Goal: Information Seeking & Learning: Learn about a topic

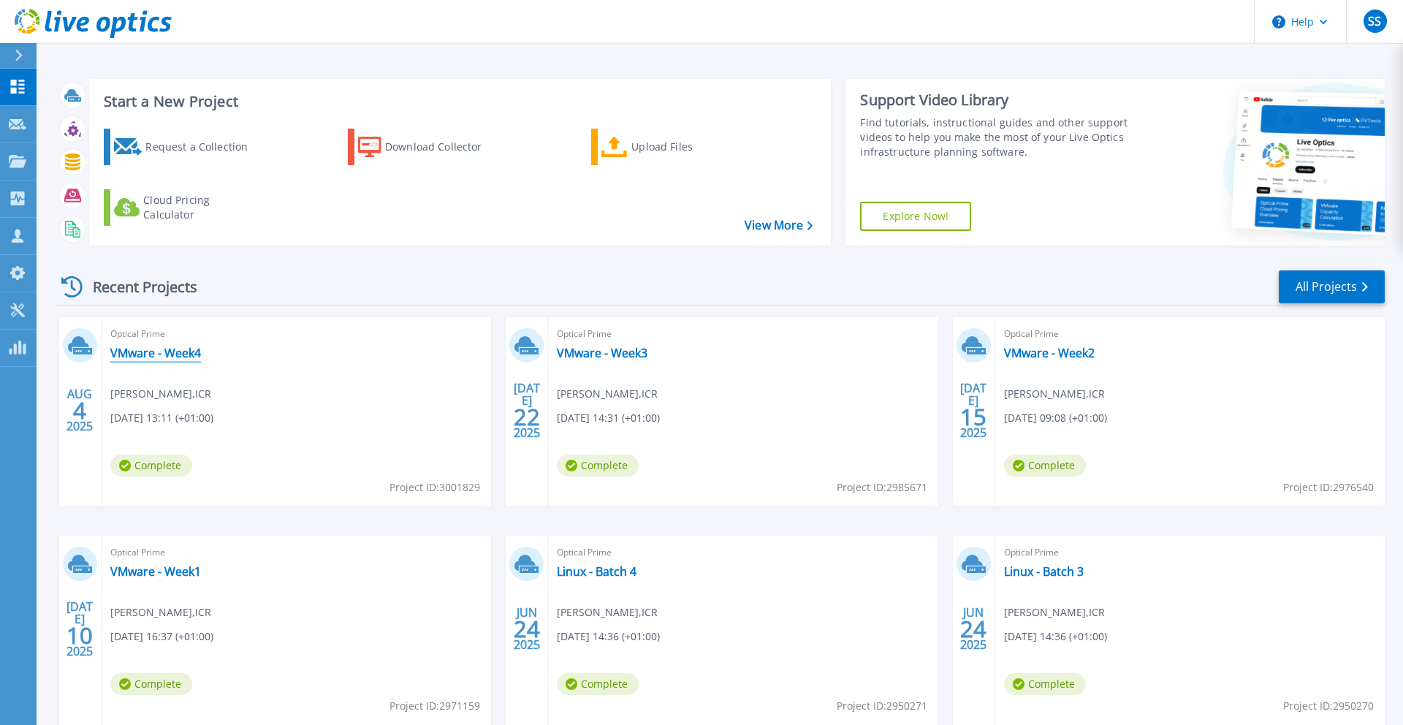
click at [172, 354] on link "VMware - Week4" at bounding box center [155, 353] width 91 height 15
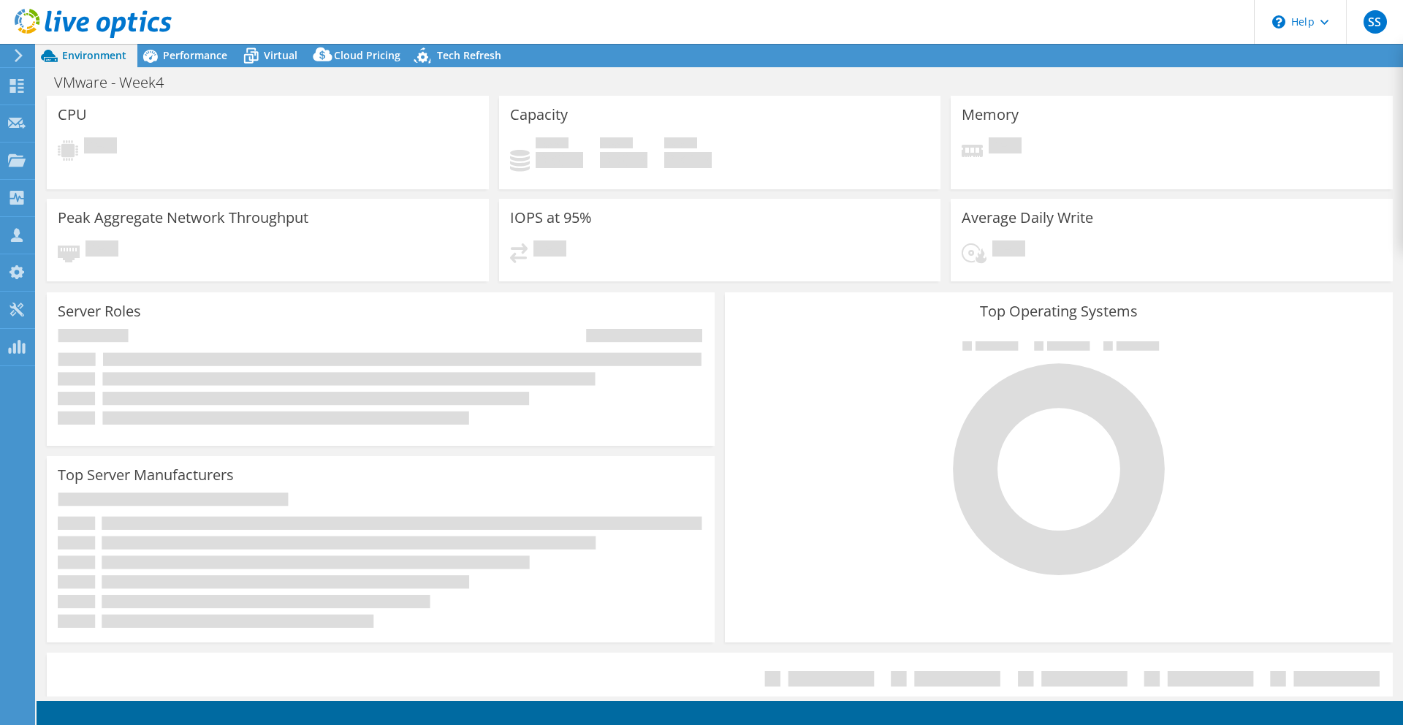
select select "USD"
select select "EULondon"
select select "GBP"
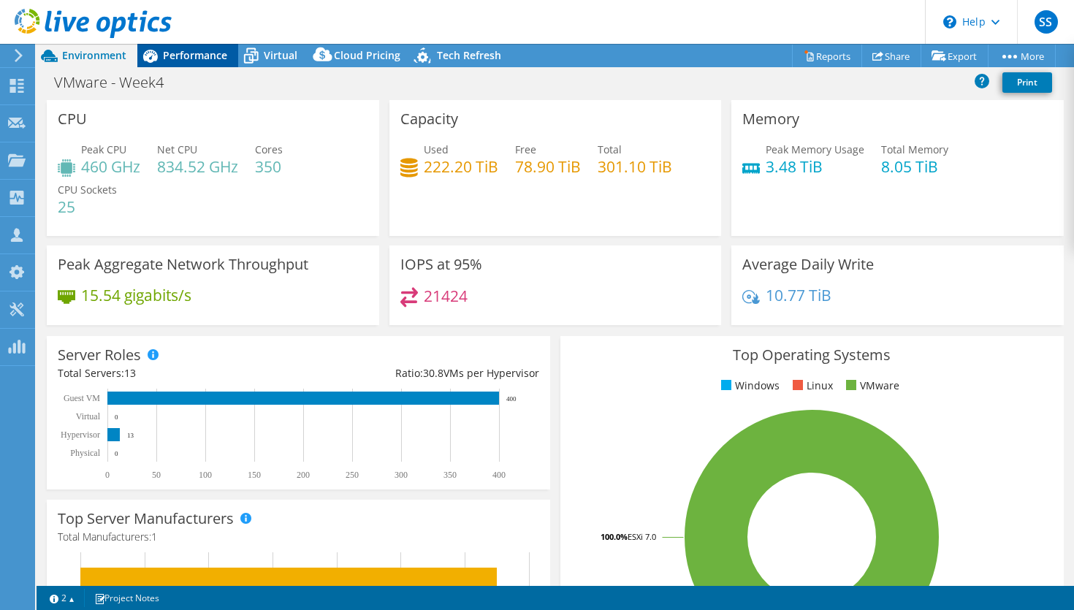
click at [197, 56] on span "Performance" at bounding box center [195, 55] width 64 height 14
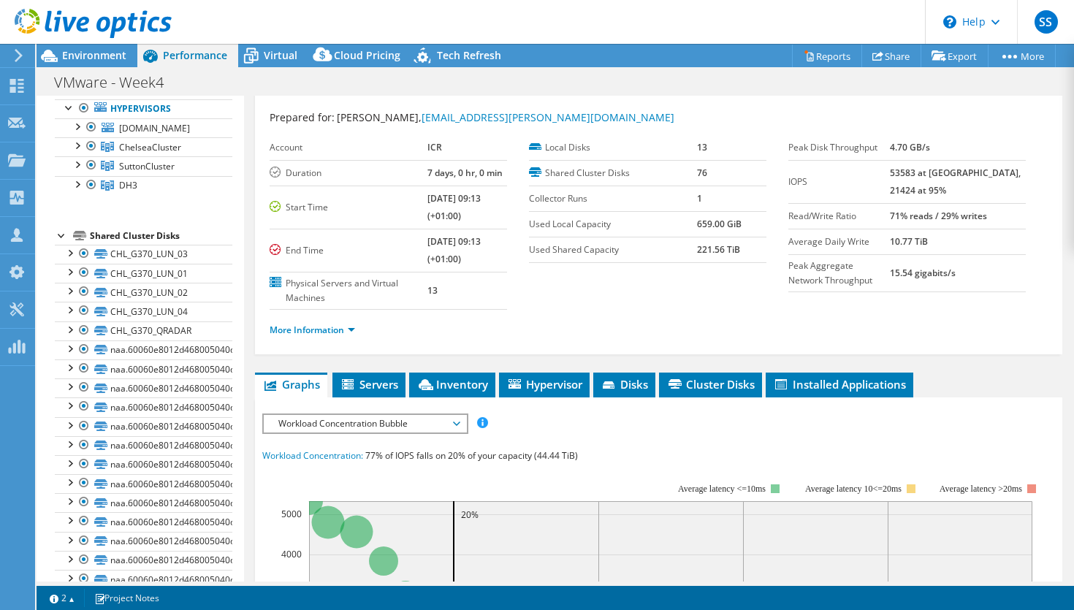
scroll to position [26, 0]
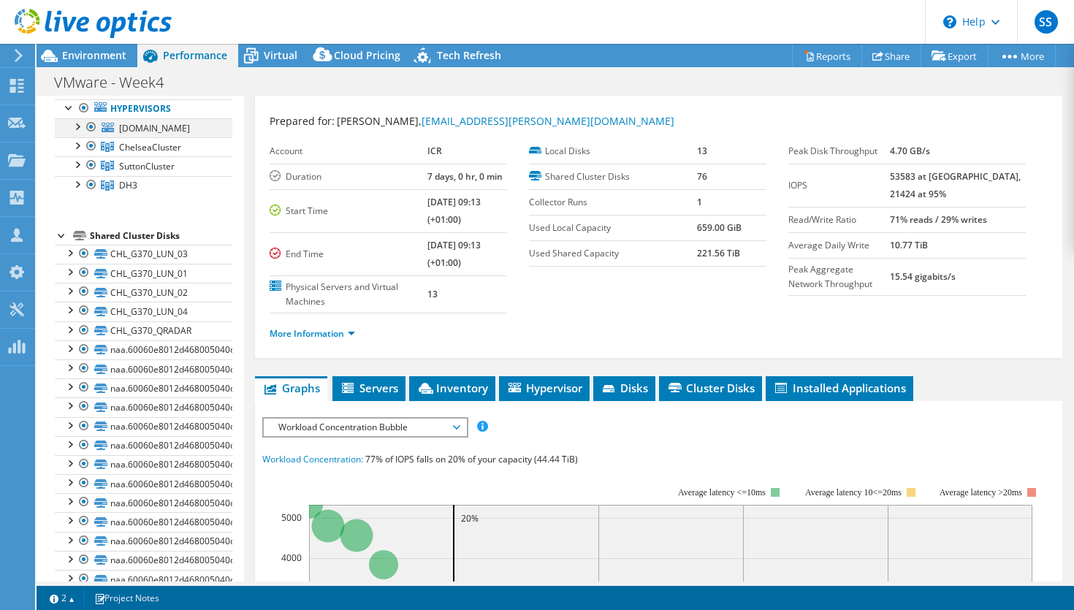
click at [77, 125] on div at bounding box center [76, 125] width 15 height 15
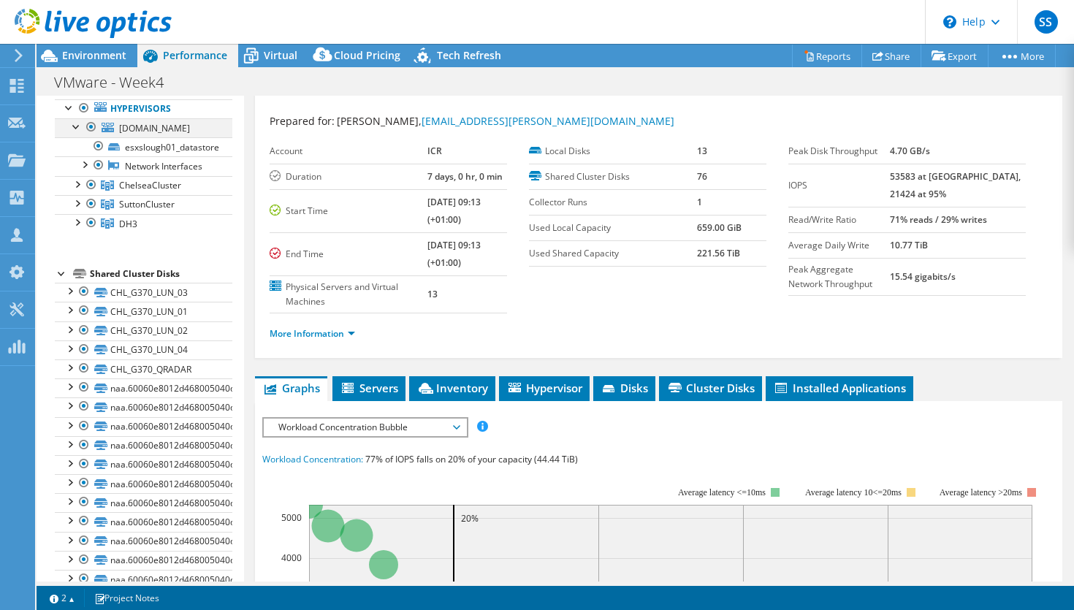
click at [77, 125] on div at bounding box center [76, 125] width 15 height 15
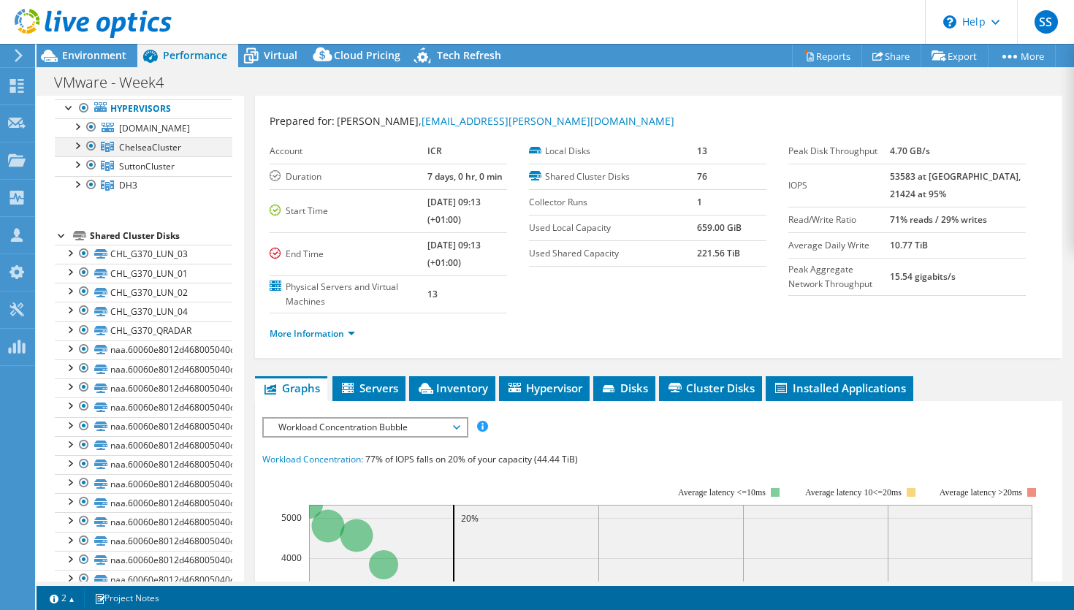
click at [79, 150] on div at bounding box center [76, 144] width 15 height 15
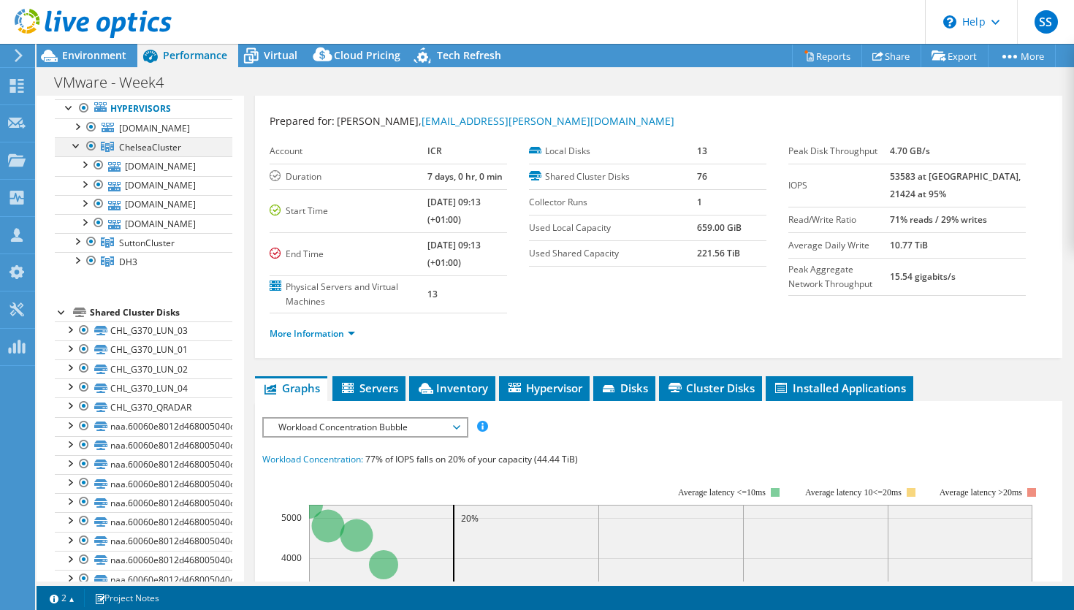
click at [79, 150] on div at bounding box center [76, 144] width 15 height 15
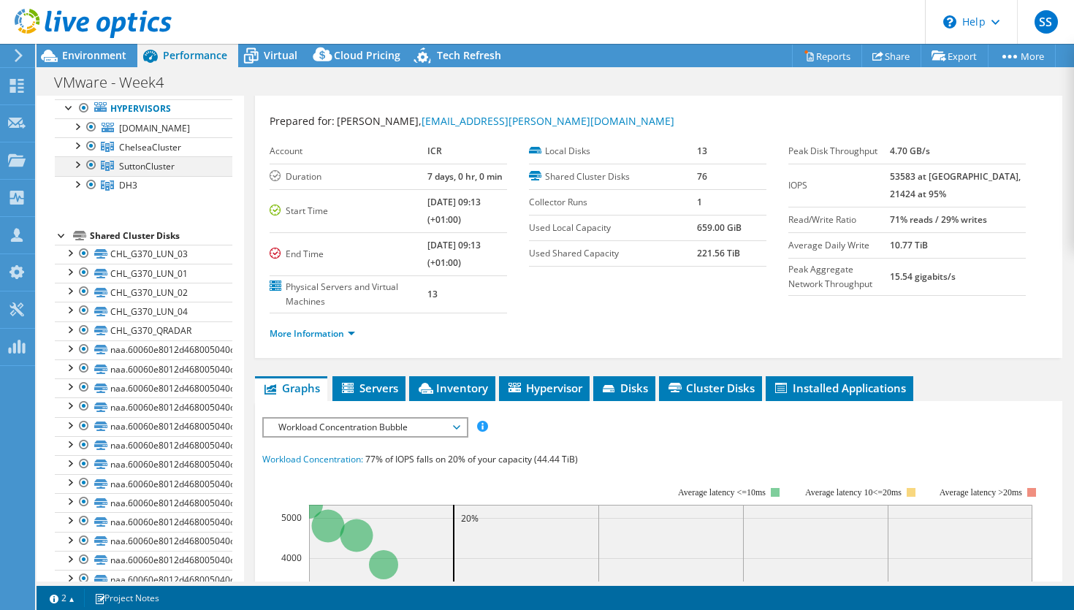
click at [83, 164] on div at bounding box center [76, 163] width 15 height 15
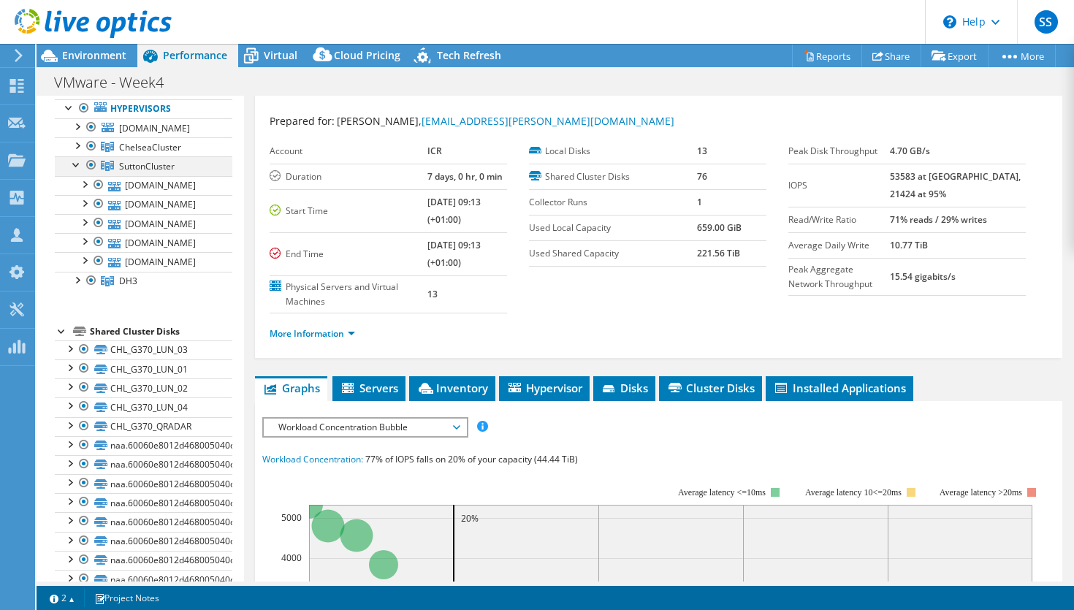
click at [78, 164] on div at bounding box center [76, 163] width 15 height 15
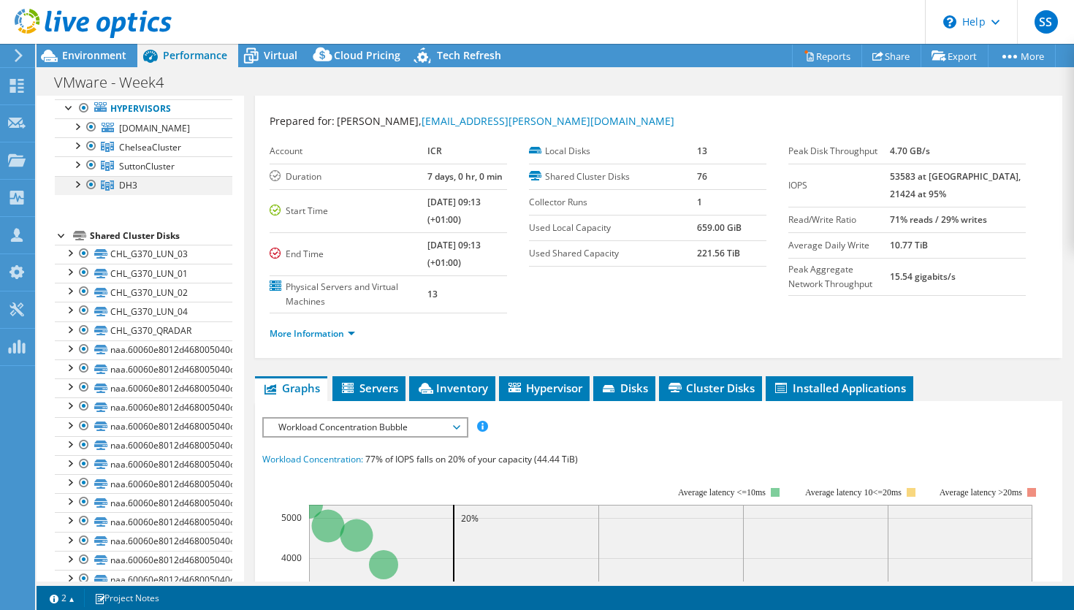
click at [75, 184] on div at bounding box center [76, 183] width 15 height 15
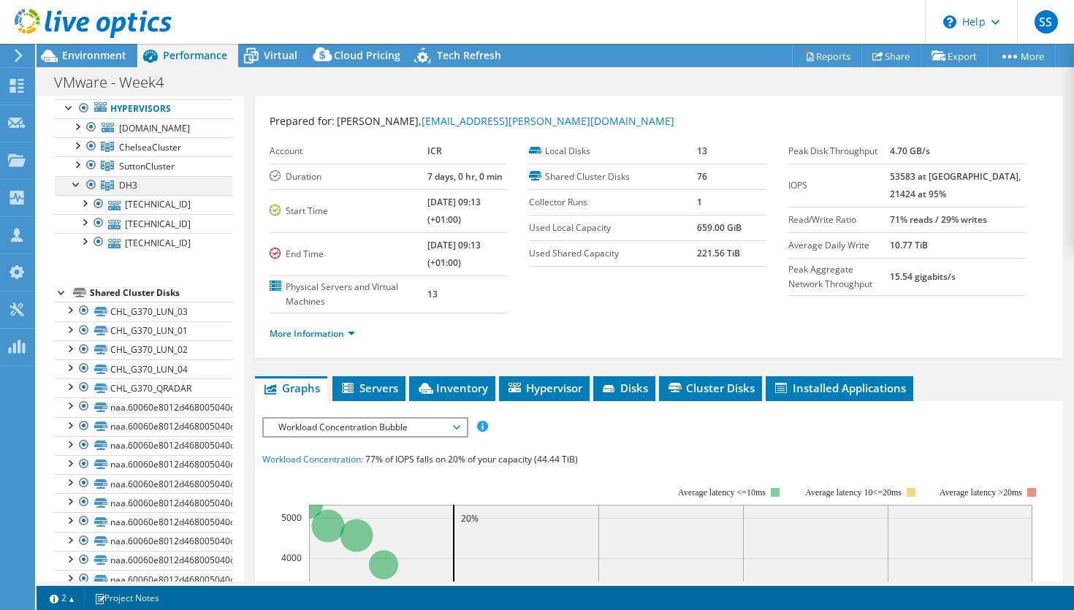
click at [75, 184] on div at bounding box center [76, 183] width 15 height 15
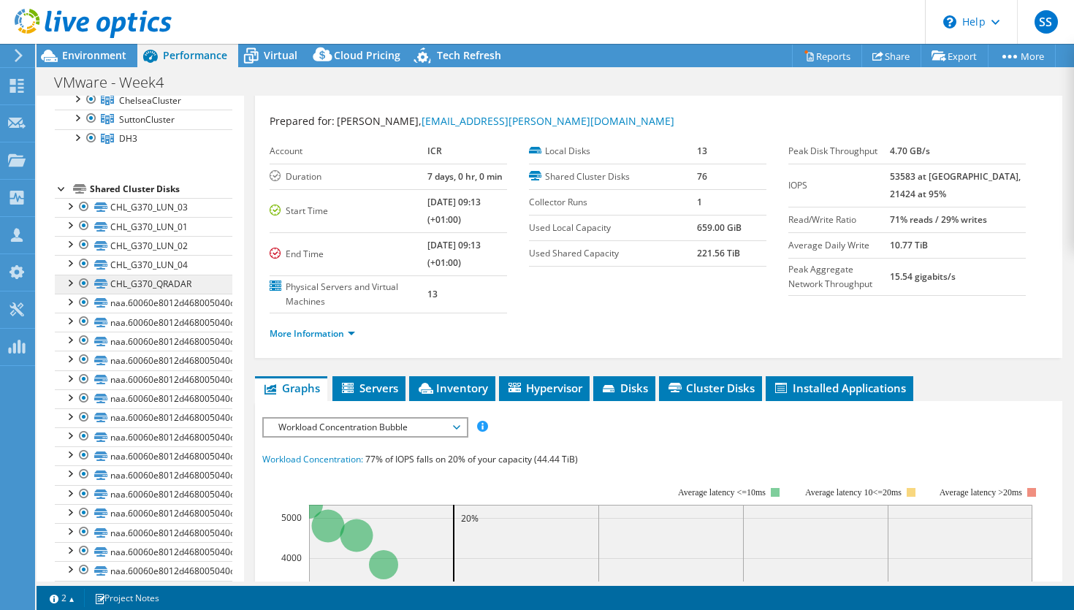
scroll to position [148, 0]
click at [58, 174] on div at bounding box center [62, 171] width 15 height 15
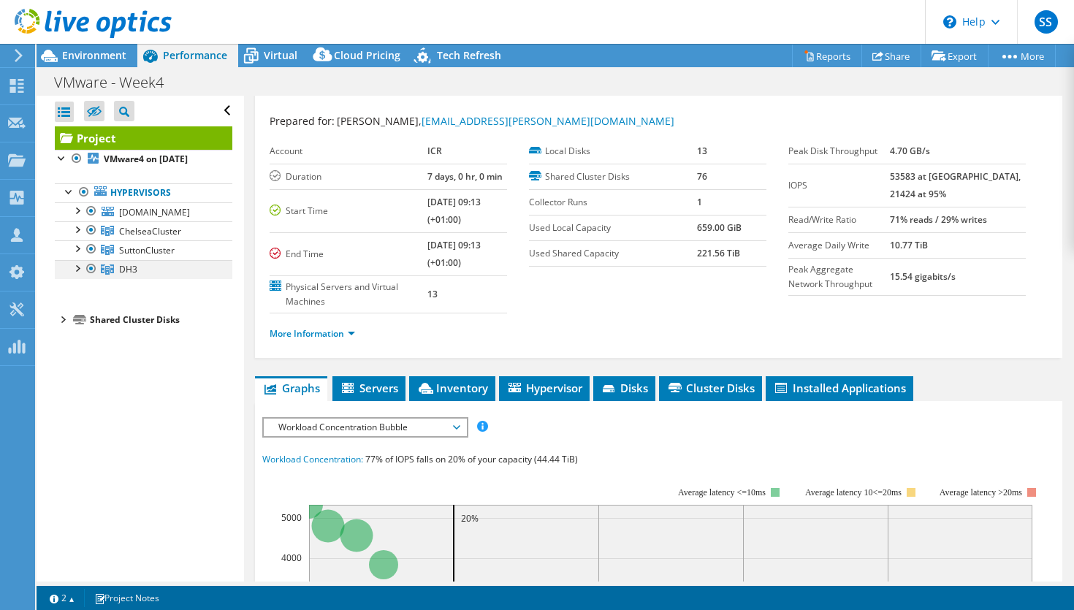
click at [77, 268] on div at bounding box center [76, 267] width 15 height 15
click at [77, 247] on div at bounding box center [76, 247] width 15 height 15
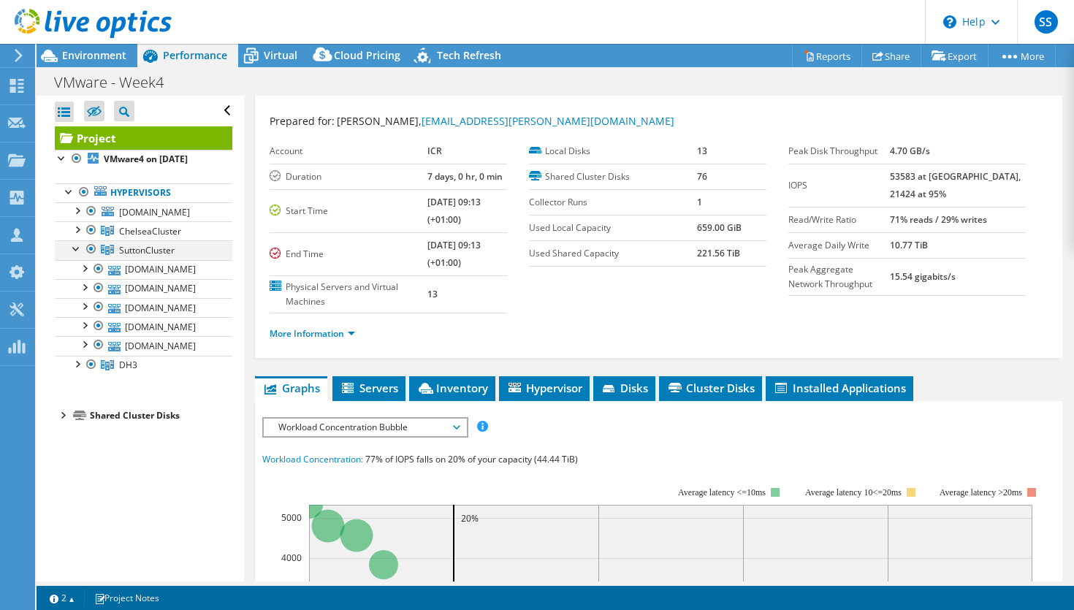
click at [72, 249] on div at bounding box center [76, 247] width 15 height 15
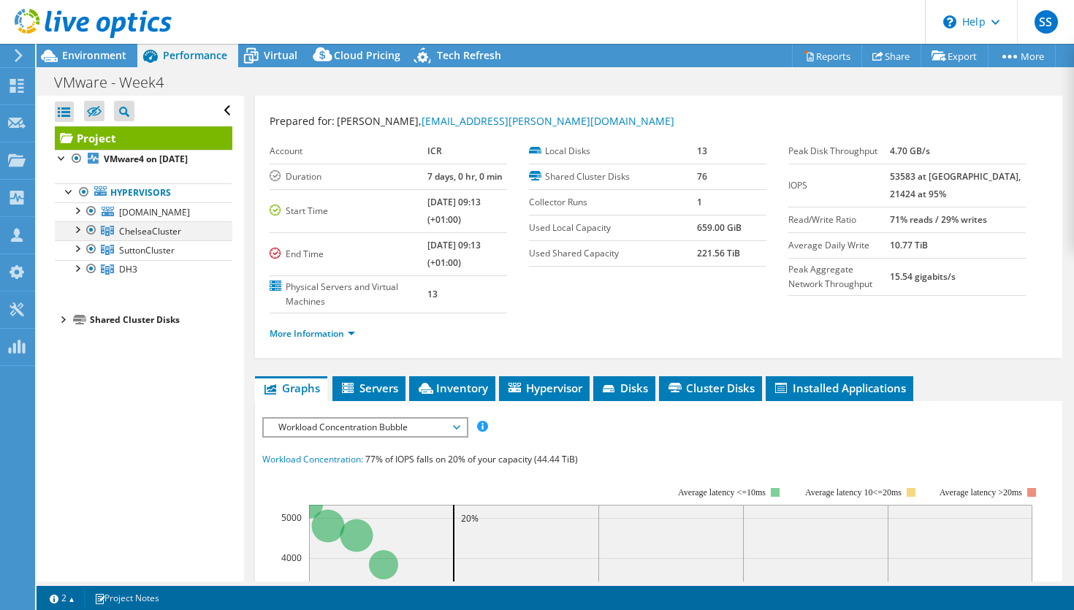
click at [77, 229] on div at bounding box center [76, 228] width 15 height 15
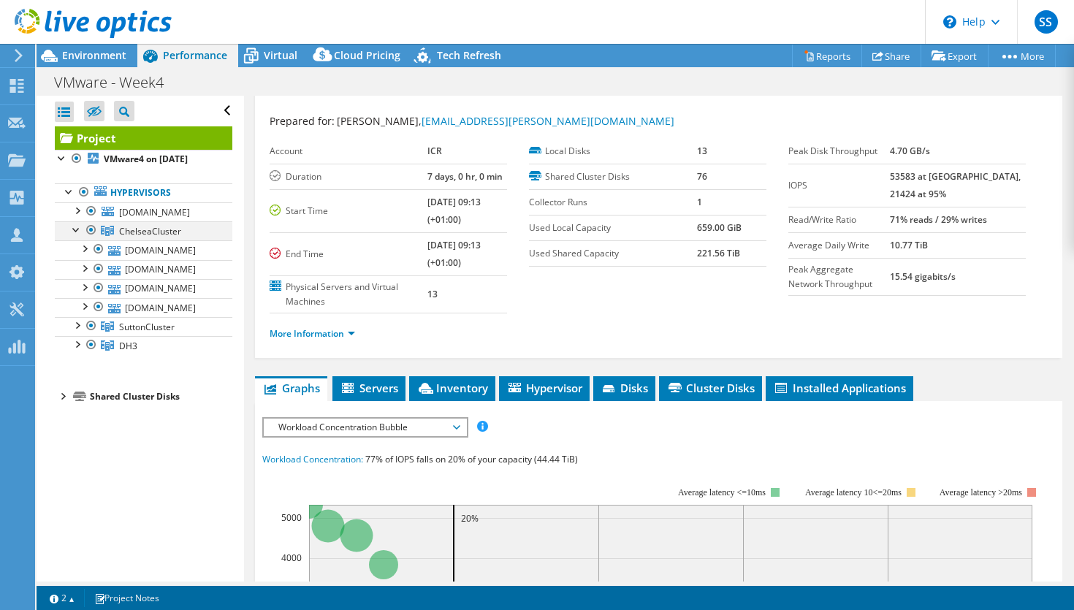
click at [76, 232] on div at bounding box center [76, 228] width 15 height 15
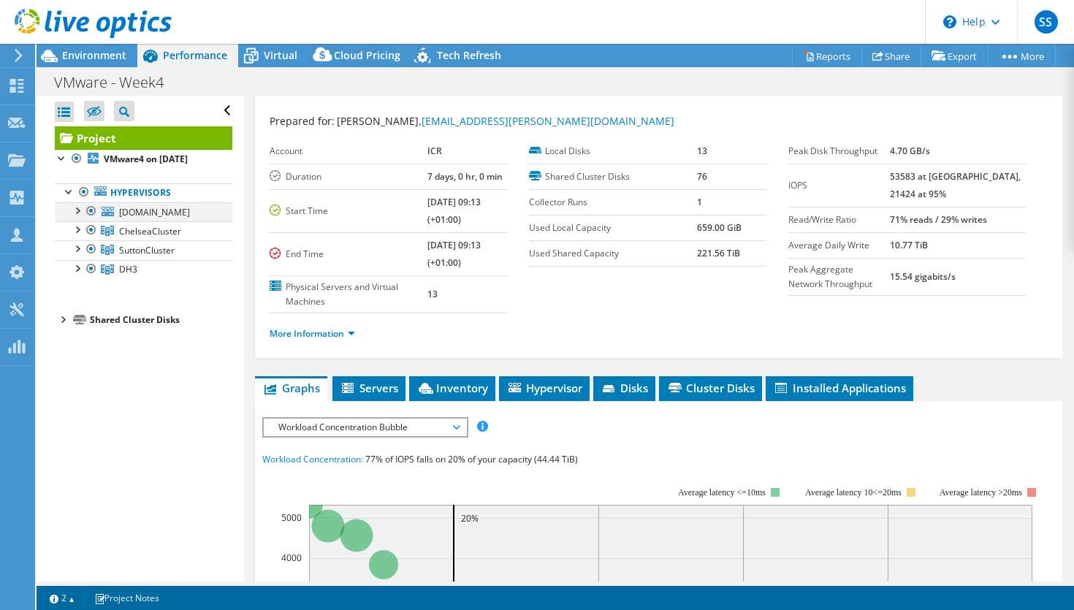
click at [76, 212] on div at bounding box center [76, 209] width 15 height 15
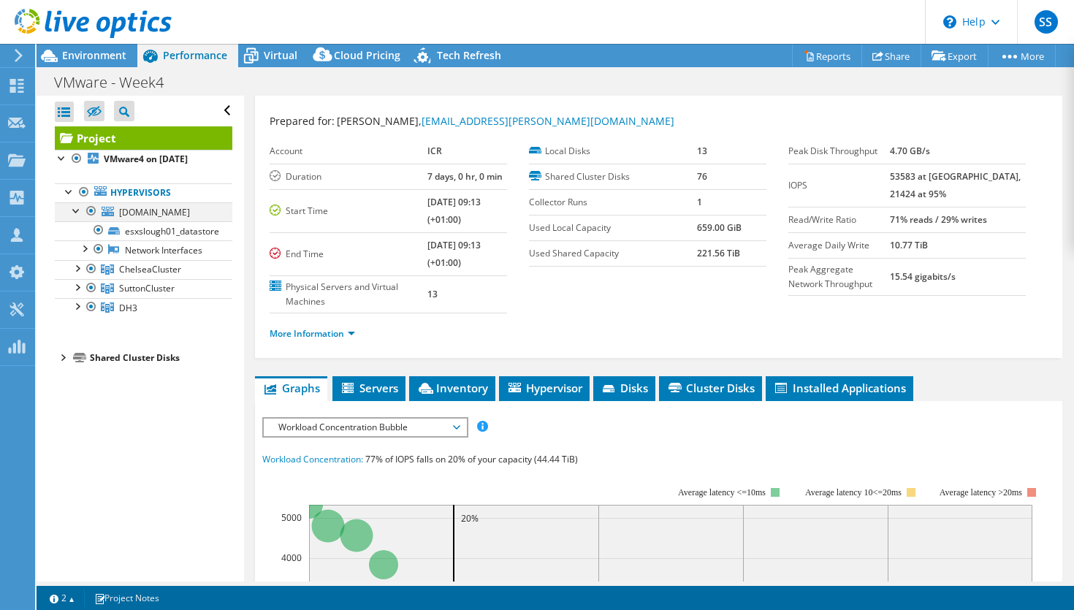
click at [78, 210] on div at bounding box center [76, 209] width 15 height 15
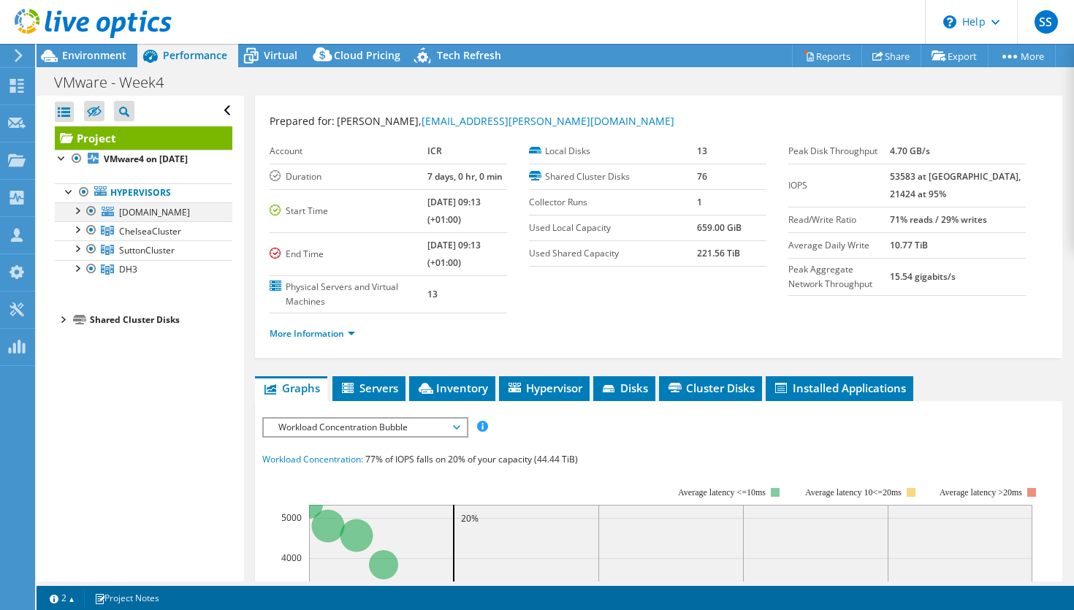
click at [78, 210] on div at bounding box center [76, 209] width 15 height 15
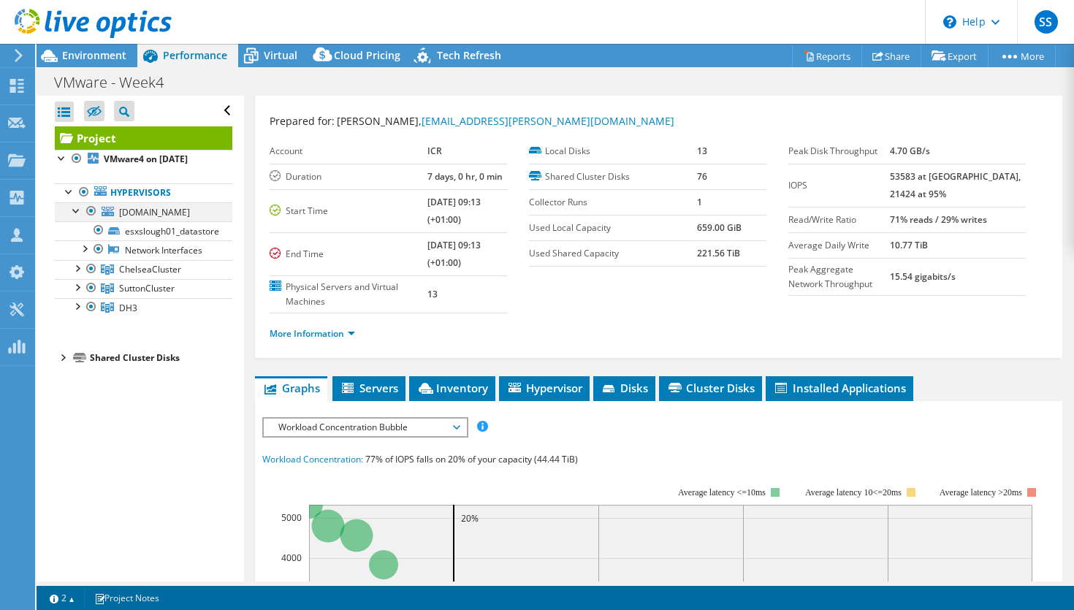
click at [80, 210] on div at bounding box center [76, 209] width 15 height 15
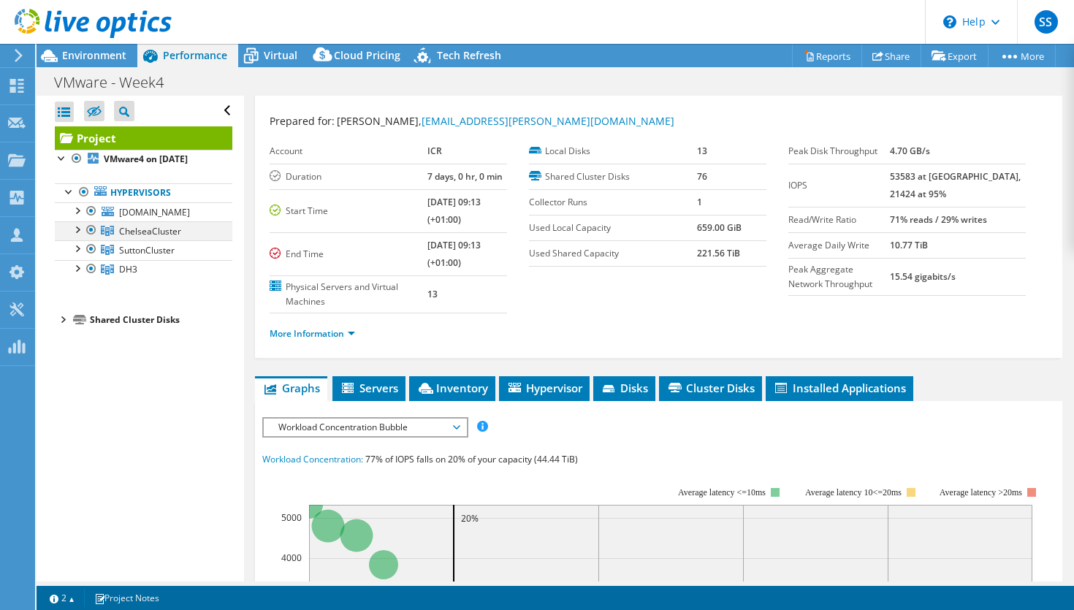
click at [80, 230] on div at bounding box center [76, 228] width 15 height 15
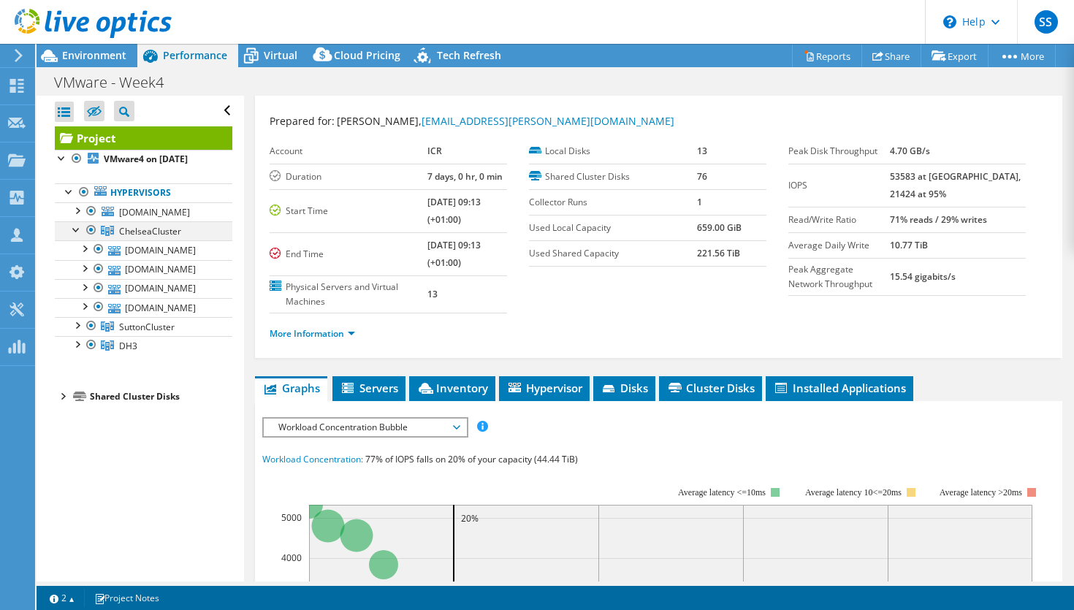
click at [77, 232] on div at bounding box center [76, 228] width 15 height 15
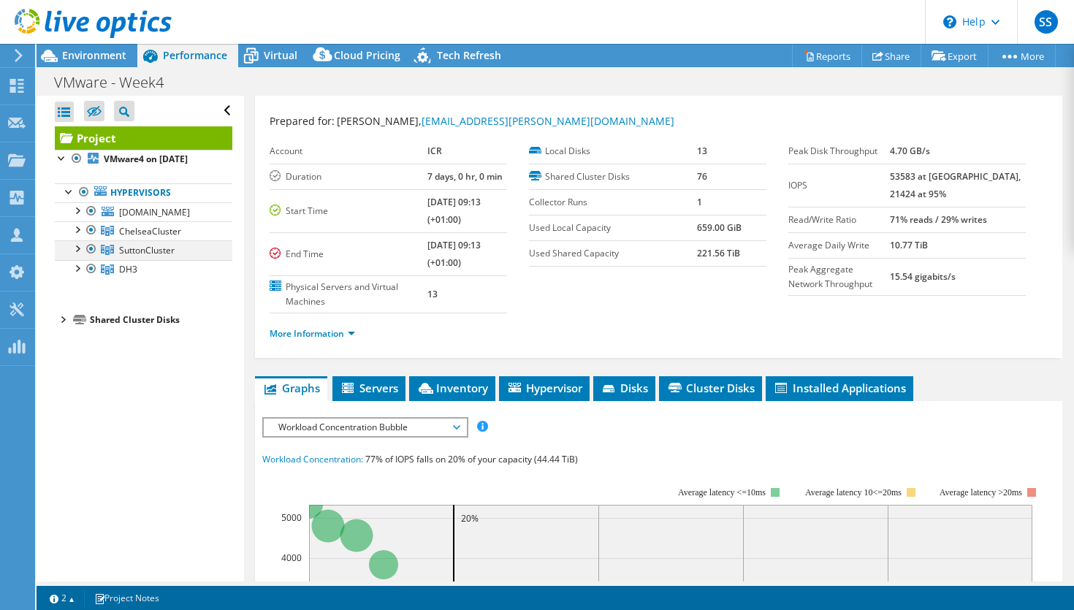
click at [78, 253] on div at bounding box center [76, 247] width 15 height 15
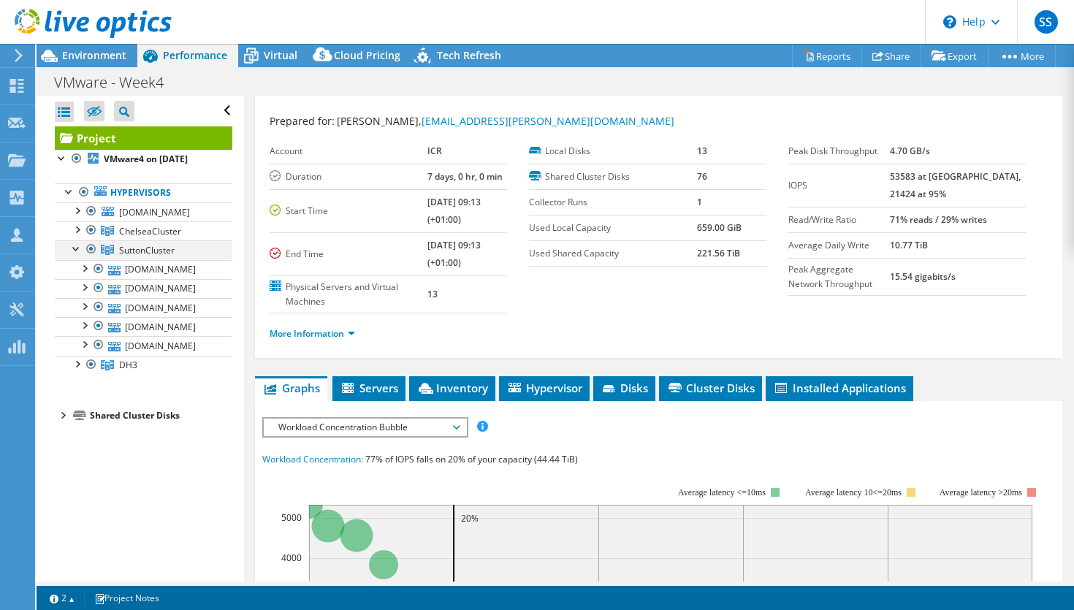
click at [75, 253] on div at bounding box center [76, 247] width 15 height 15
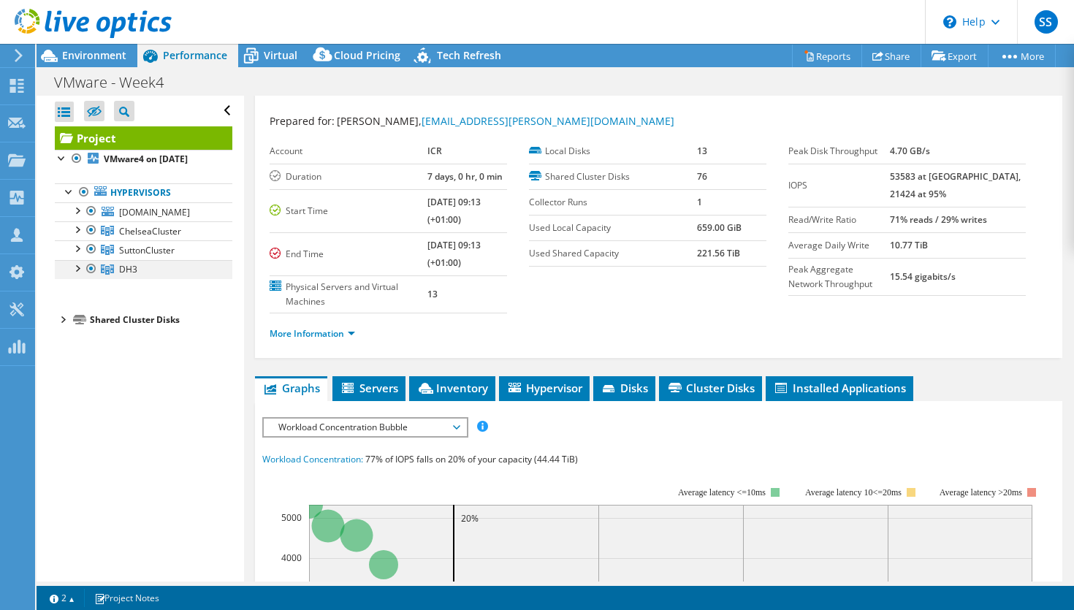
click at [77, 272] on div at bounding box center [76, 267] width 15 height 15
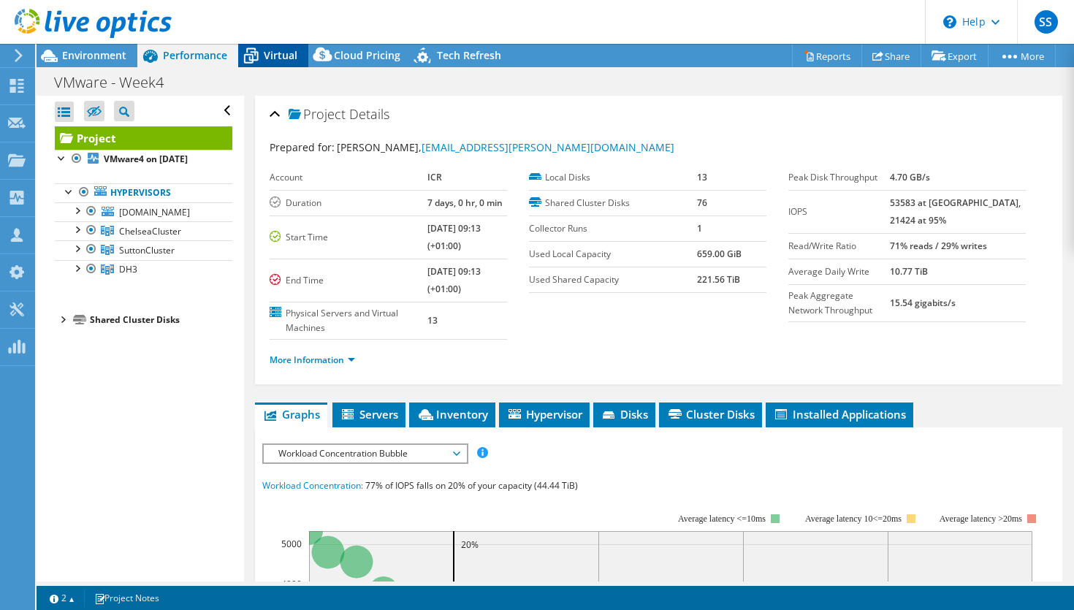
click at [281, 55] on span "Virtual" at bounding box center [281, 55] width 34 height 14
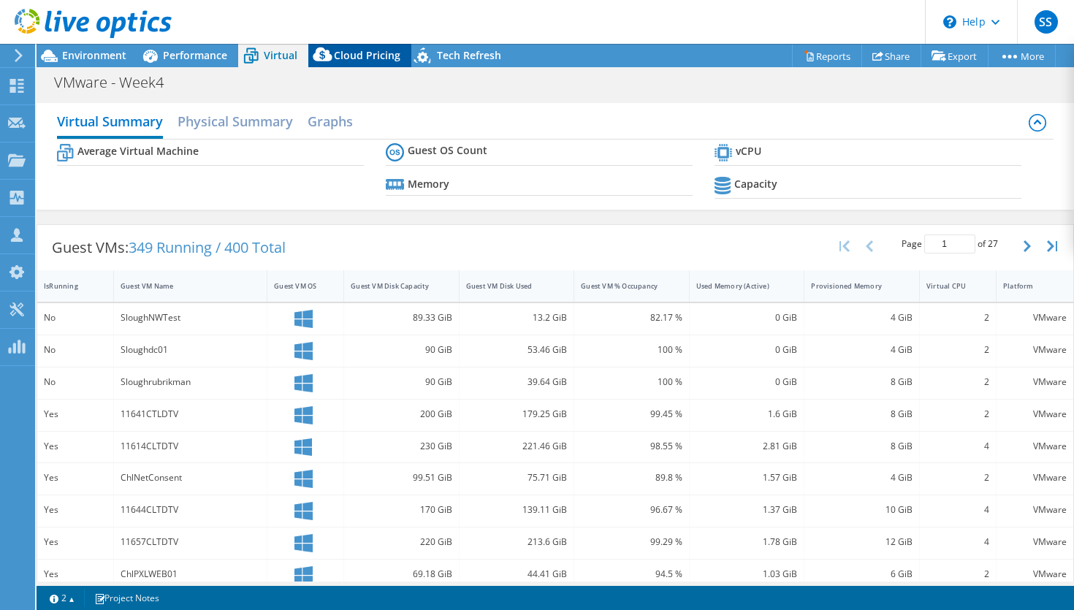
click at [340, 55] on span "Cloud Pricing" at bounding box center [367, 55] width 67 height 14
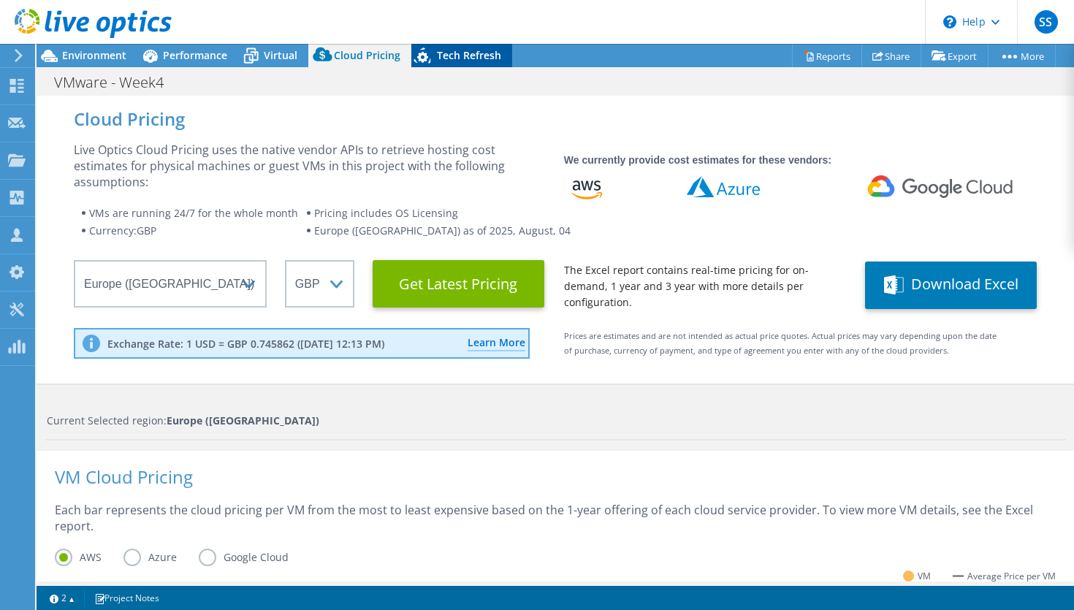
click at [441, 53] on span "Tech Refresh" at bounding box center [469, 55] width 64 height 14
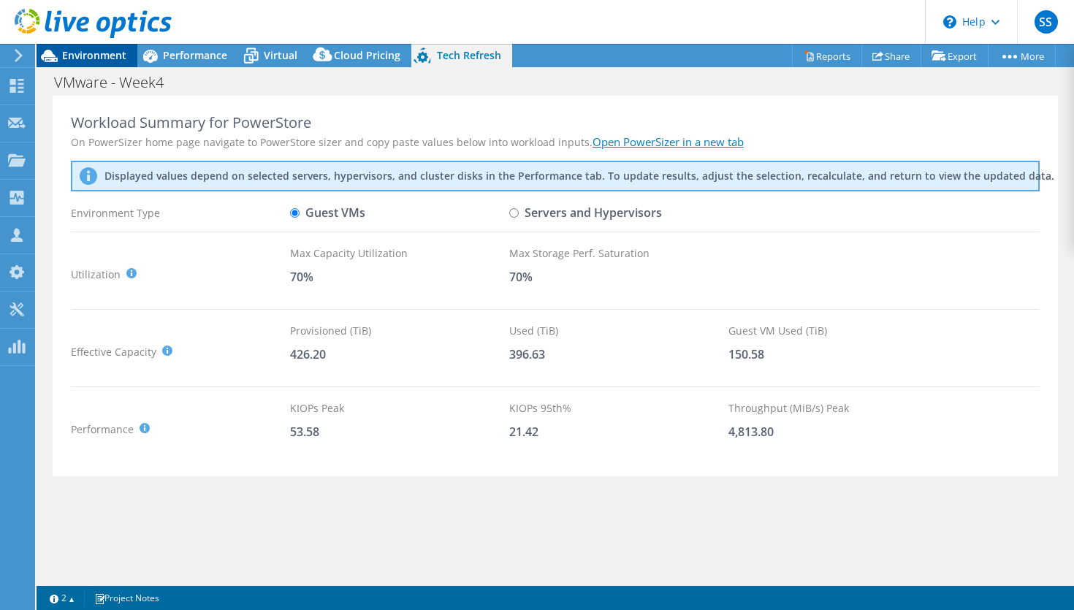
click at [98, 50] on span "Environment" at bounding box center [94, 55] width 64 height 14
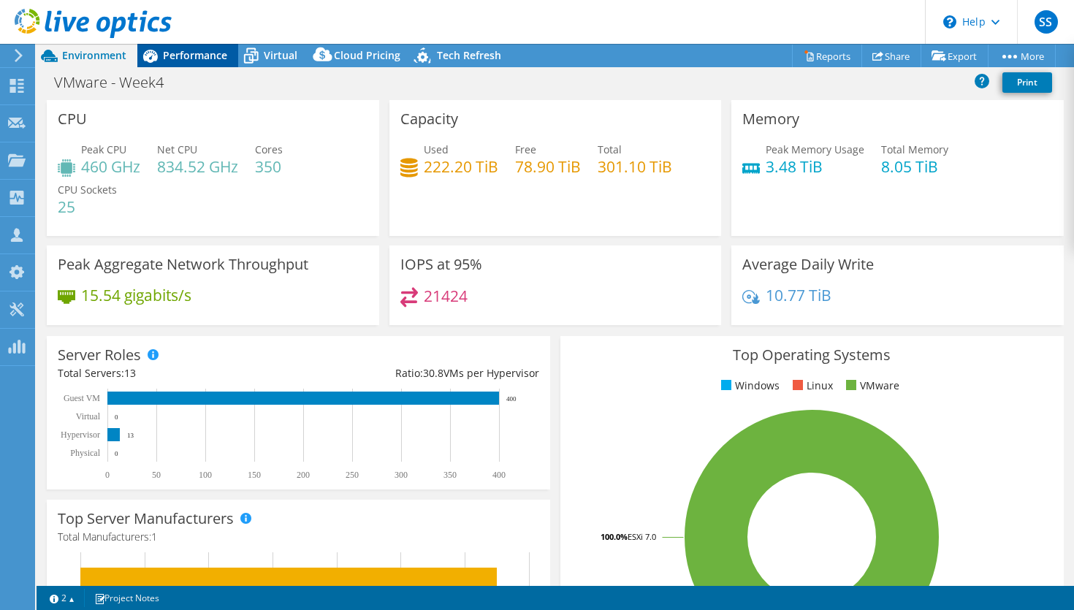
click at [170, 52] on span "Performance" at bounding box center [195, 55] width 64 height 14
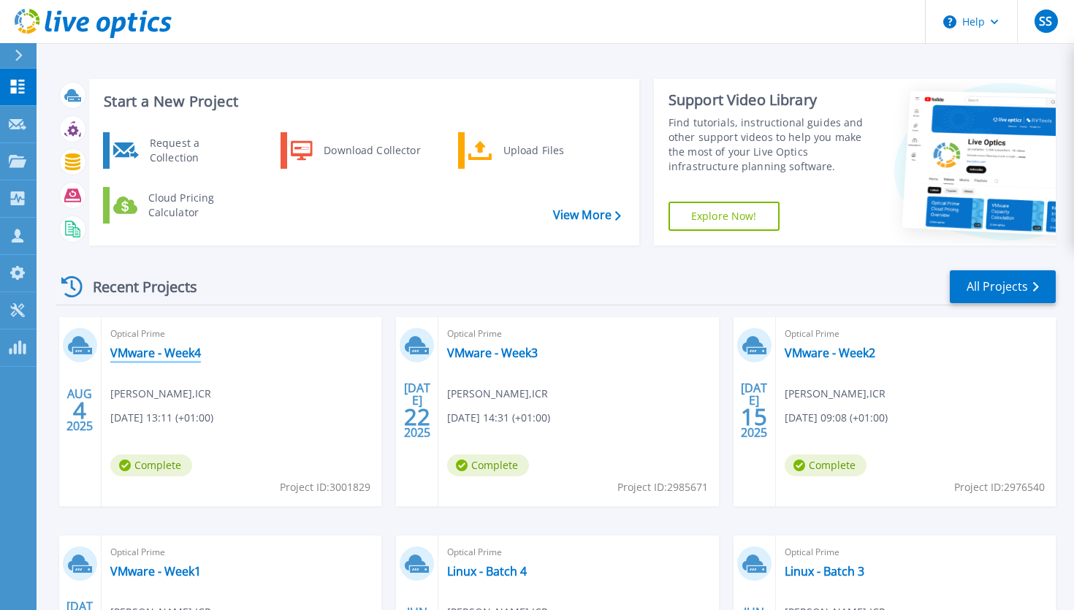
click at [174, 353] on link "VMware - Week4" at bounding box center [155, 353] width 91 height 15
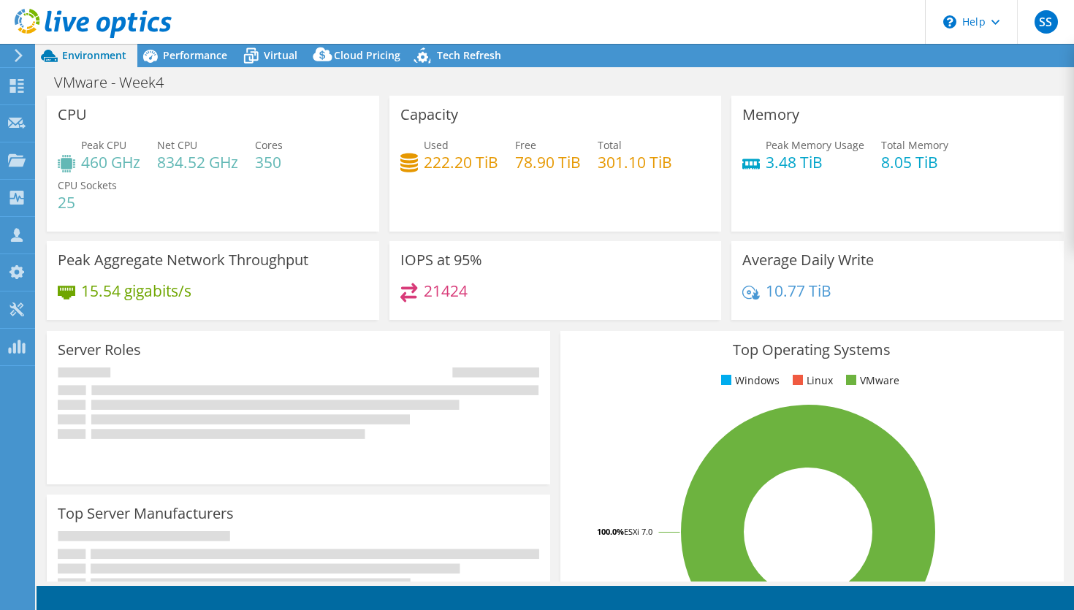
select select "USD"
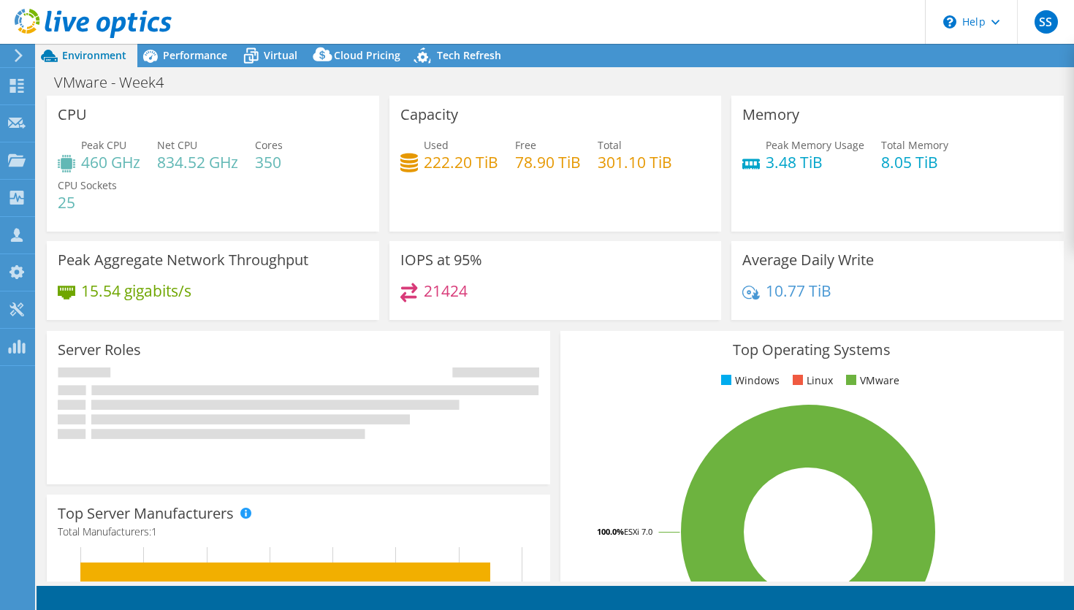
radio input "true"
radio input "false"
select select "EULondon"
select select "GBP"
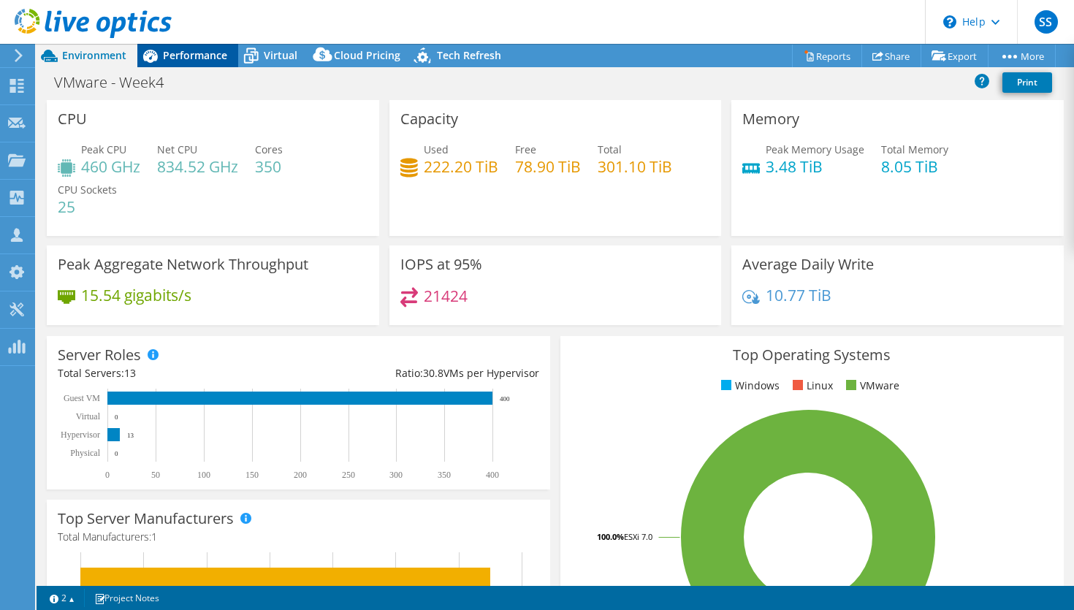
click at [193, 57] on span "Performance" at bounding box center [195, 55] width 64 height 14
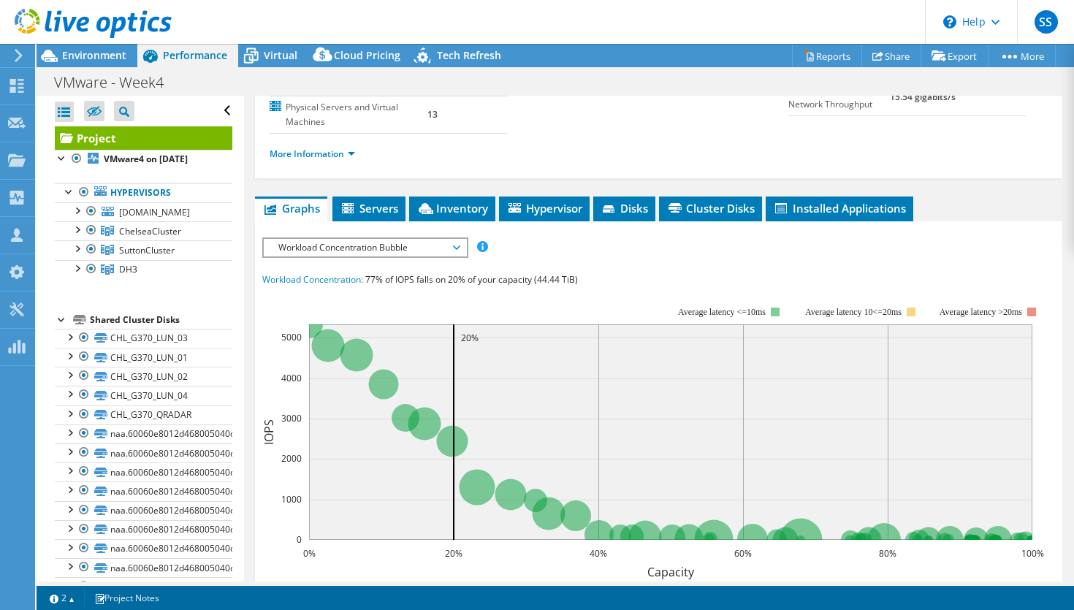
scroll to position [202, 0]
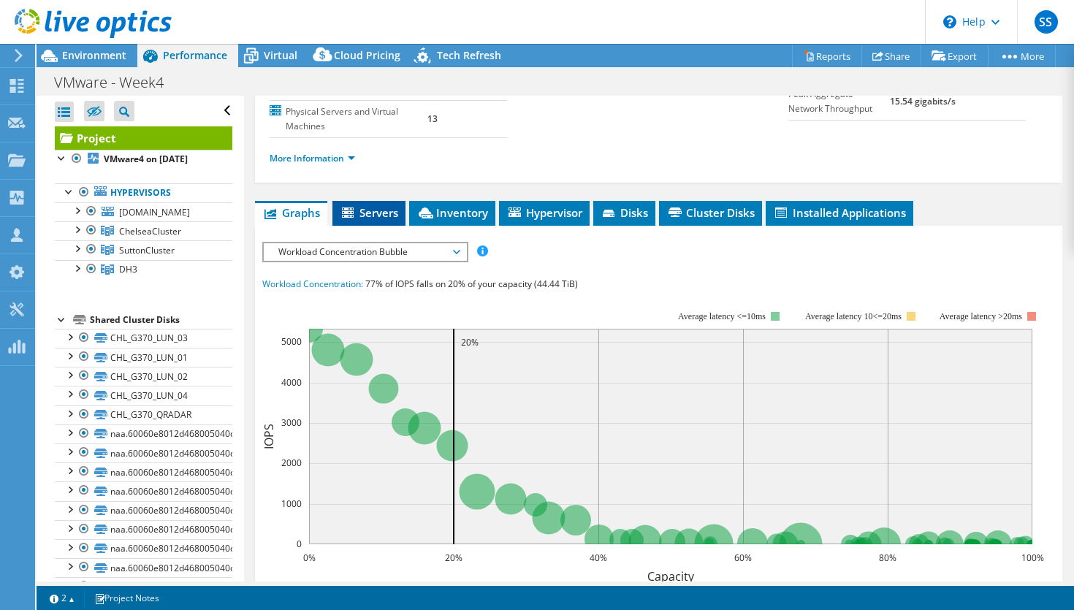
click at [392, 207] on span "Servers" at bounding box center [369, 212] width 58 height 15
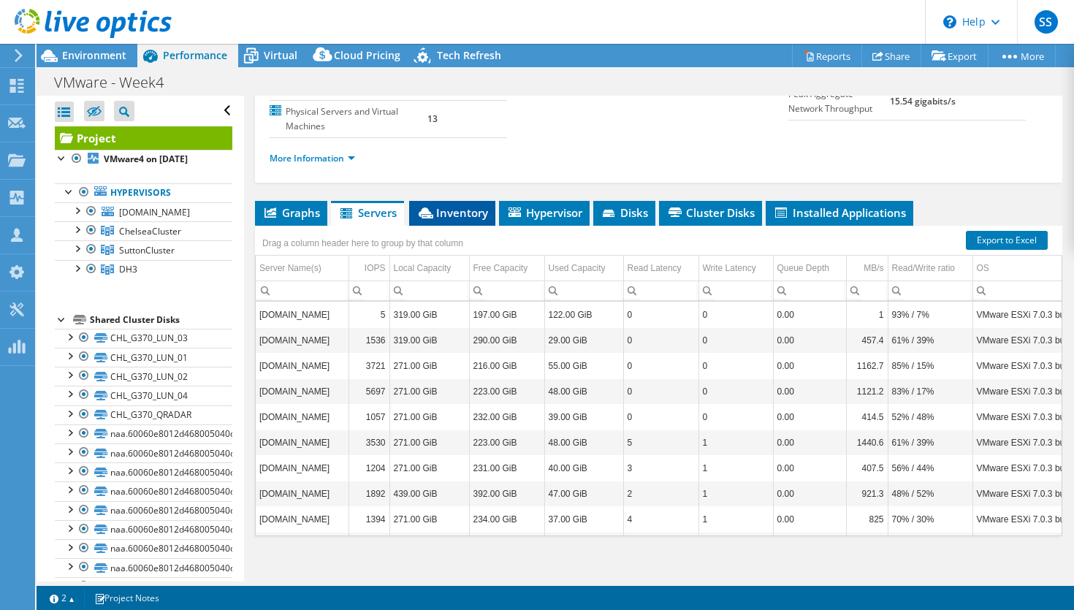
click at [441, 208] on span "Inventory" at bounding box center [453, 212] width 72 height 15
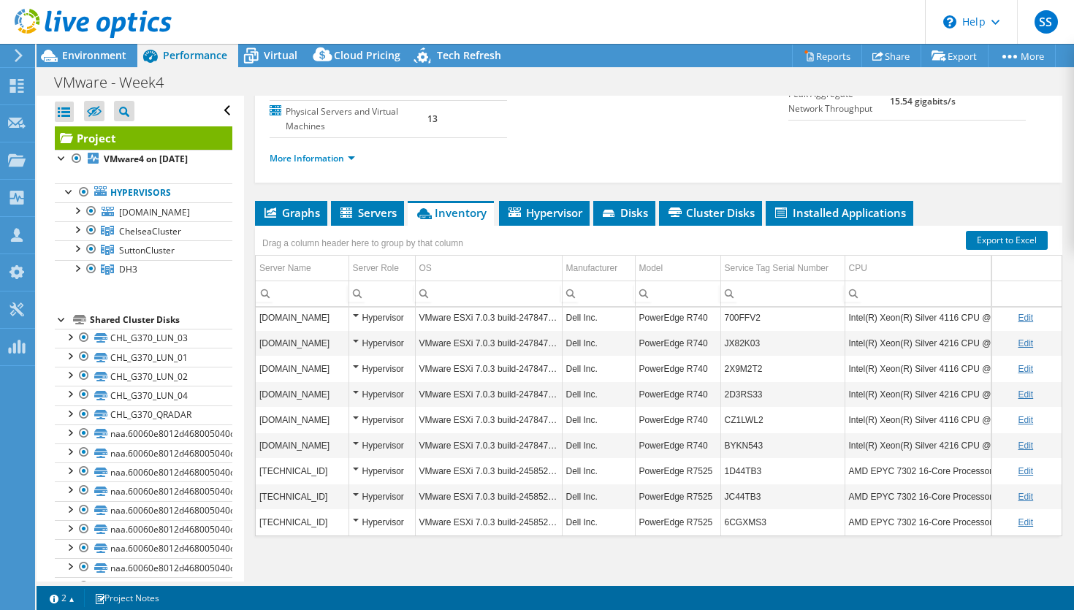
scroll to position [211, 0]
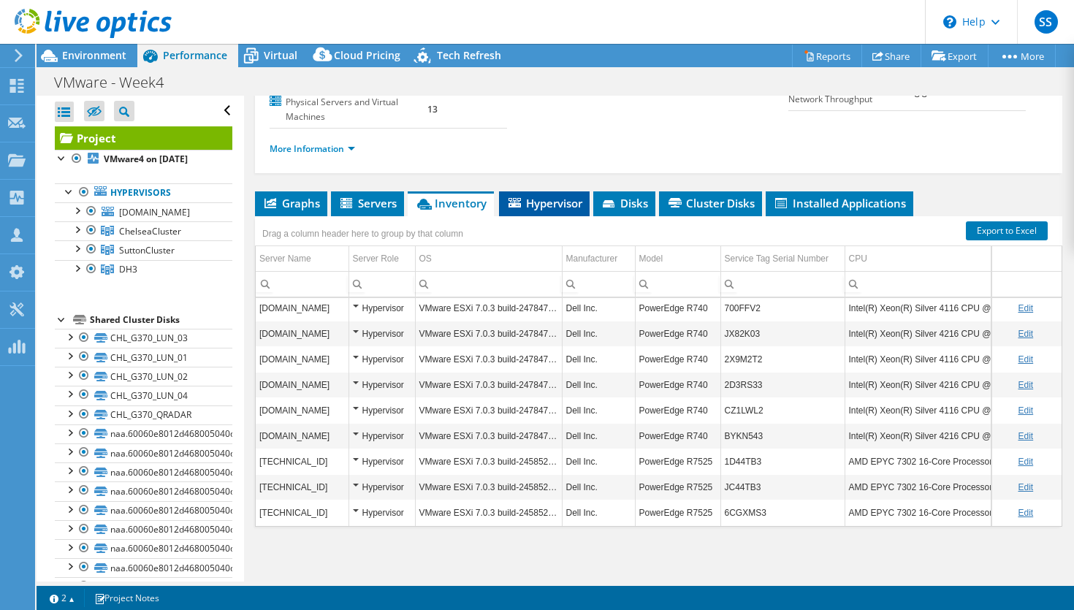
click at [551, 201] on span "Hypervisor" at bounding box center [545, 203] width 76 height 15
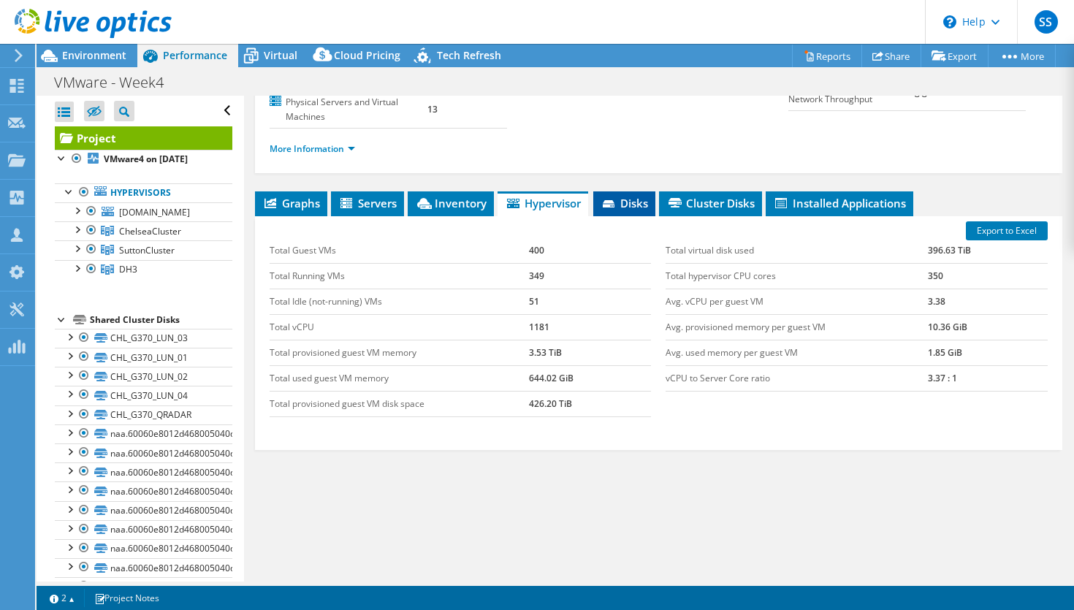
click at [634, 201] on span "Disks" at bounding box center [625, 203] width 48 height 15
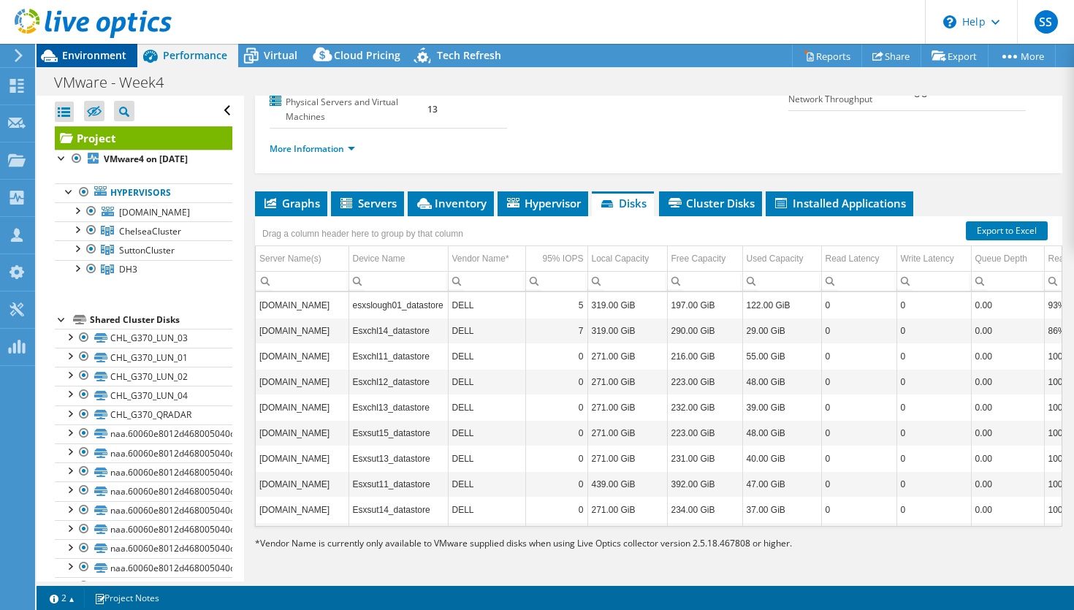
click at [95, 59] on span "Environment" at bounding box center [94, 55] width 64 height 14
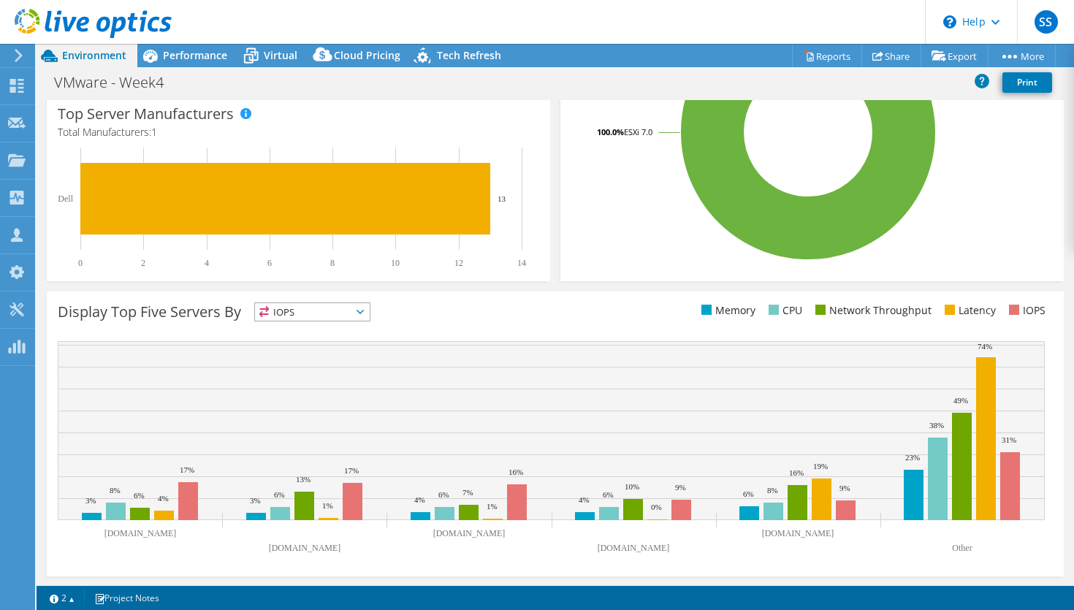
scroll to position [0, 0]
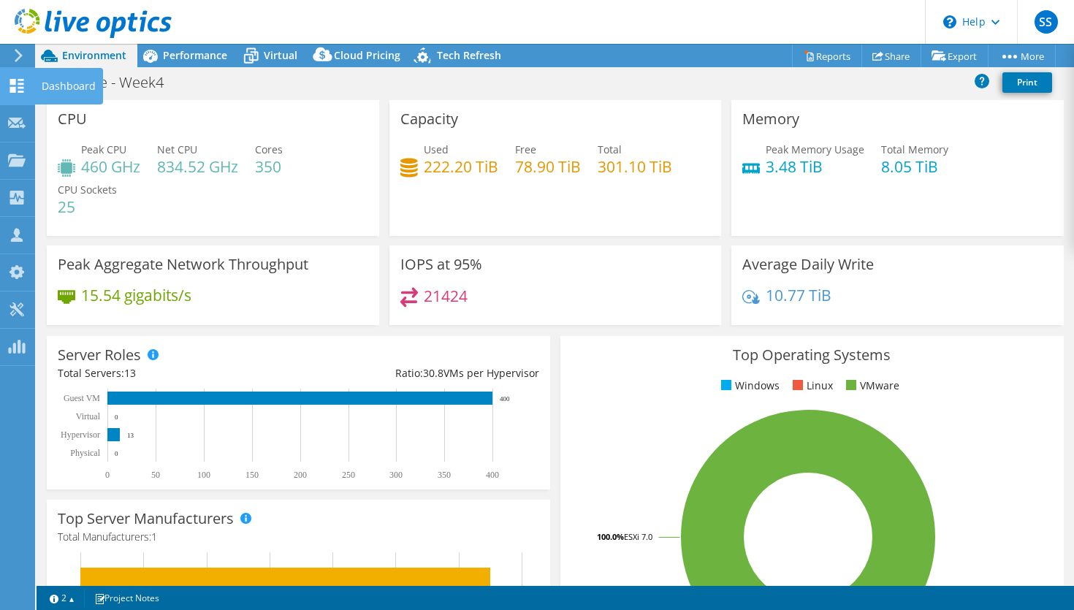
click at [16, 90] on icon at bounding box center [17, 86] width 18 height 14
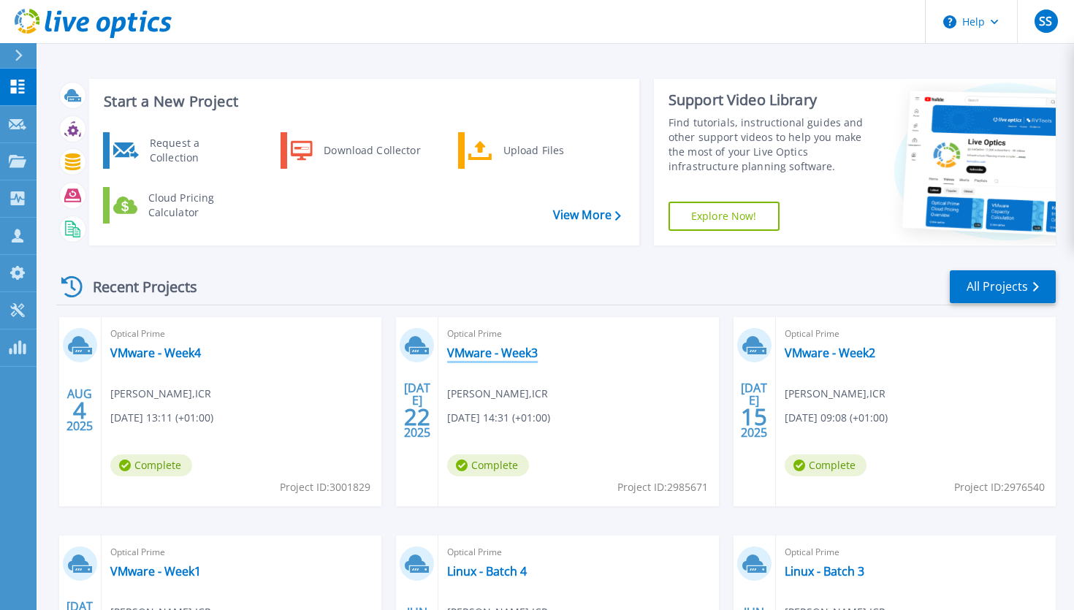
click at [483, 357] on link "VMware - Week3" at bounding box center [492, 353] width 91 height 15
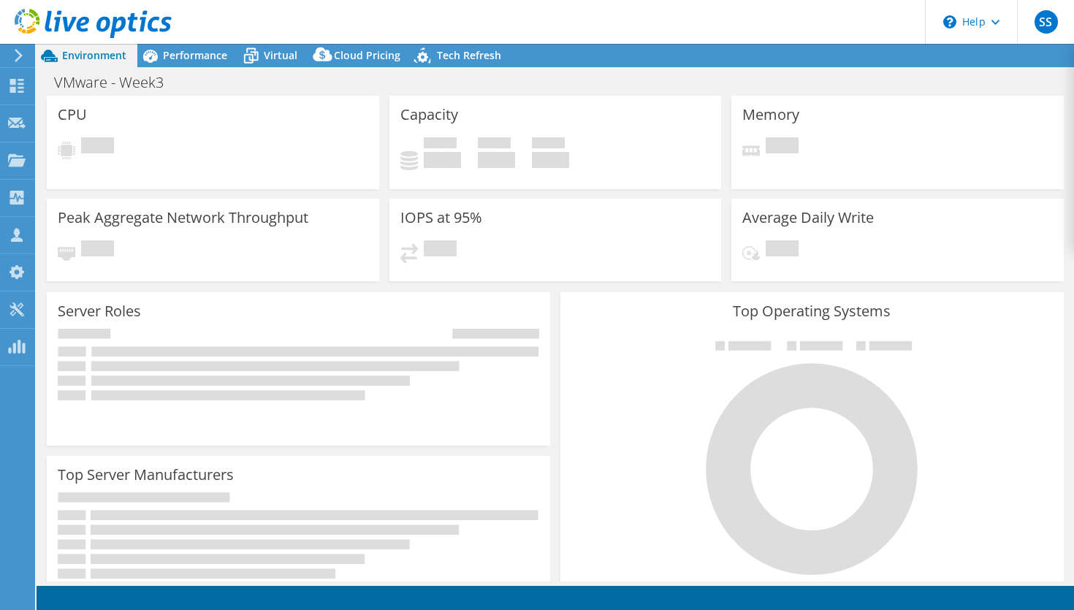
select select "EULondon"
select select "GBP"
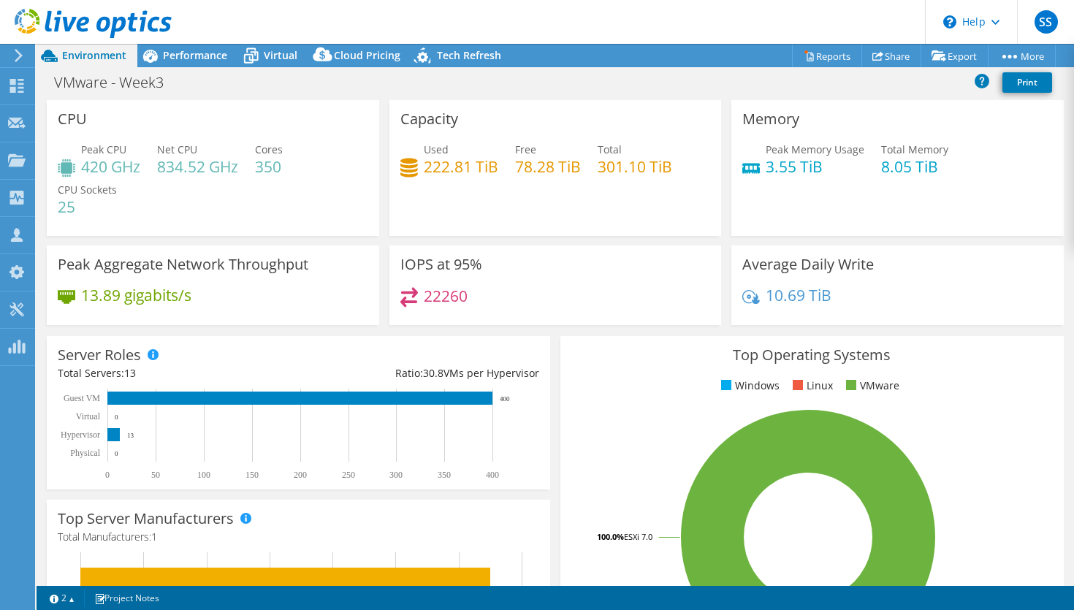
scroll to position [3, 0]
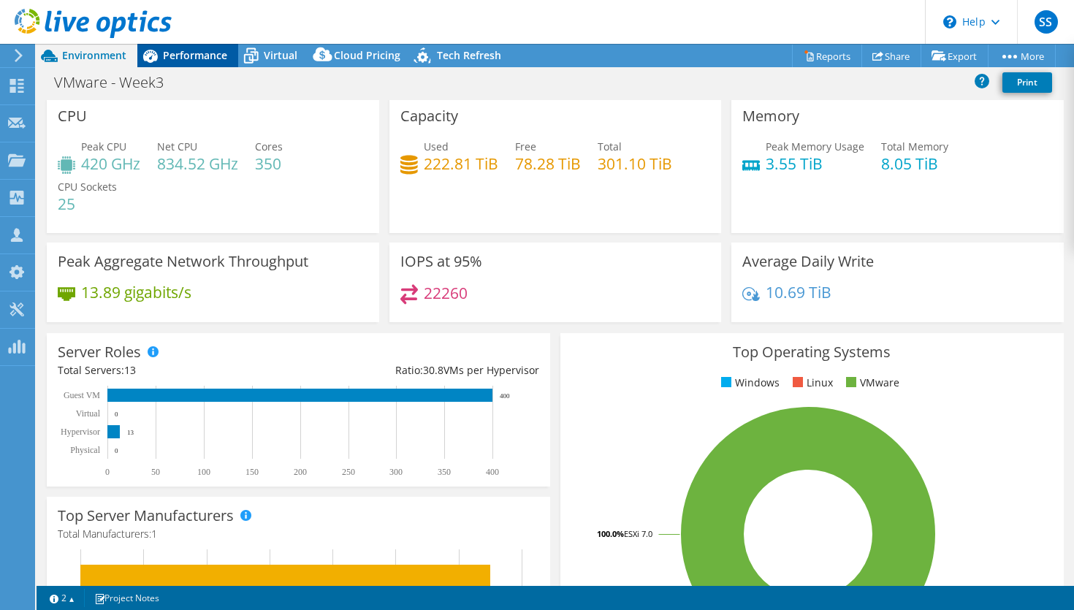
click at [207, 60] on span "Performance" at bounding box center [195, 55] width 64 height 14
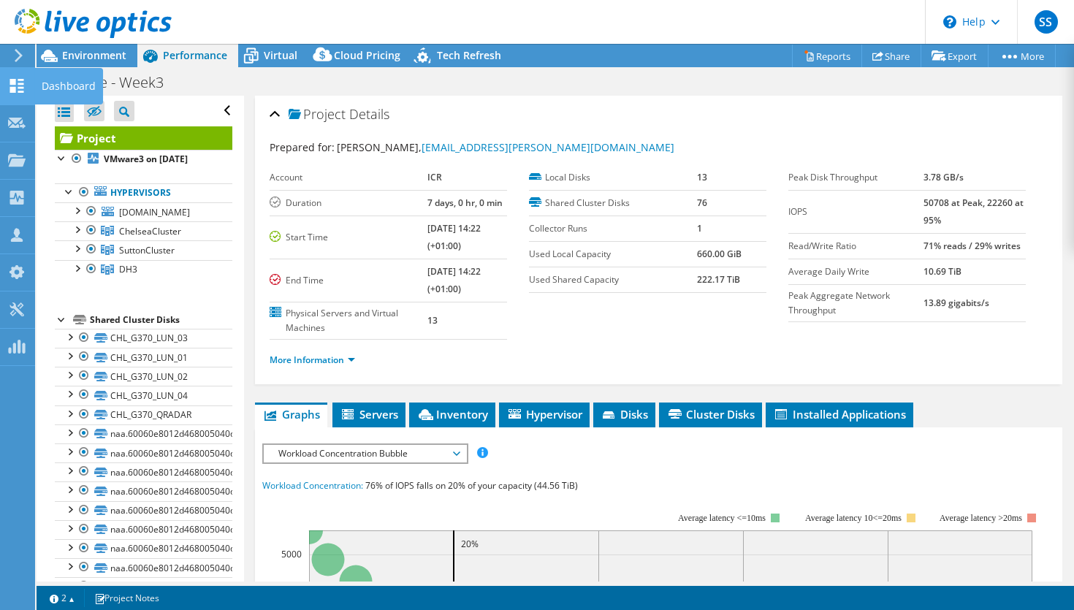
click at [15, 83] on use at bounding box center [17, 86] width 14 height 14
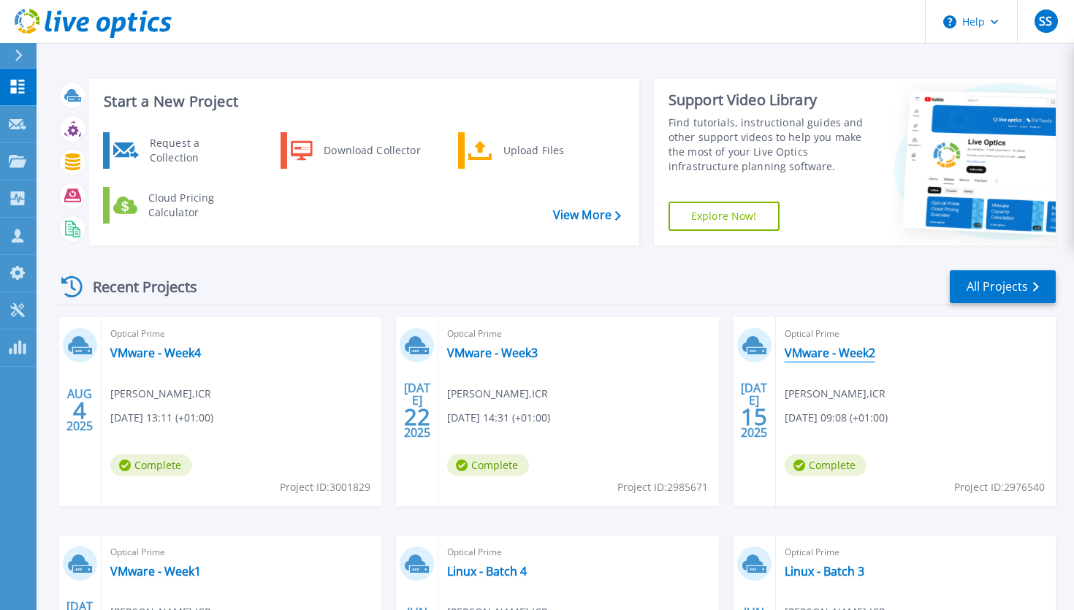
click at [835, 357] on link "VMware - Week2" at bounding box center [830, 353] width 91 height 15
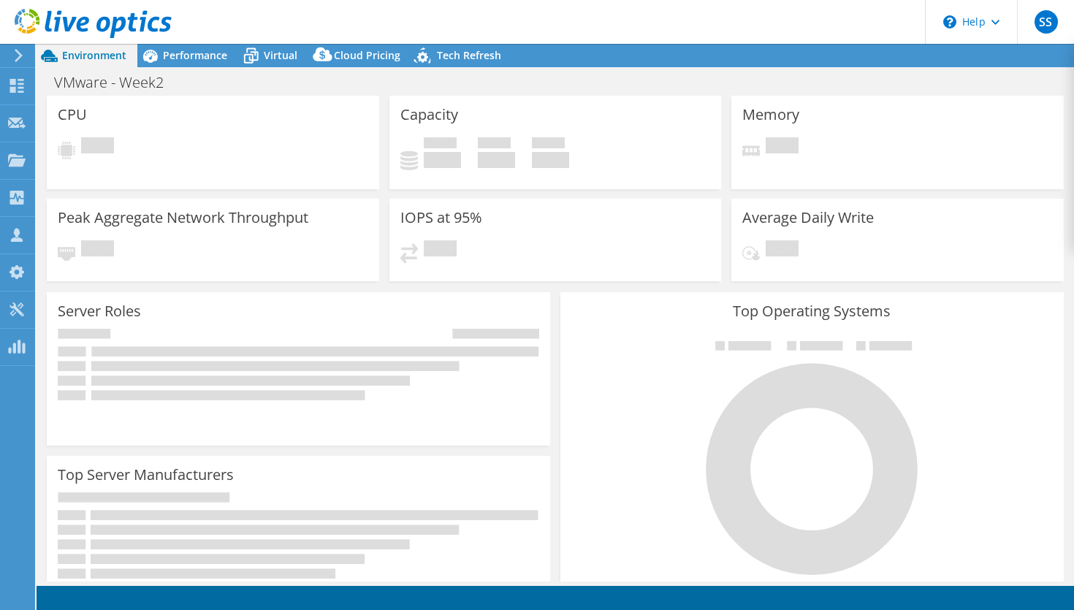
select select "EULondon"
select select "GBP"
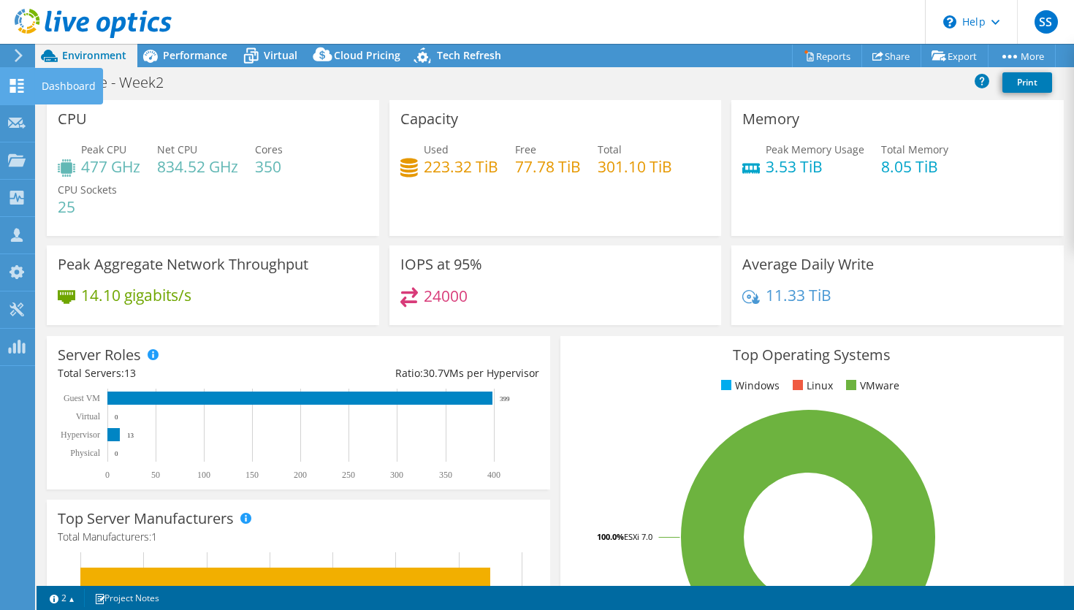
click at [20, 86] on icon at bounding box center [17, 86] width 18 height 14
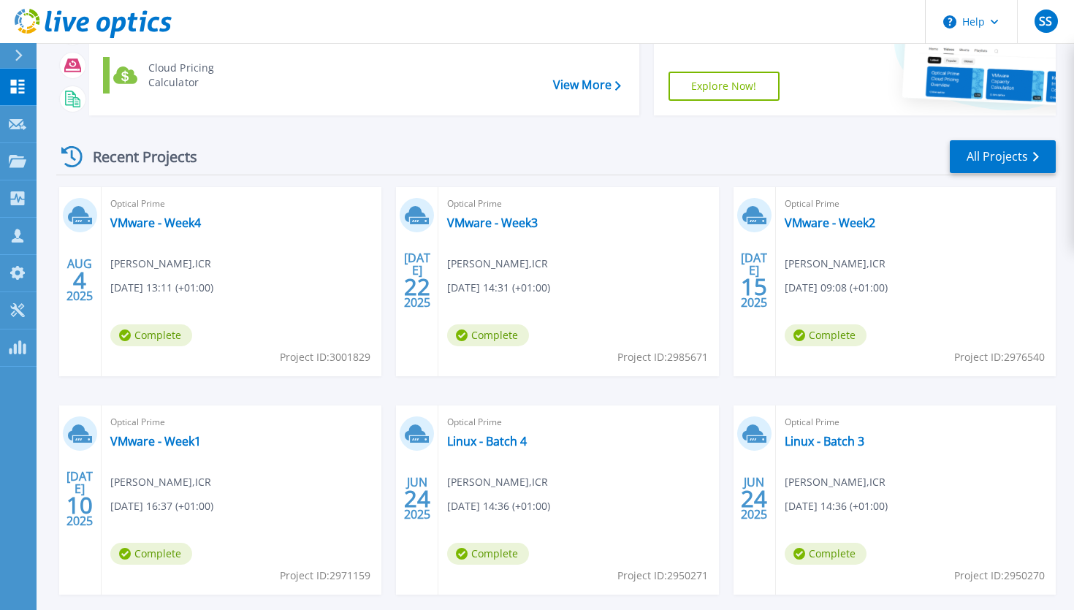
scroll to position [200, 0]
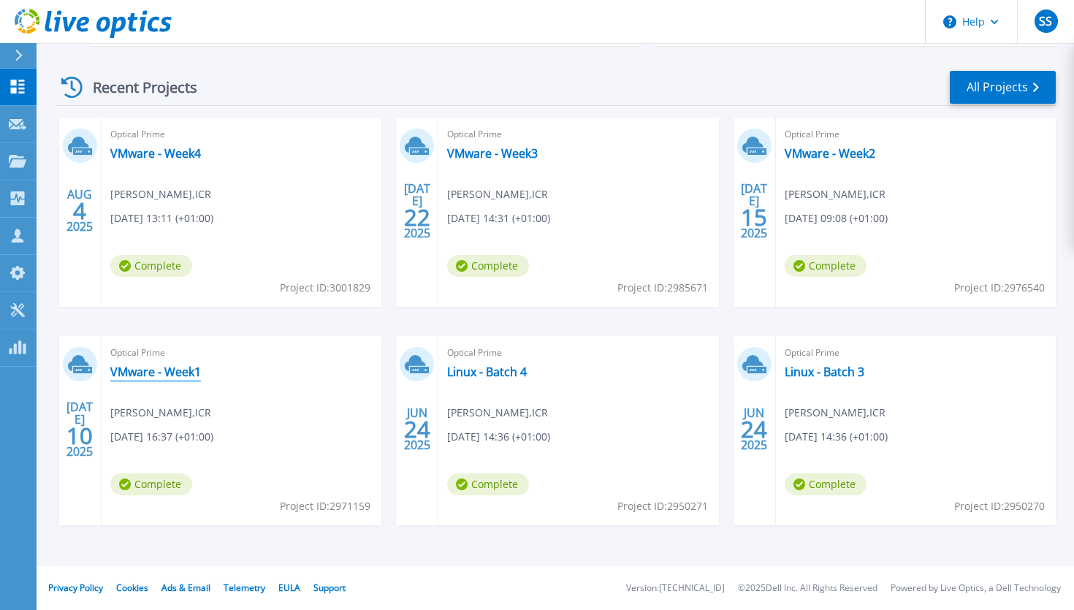
click at [181, 369] on link "VMware - Week1" at bounding box center [155, 372] width 91 height 15
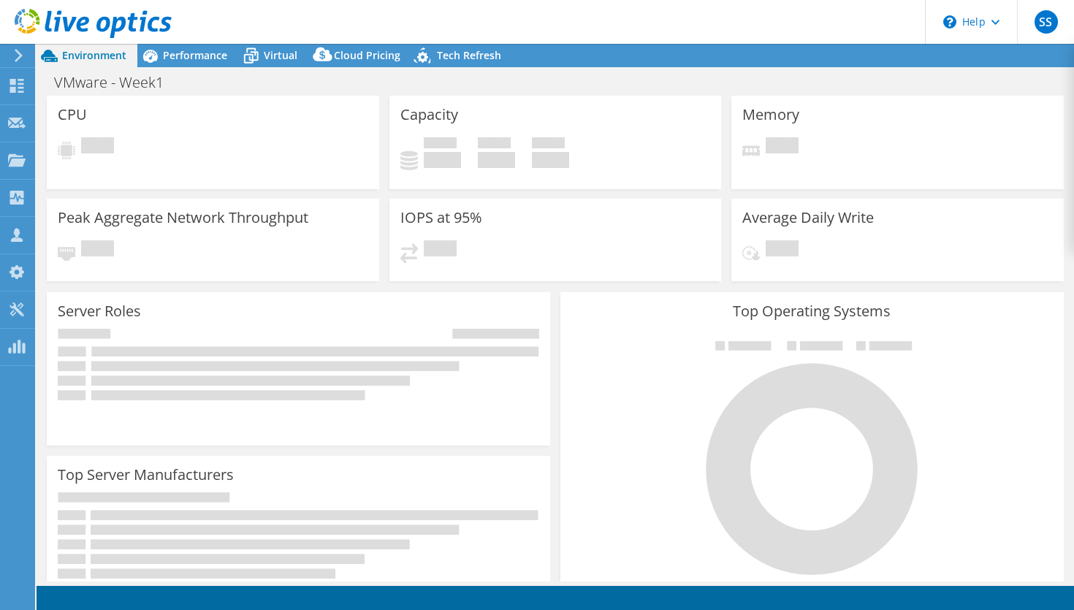
select select "EULondon"
select select "GBP"
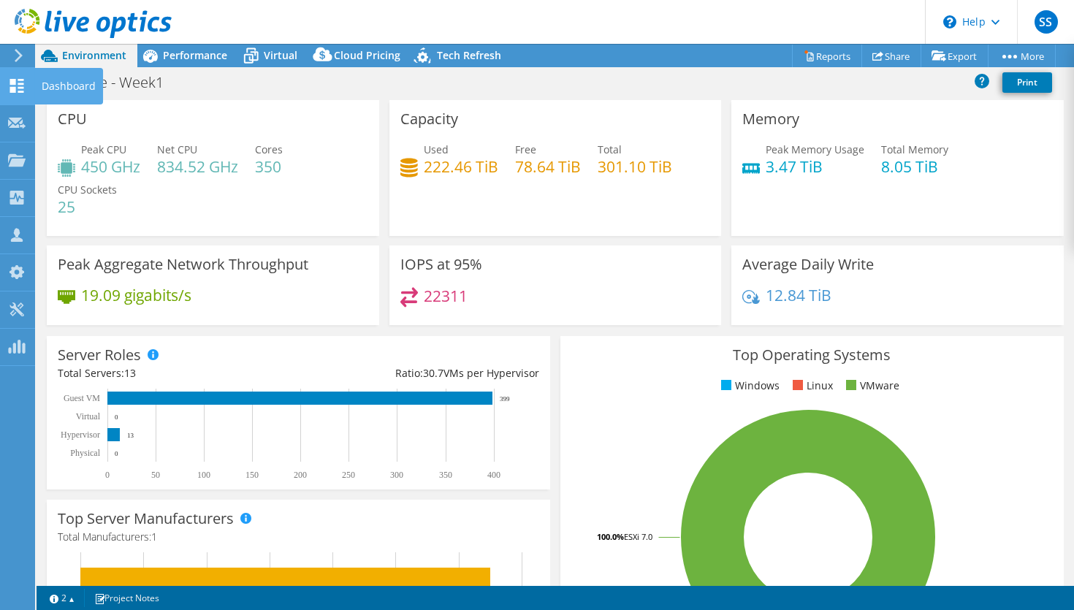
click at [12, 81] on use at bounding box center [17, 86] width 14 height 14
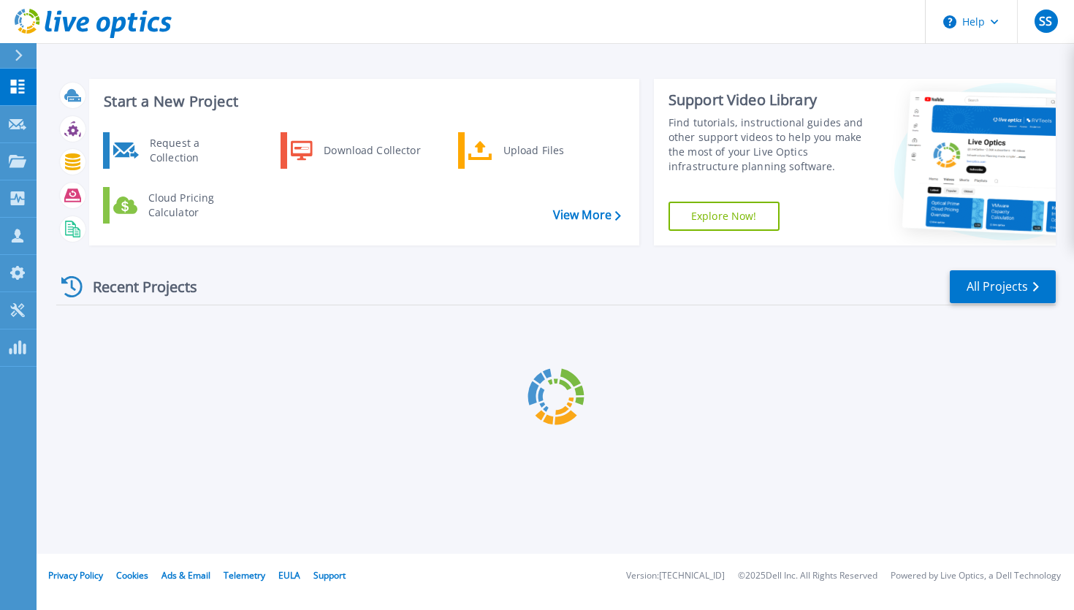
click at [12, 81] on icon at bounding box center [18, 87] width 14 height 14
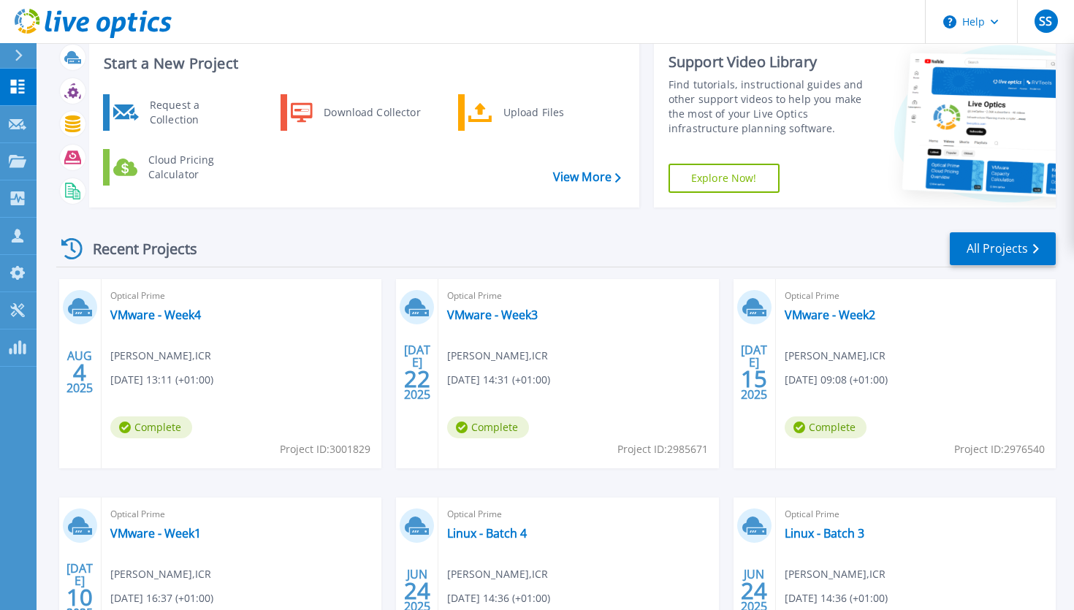
scroll to position [200, 0]
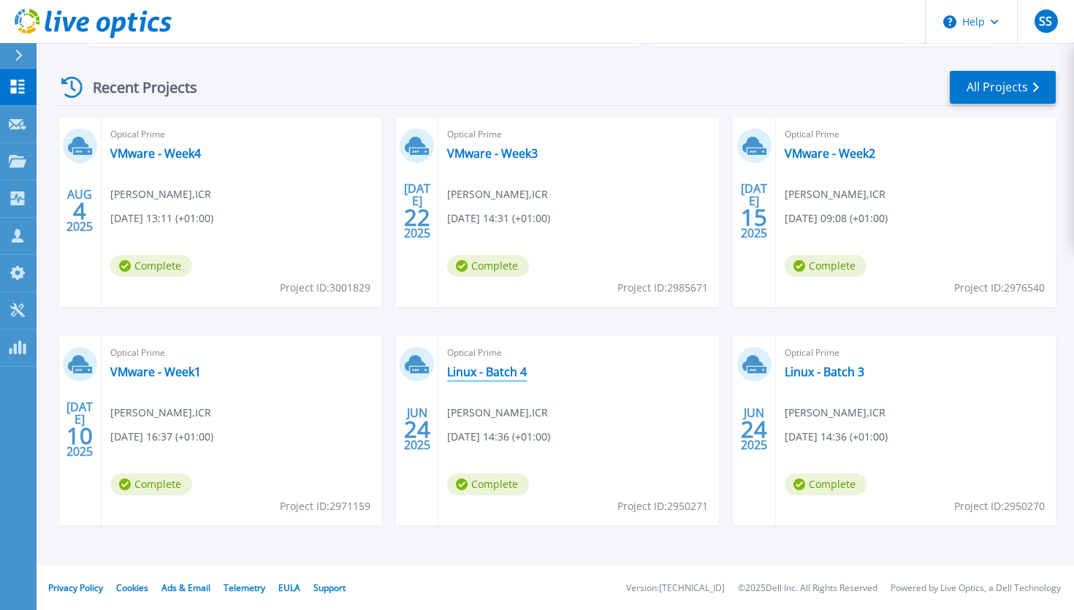
click at [479, 376] on link "Linux - Batch 4" at bounding box center [487, 372] width 80 height 15
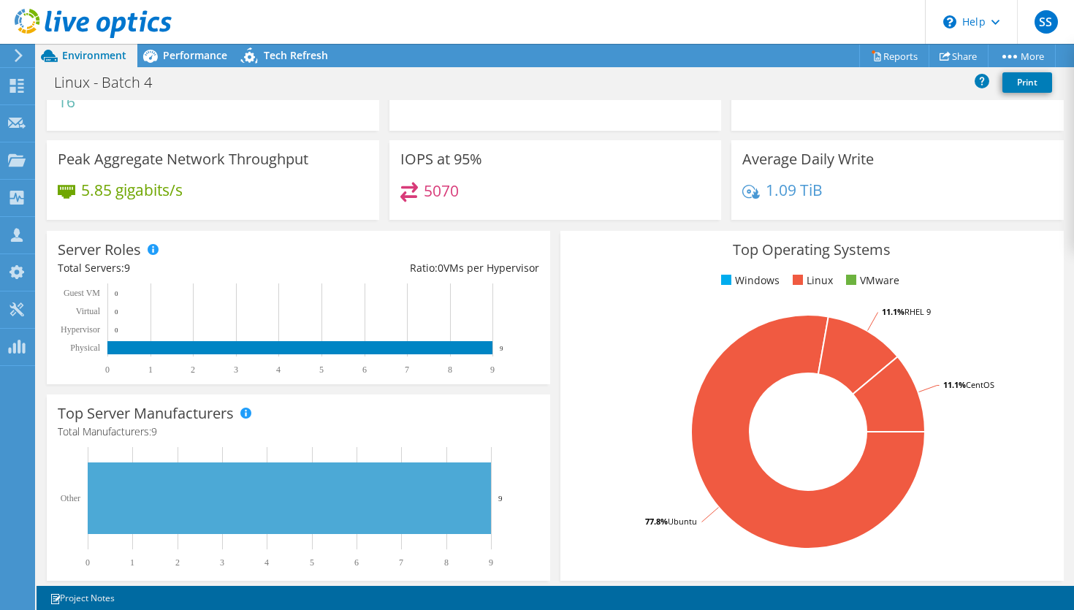
scroll to position [119, 0]
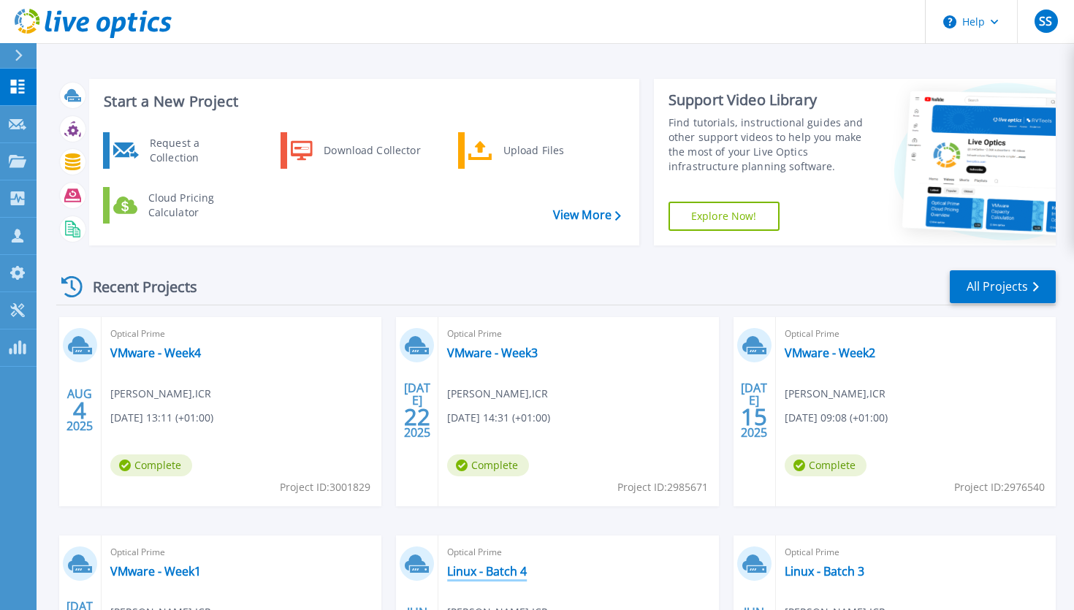
click at [503, 575] on link "Linux - Batch 4" at bounding box center [487, 571] width 80 height 15
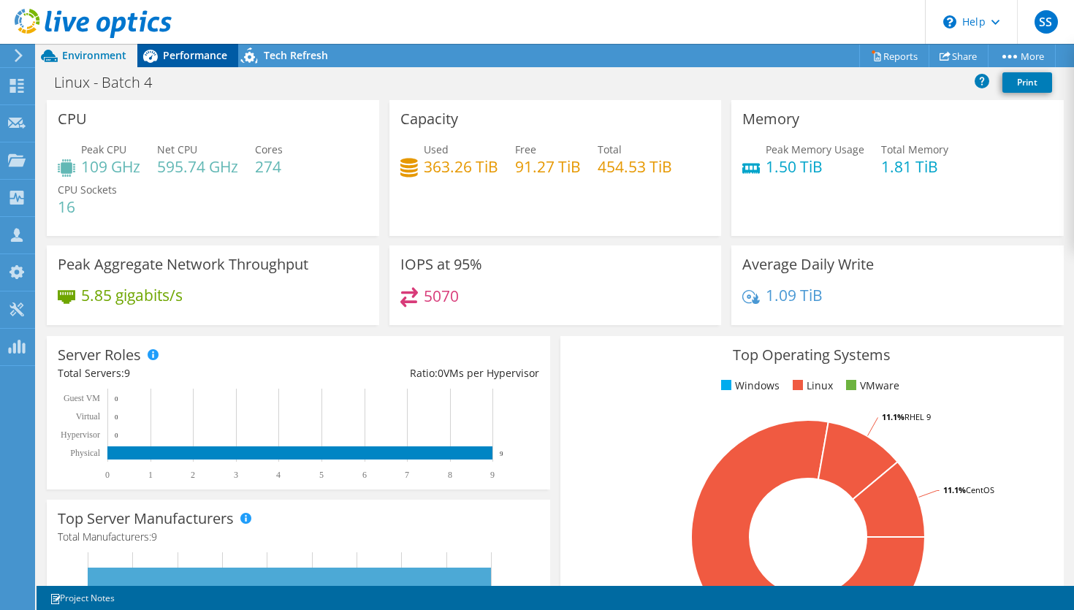
click at [196, 54] on span "Performance" at bounding box center [195, 55] width 64 height 14
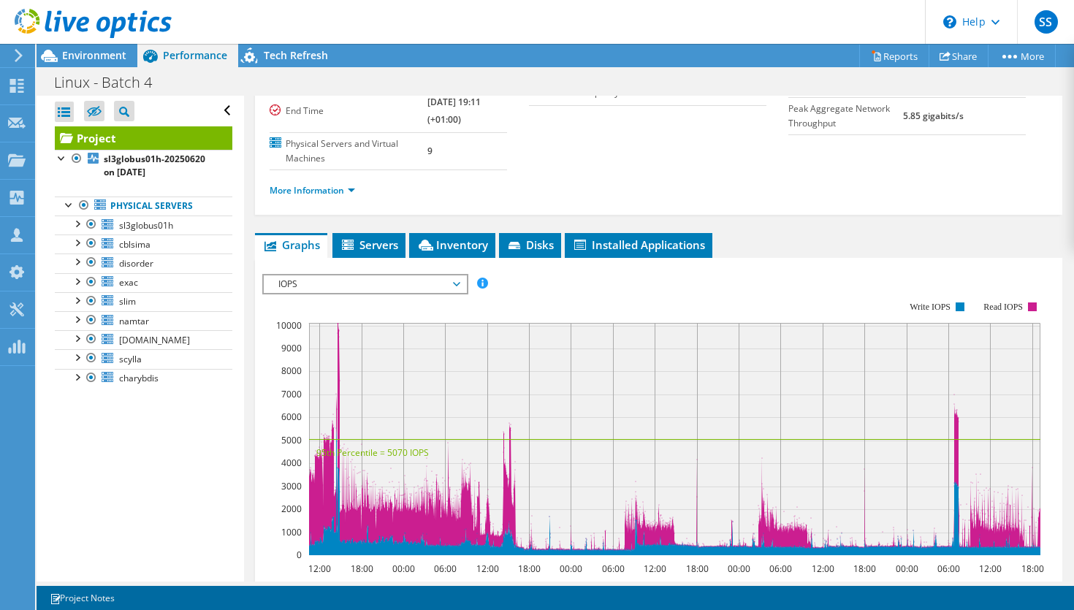
scroll to position [181, 0]
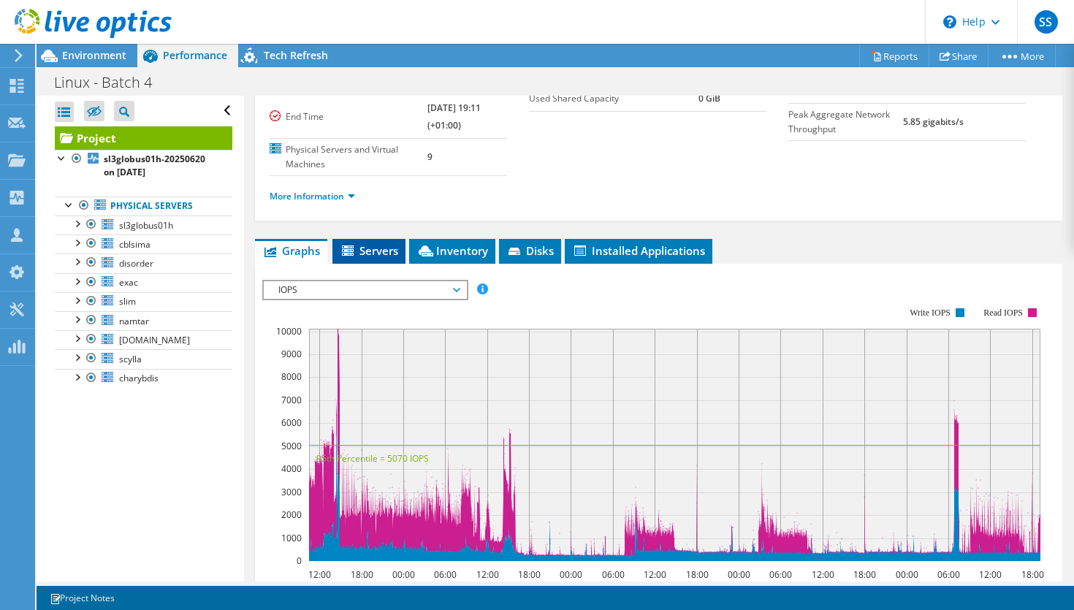
click at [371, 243] on span "Servers" at bounding box center [369, 250] width 58 height 15
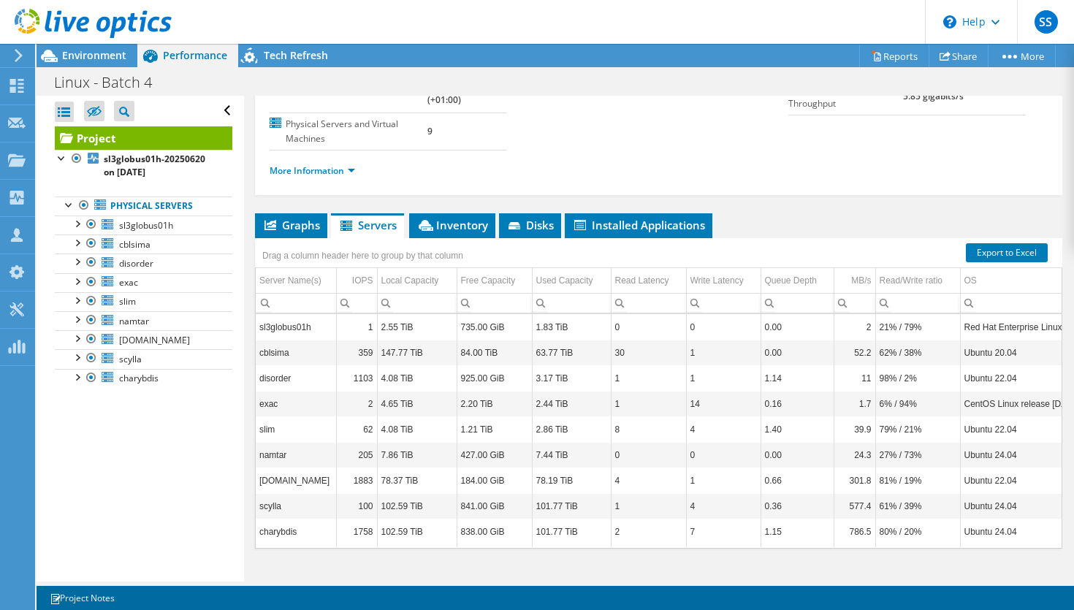
scroll to position [211, 0]
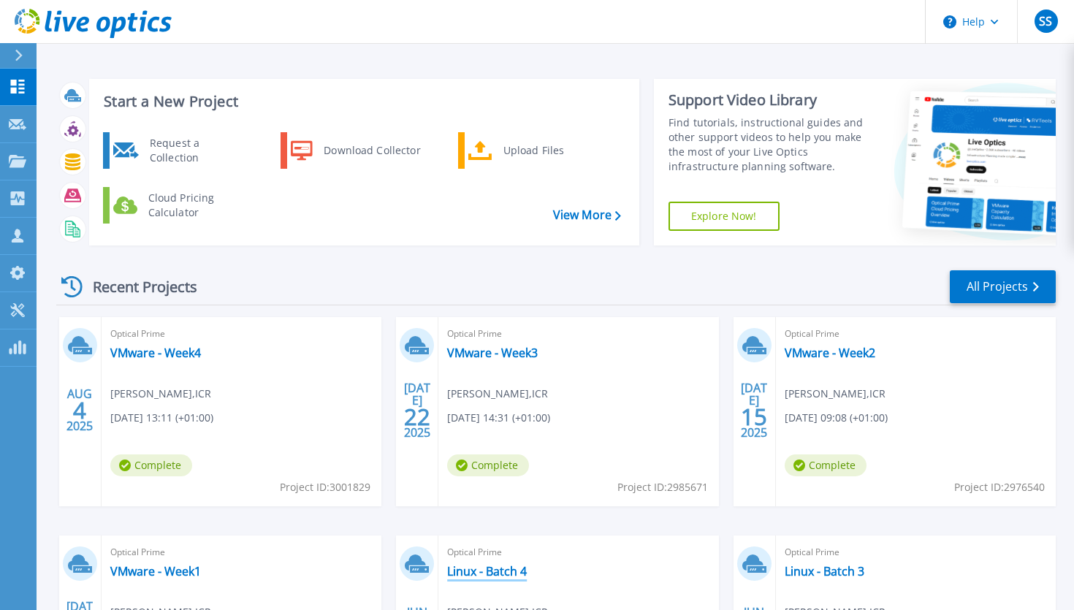
click at [516, 572] on link "Linux - Batch 4" at bounding box center [487, 571] width 80 height 15
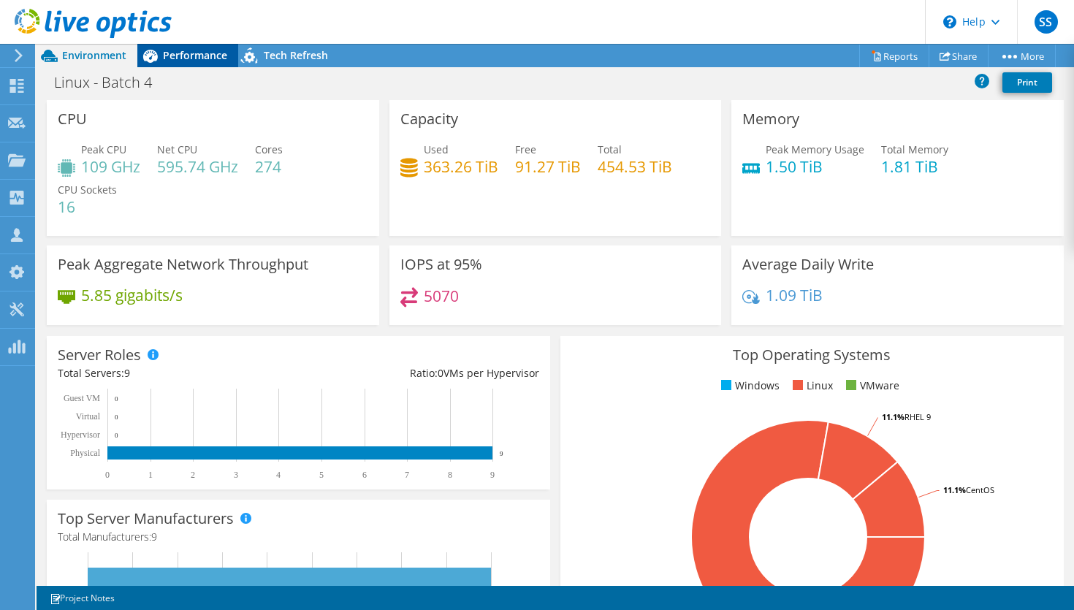
click at [188, 58] on span "Performance" at bounding box center [195, 55] width 64 height 14
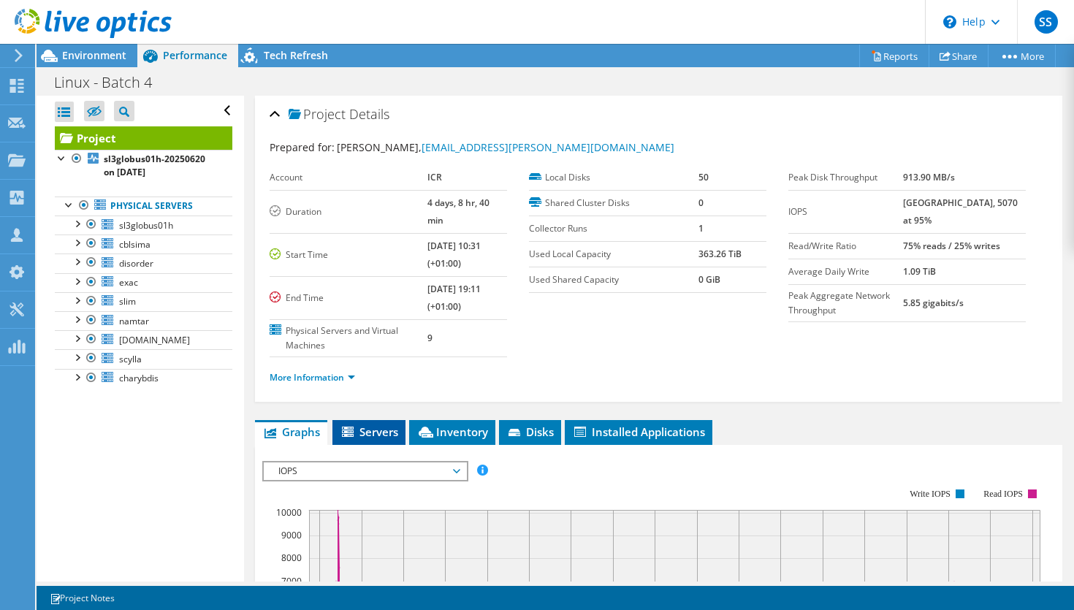
click at [382, 425] on span "Servers" at bounding box center [369, 432] width 58 height 15
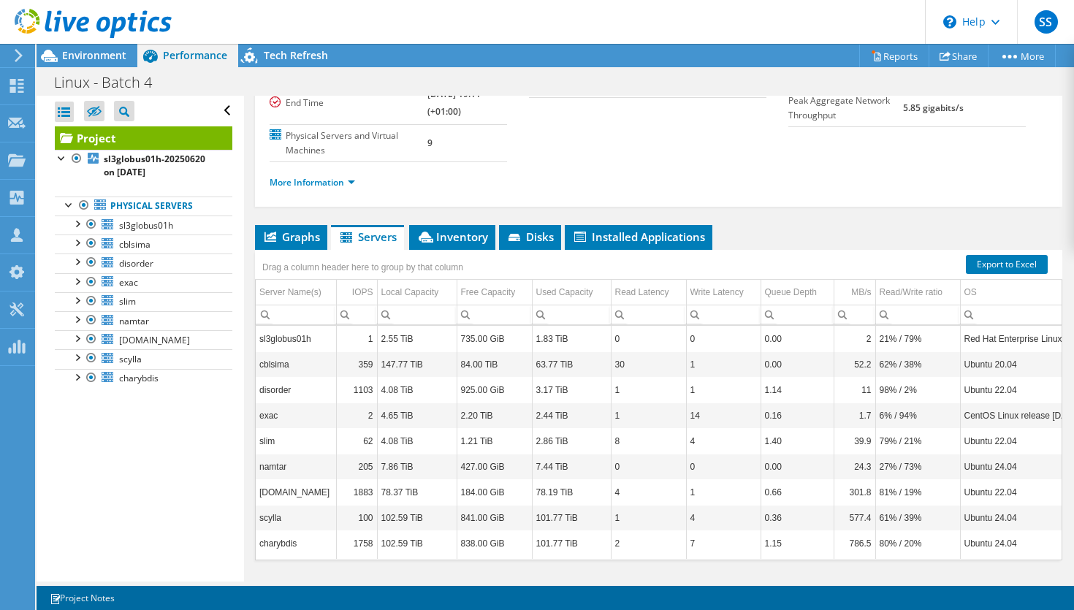
scroll to position [211, 0]
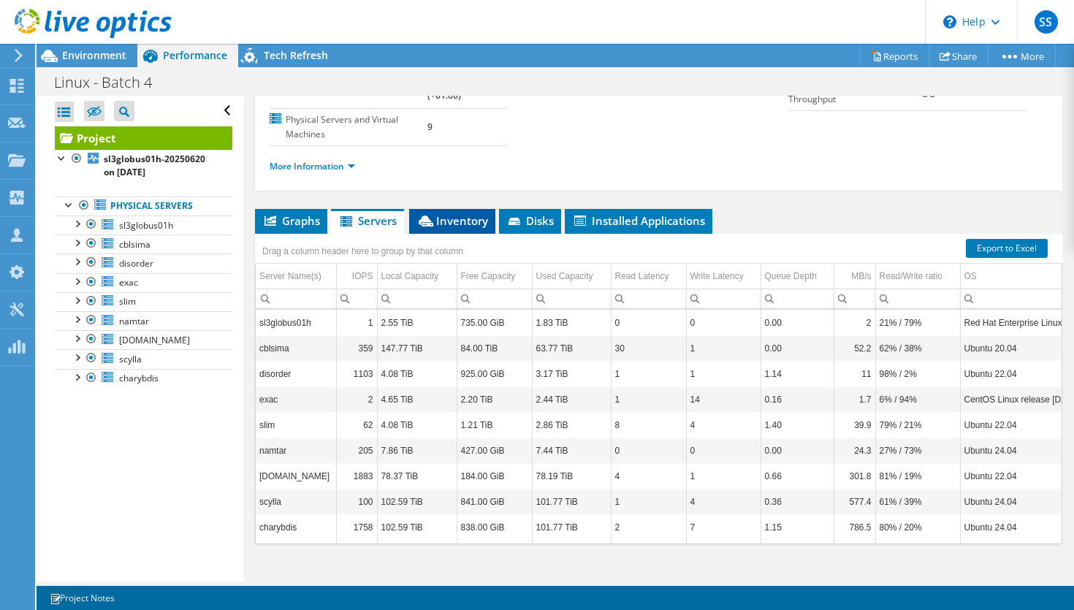
click at [454, 213] on span "Inventory" at bounding box center [453, 220] width 72 height 15
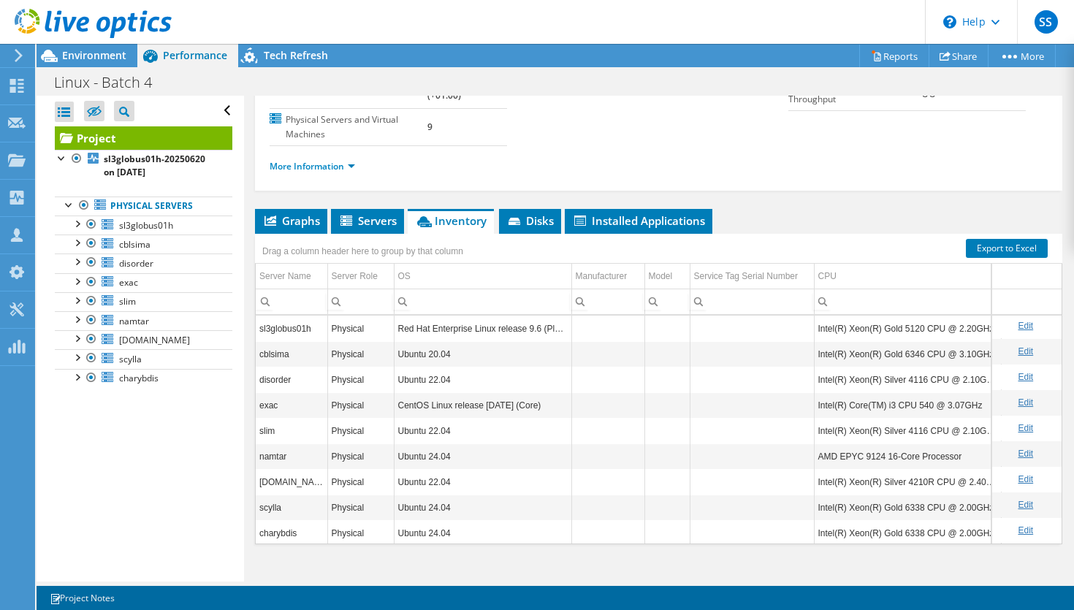
scroll to position [3, 0]
click at [86, 54] on span "Environment" at bounding box center [94, 55] width 64 height 14
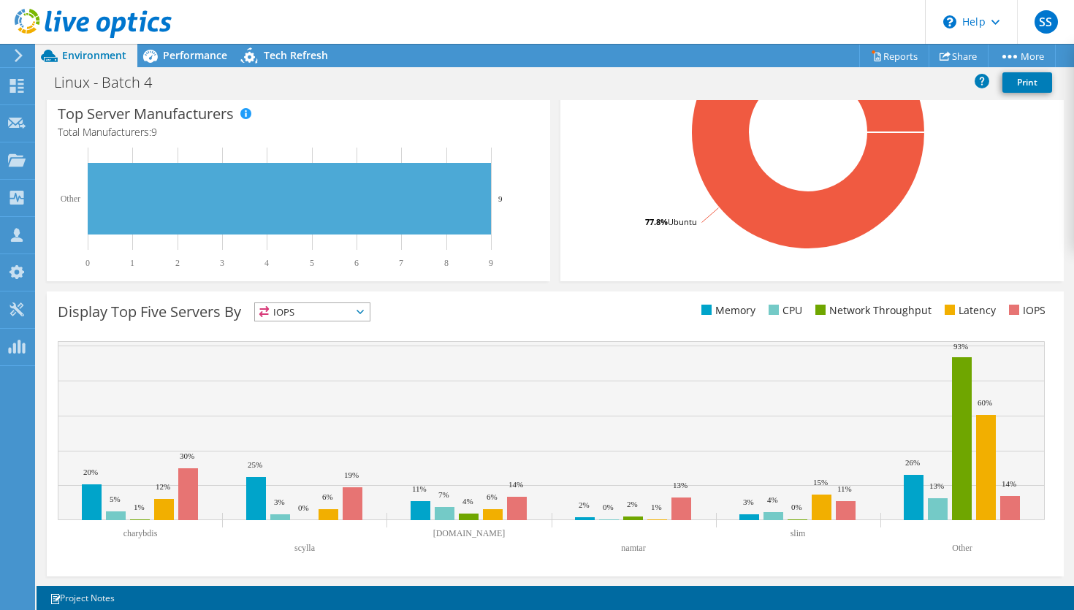
scroll to position [0, 0]
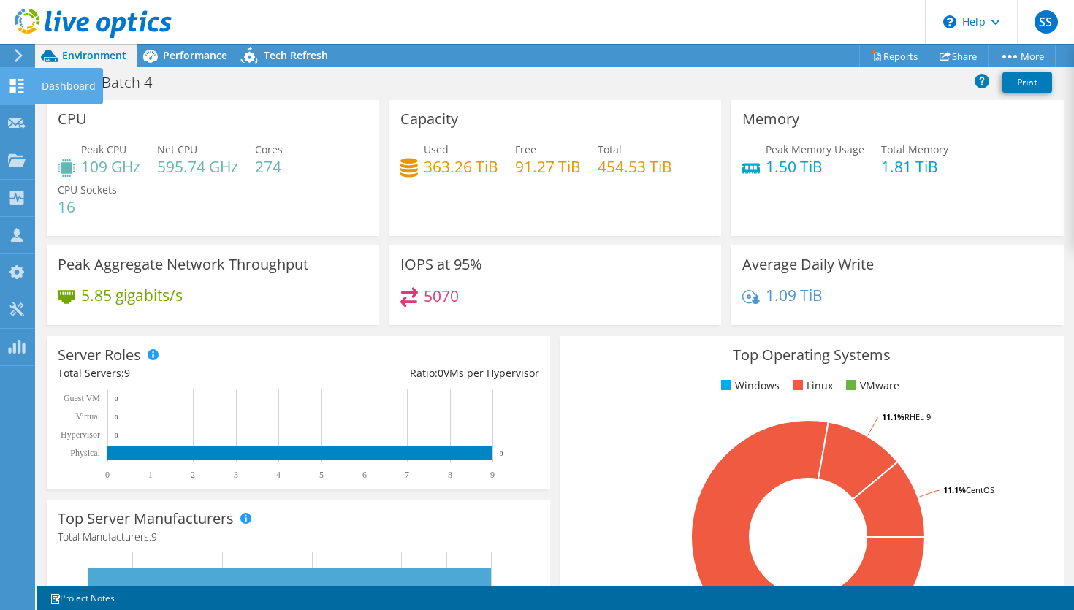
click at [10, 82] on use at bounding box center [17, 86] width 14 height 14
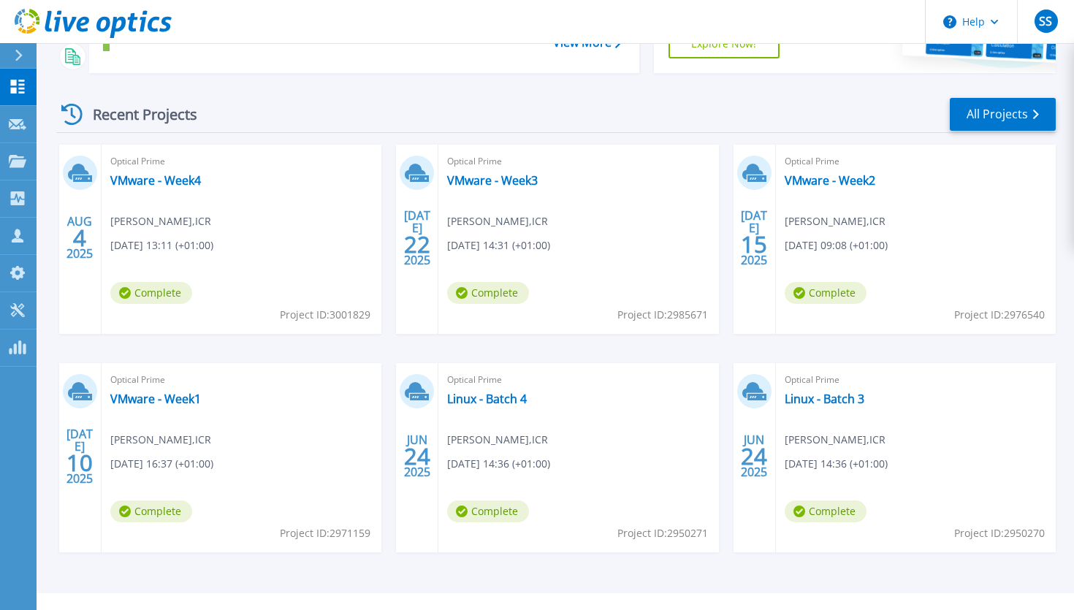
scroll to position [200, 0]
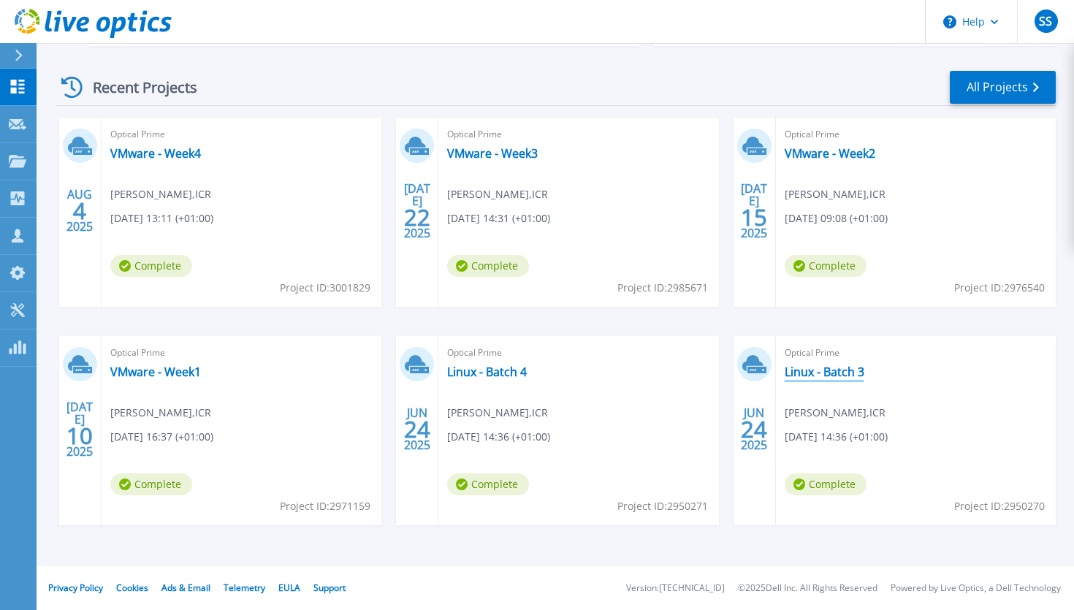
click at [826, 370] on link "Linux - Batch 3" at bounding box center [825, 372] width 80 height 15
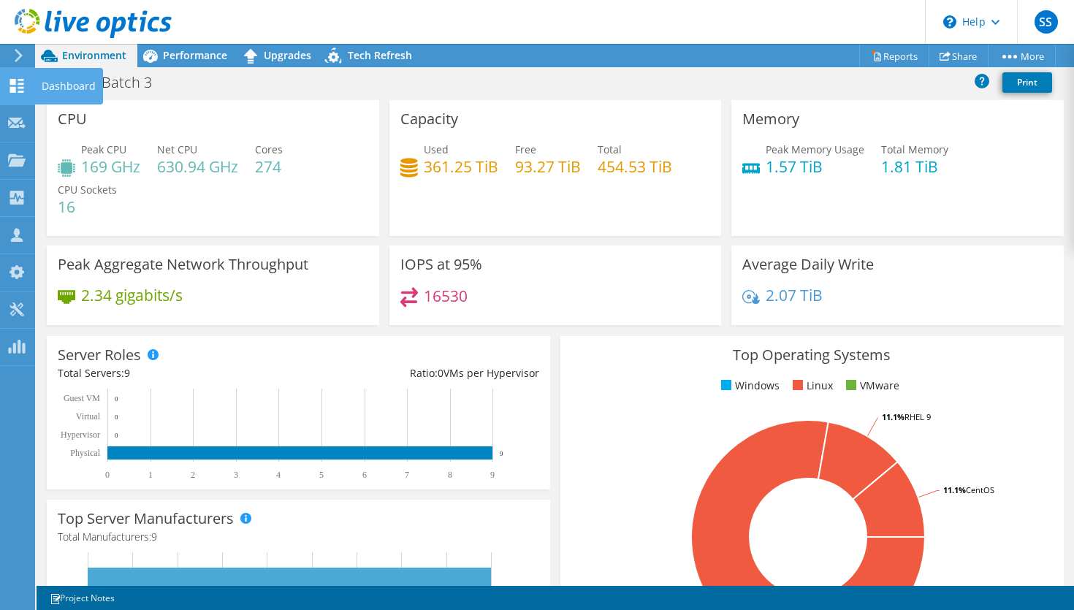
click at [17, 80] on icon at bounding box center [17, 86] width 18 height 14
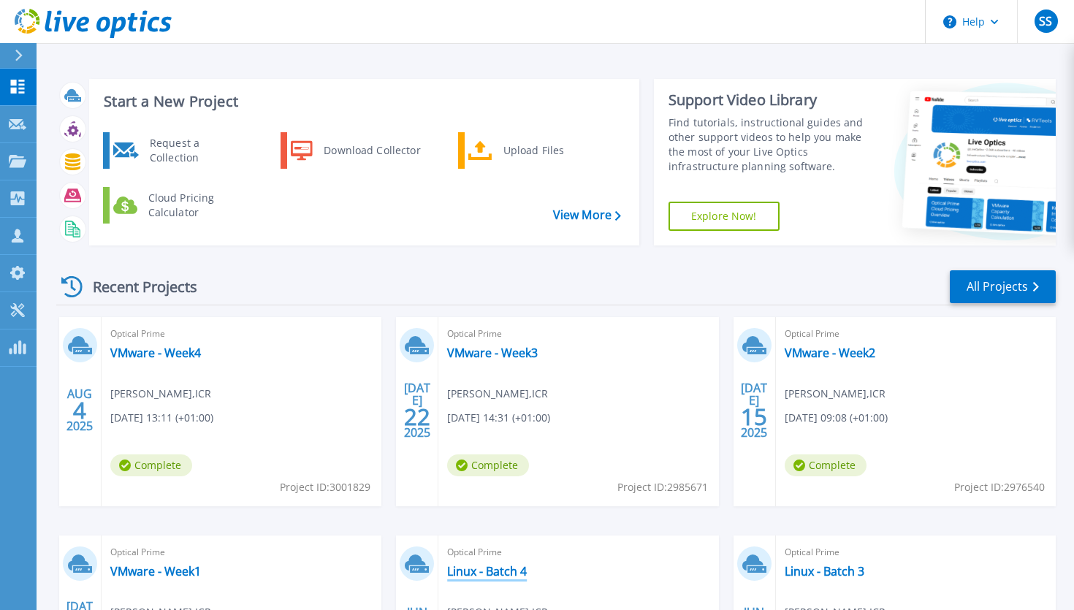
click at [505, 574] on link "Linux - Batch 4" at bounding box center [487, 571] width 80 height 15
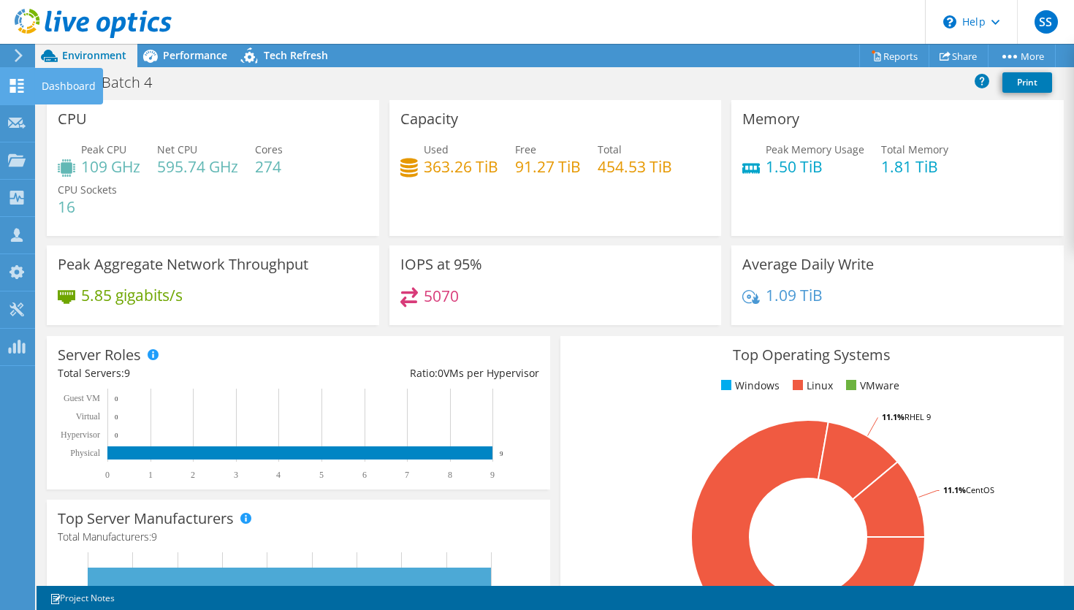
click at [13, 84] on use at bounding box center [17, 86] width 14 height 14
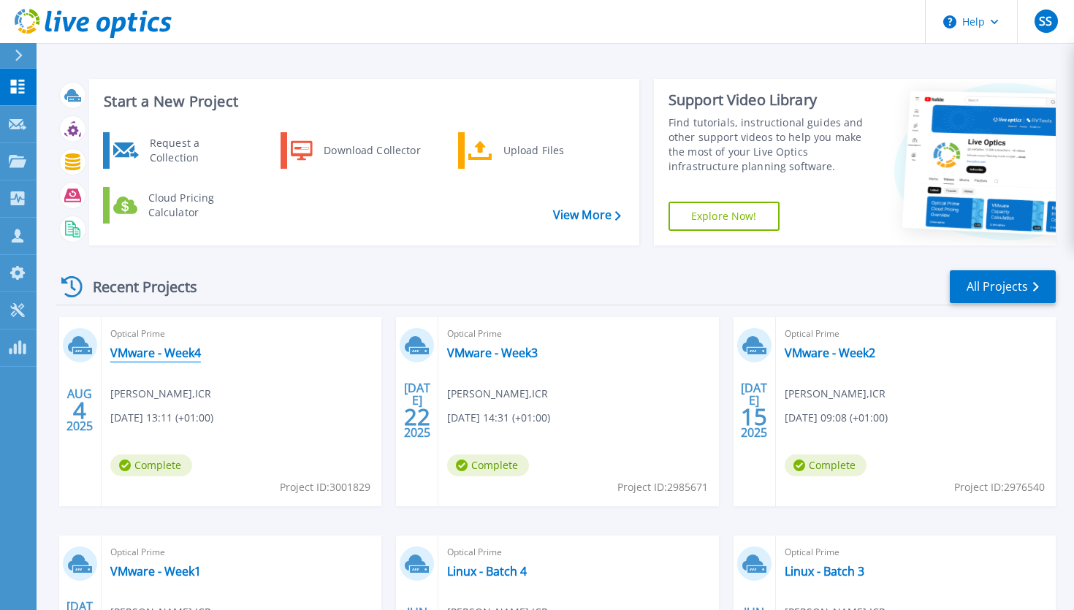
click at [178, 352] on link "VMware - Week4" at bounding box center [155, 353] width 91 height 15
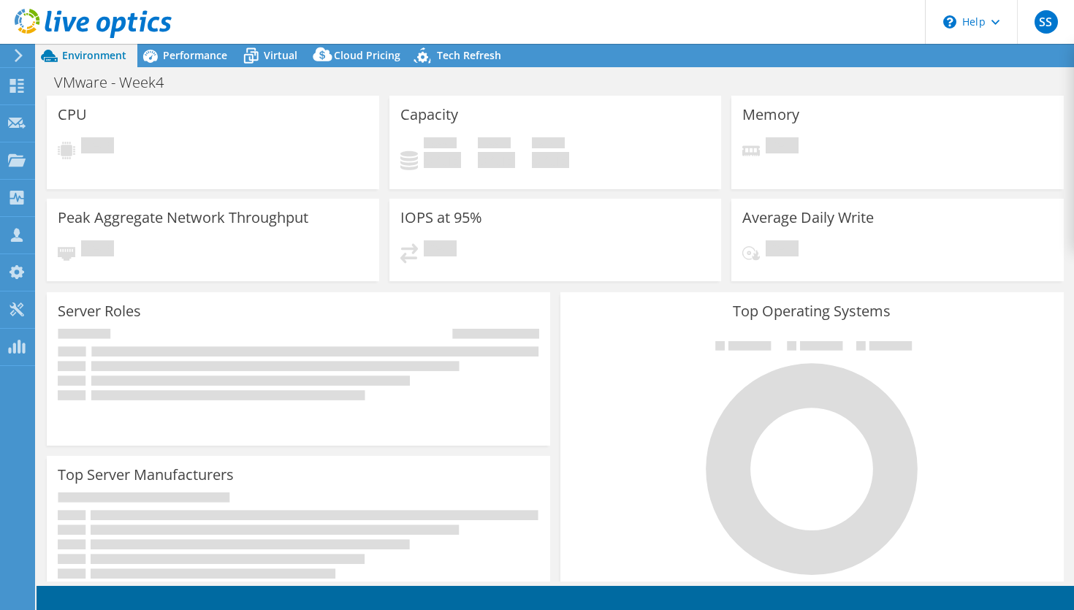
select select "EULondon"
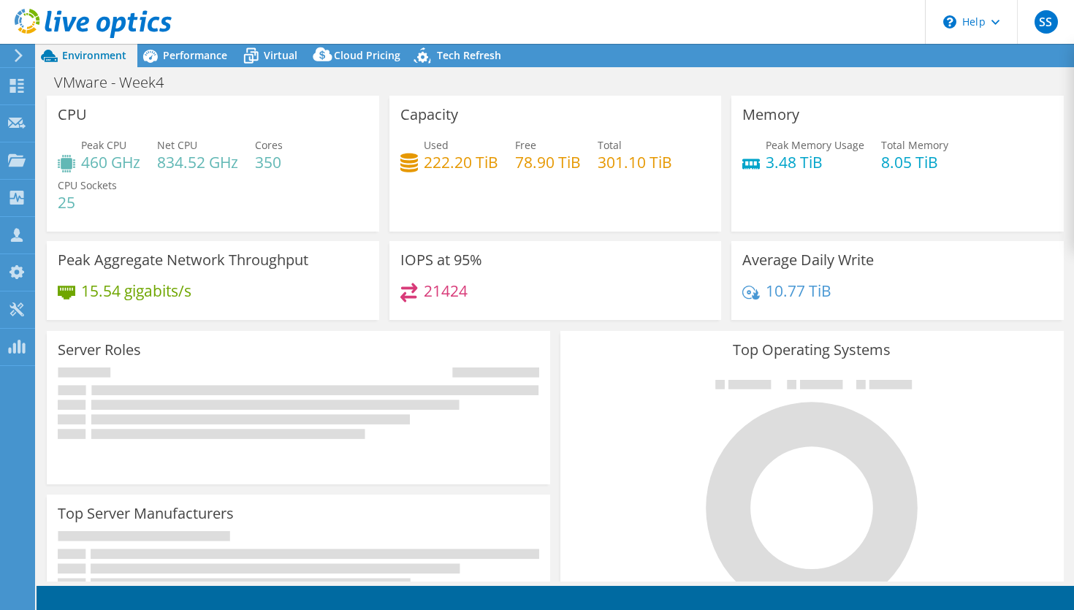
select select "GBP"
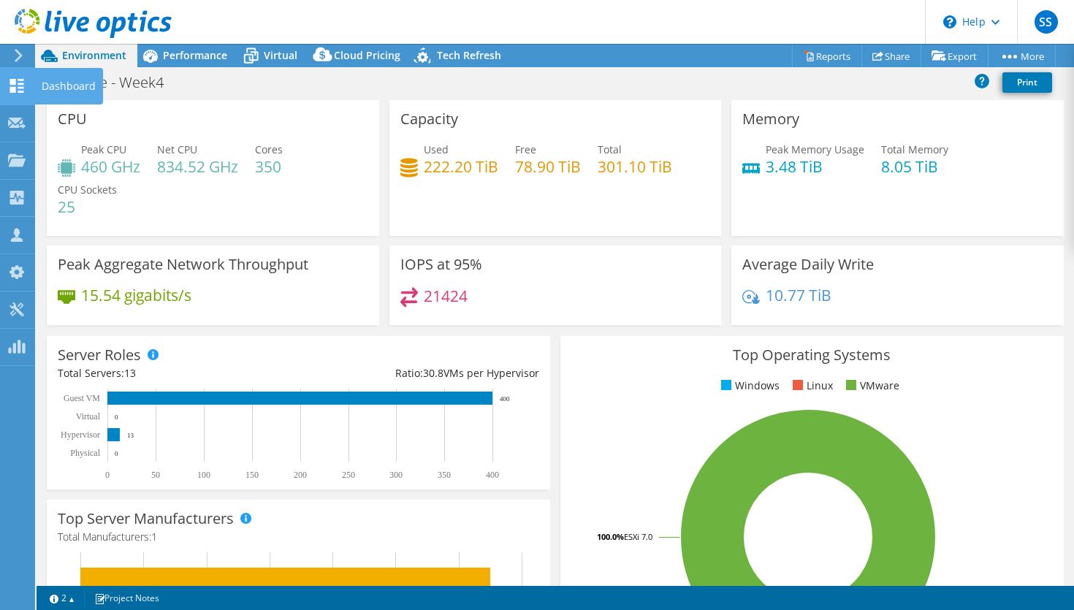
click at [15, 86] on icon at bounding box center [17, 86] width 18 height 14
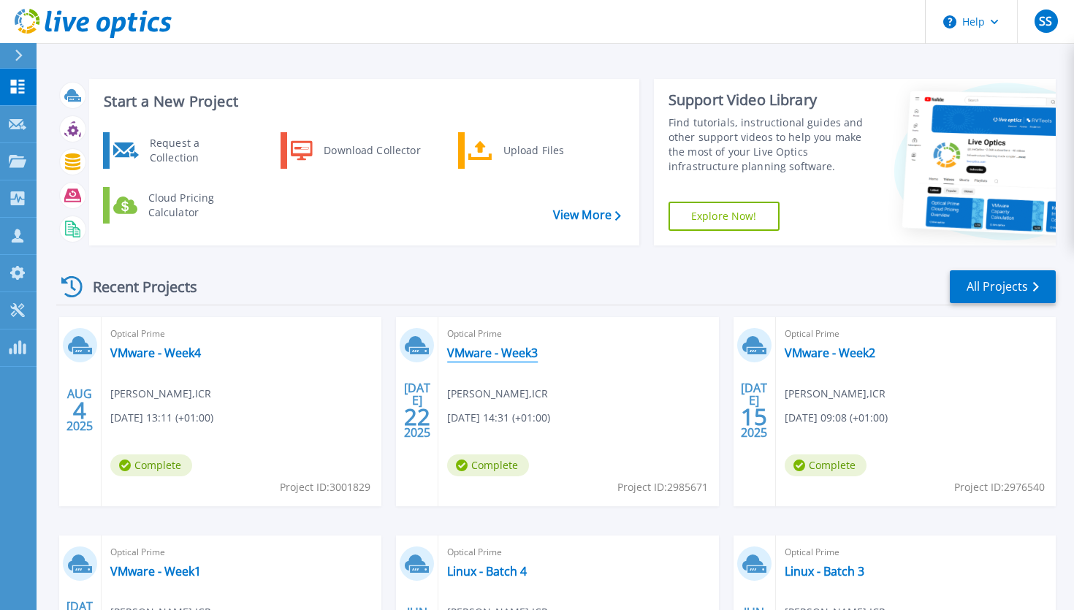
click at [498, 354] on link "VMware - Week3" at bounding box center [492, 353] width 91 height 15
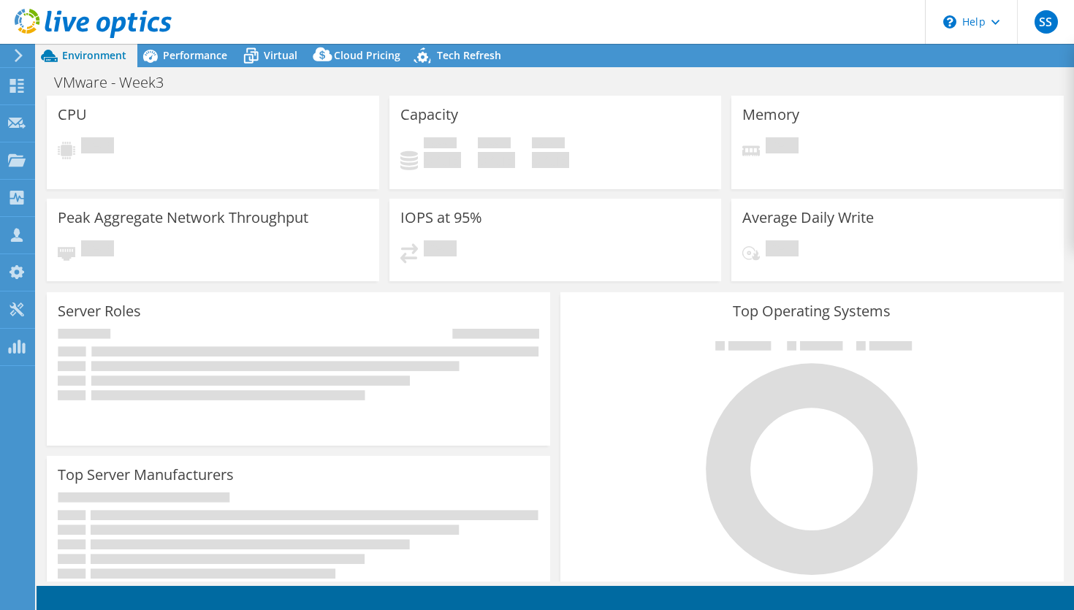
select select "EULondon"
select select "GBP"
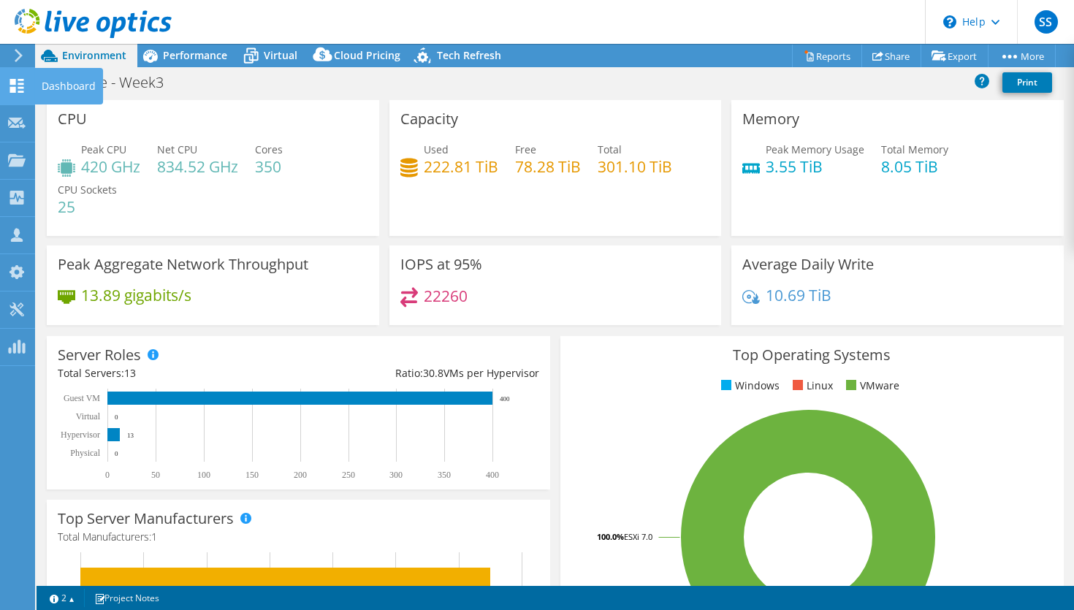
click at [18, 83] on icon at bounding box center [17, 86] width 18 height 14
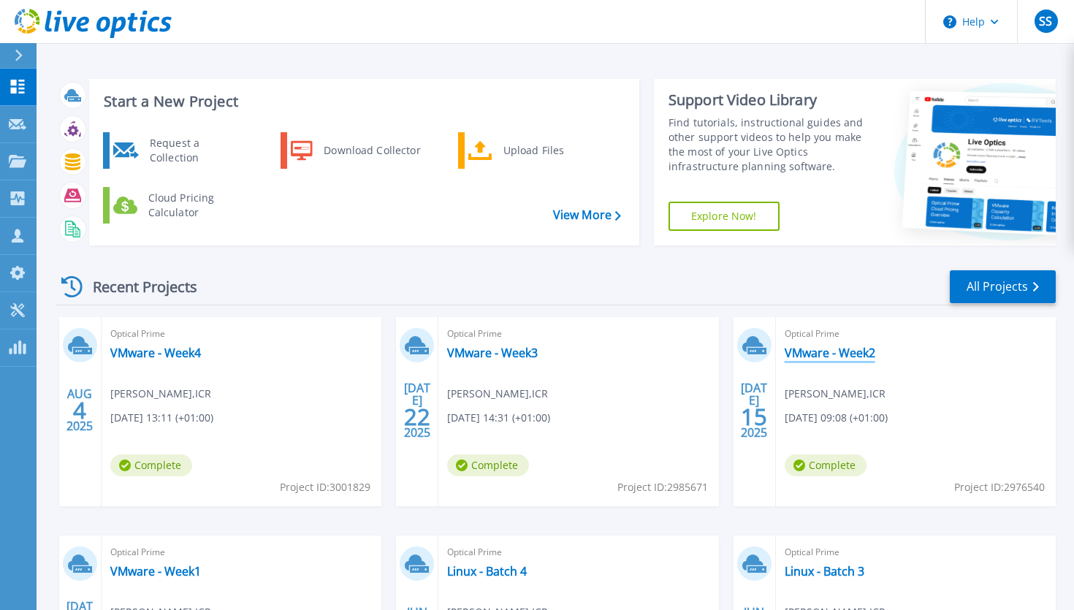
click at [830, 353] on link "VMware - Week2" at bounding box center [830, 353] width 91 height 15
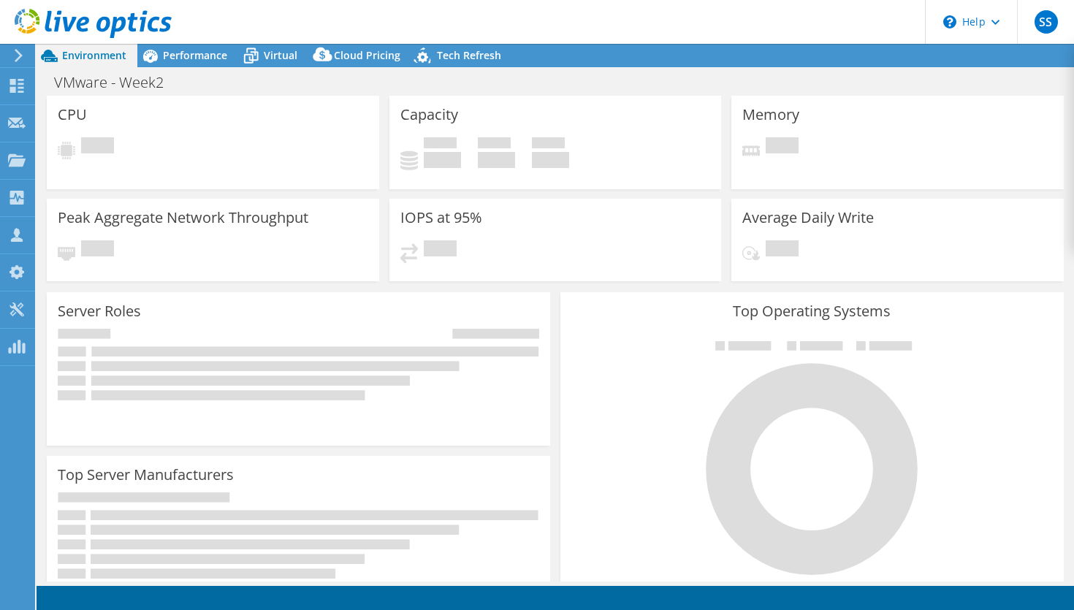
select select "EULondon"
select select "GBP"
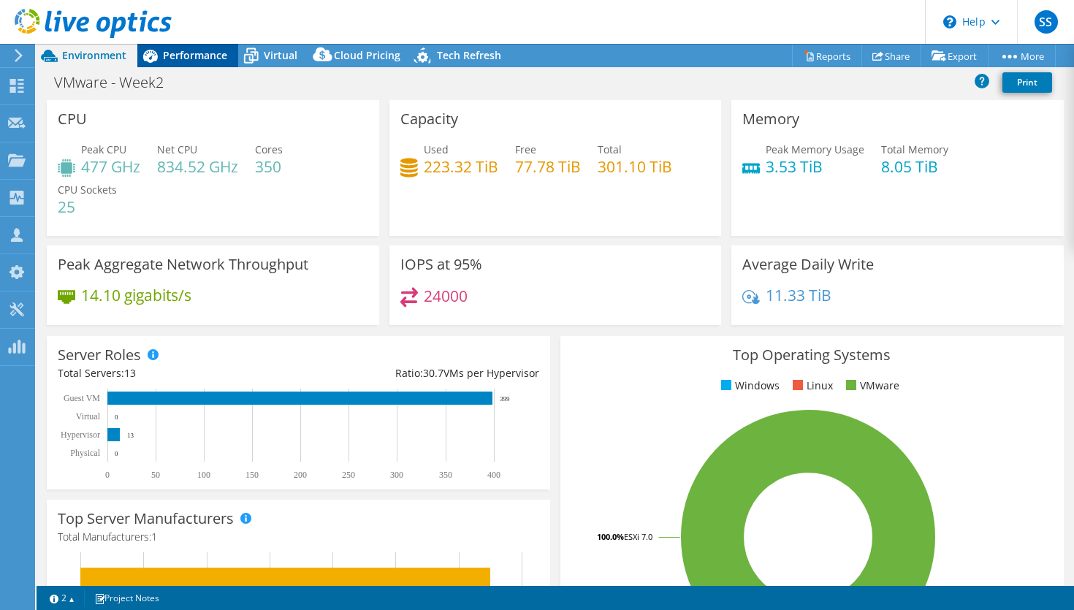
click at [198, 54] on span "Performance" at bounding box center [195, 55] width 64 height 14
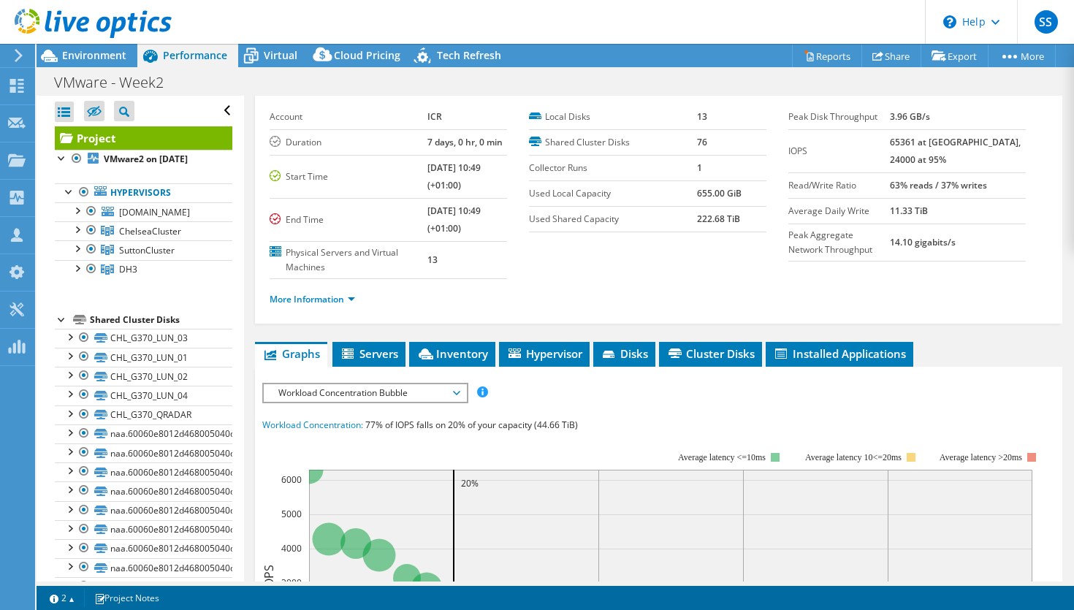
scroll to position [20, 0]
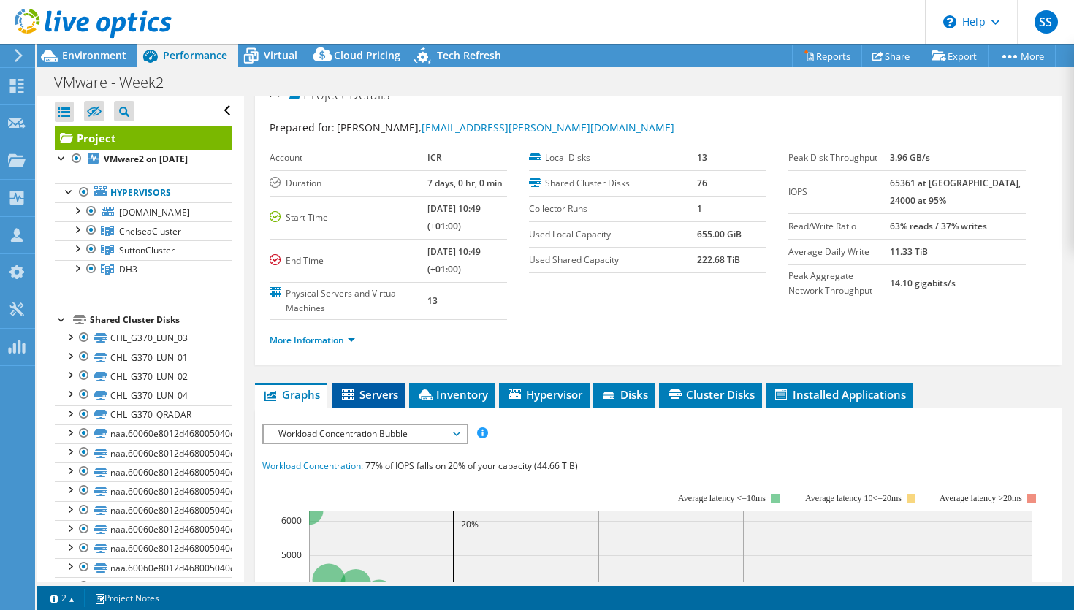
click at [370, 392] on span "Servers" at bounding box center [369, 394] width 58 height 15
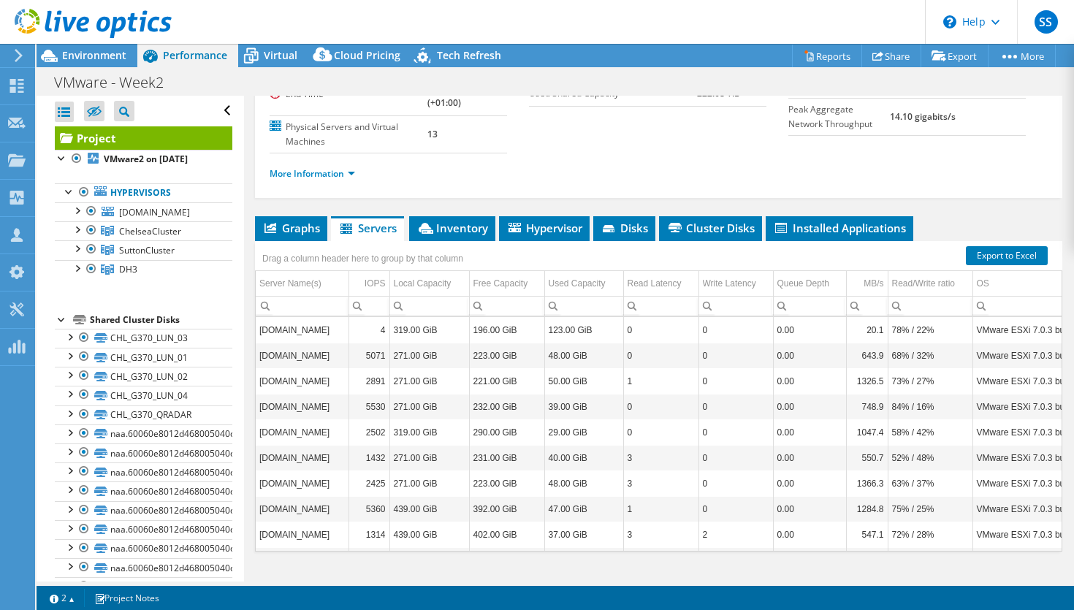
scroll to position [211, 0]
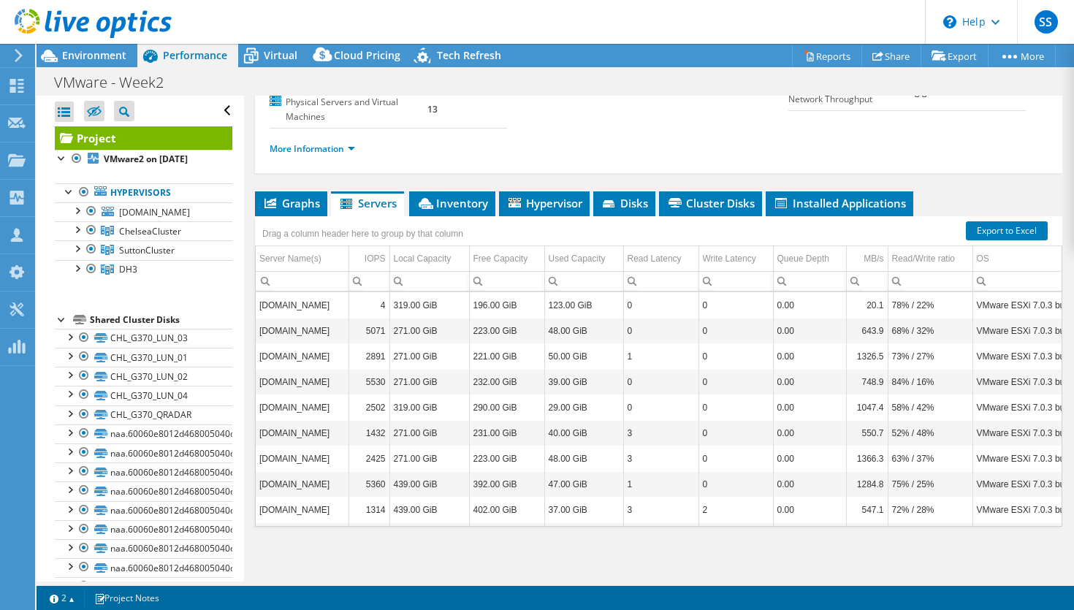
click at [58, 322] on div at bounding box center [62, 318] width 15 height 15
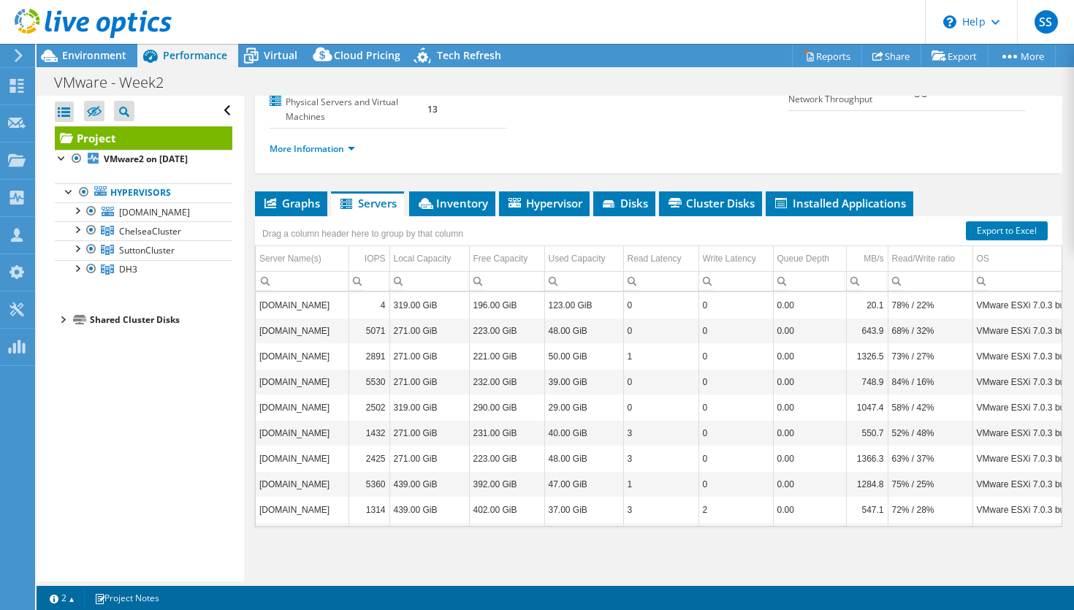
click at [62, 320] on div at bounding box center [62, 318] width 15 height 15
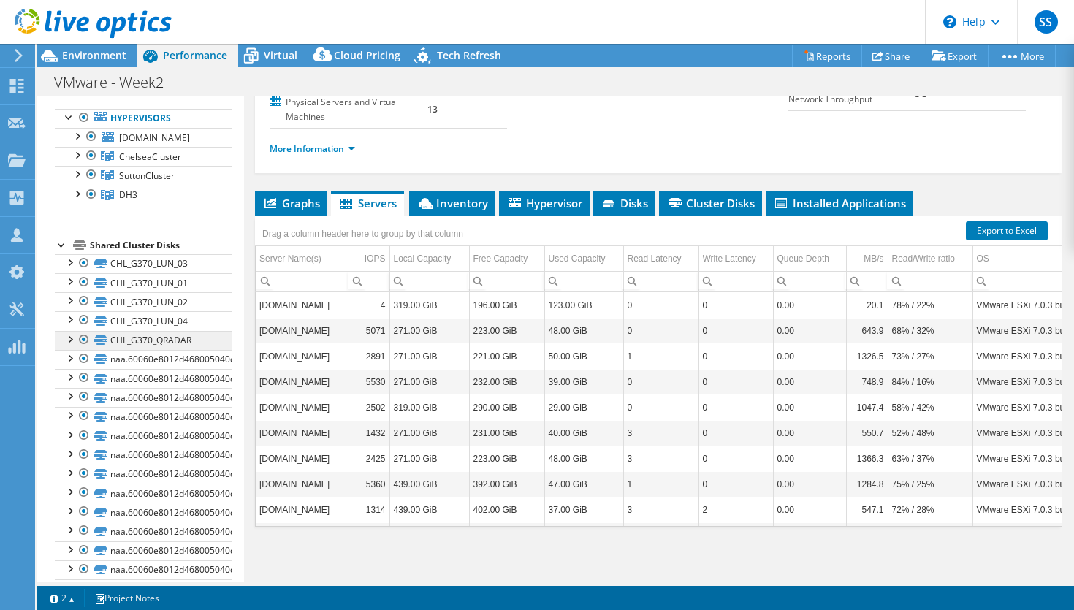
scroll to position [0, 0]
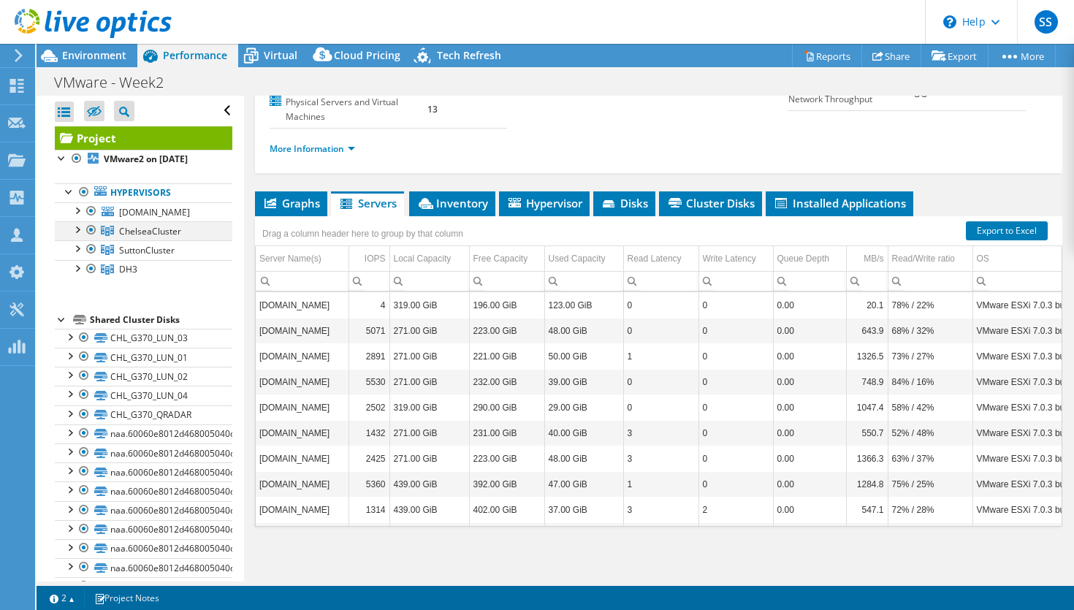
click at [90, 232] on div at bounding box center [91, 230] width 15 height 18
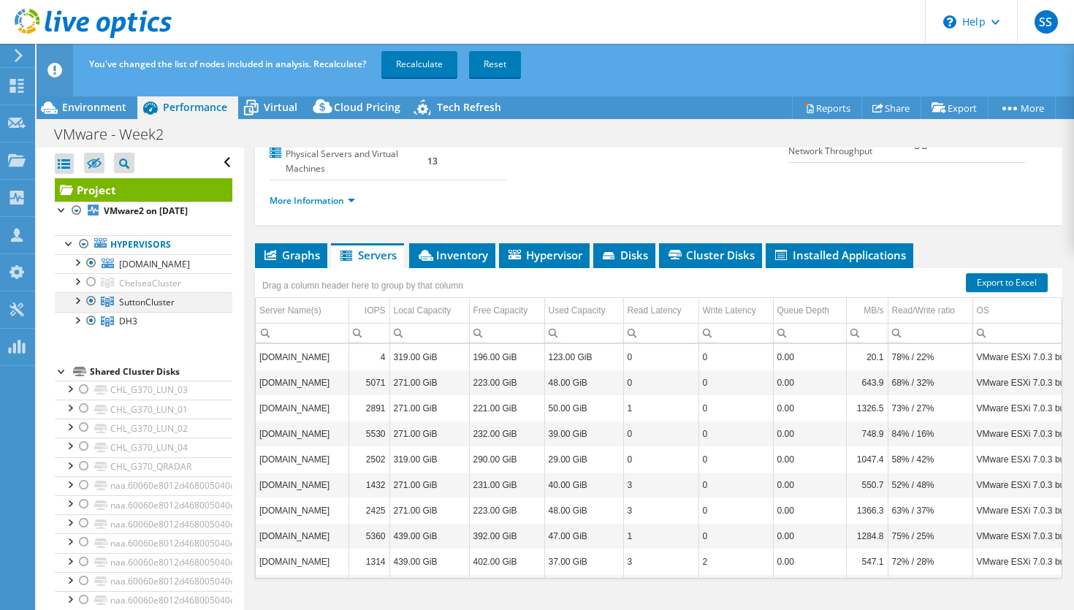
click at [90, 300] on div at bounding box center [91, 301] width 15 height 18
click at [90, 320] on div at bounding box center [91, 321] width 15 height 18
click at [79, 264] on div at bounding box center [76, 261] width 15 height 15
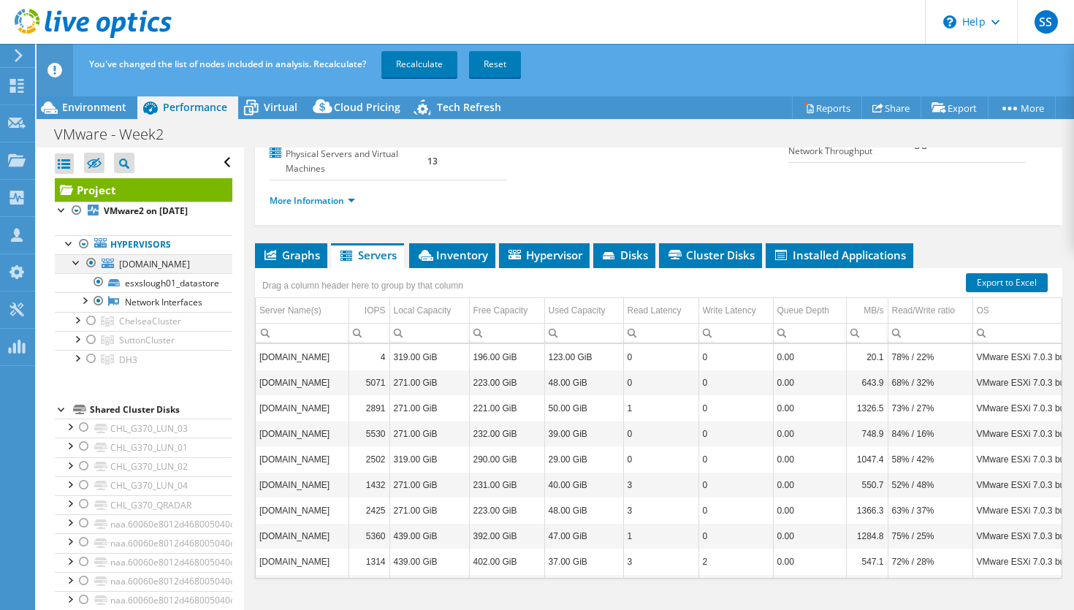
click at [80, 264] on div at bounding box center [76, 261] width 15 height 15
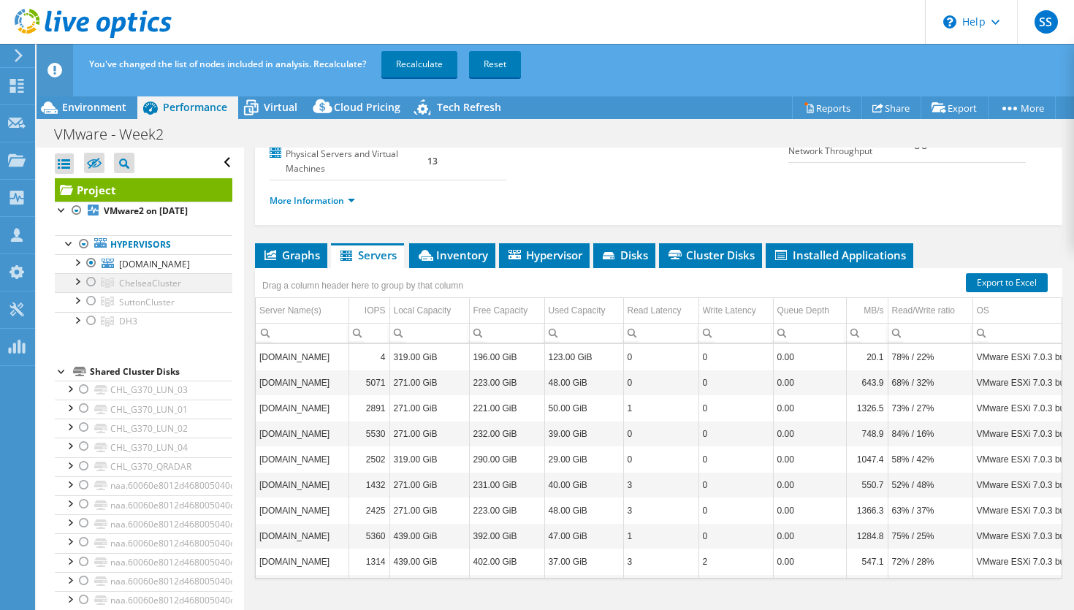
click at [91, 281] on div at bounding box center [91, 282] width 15 height 18
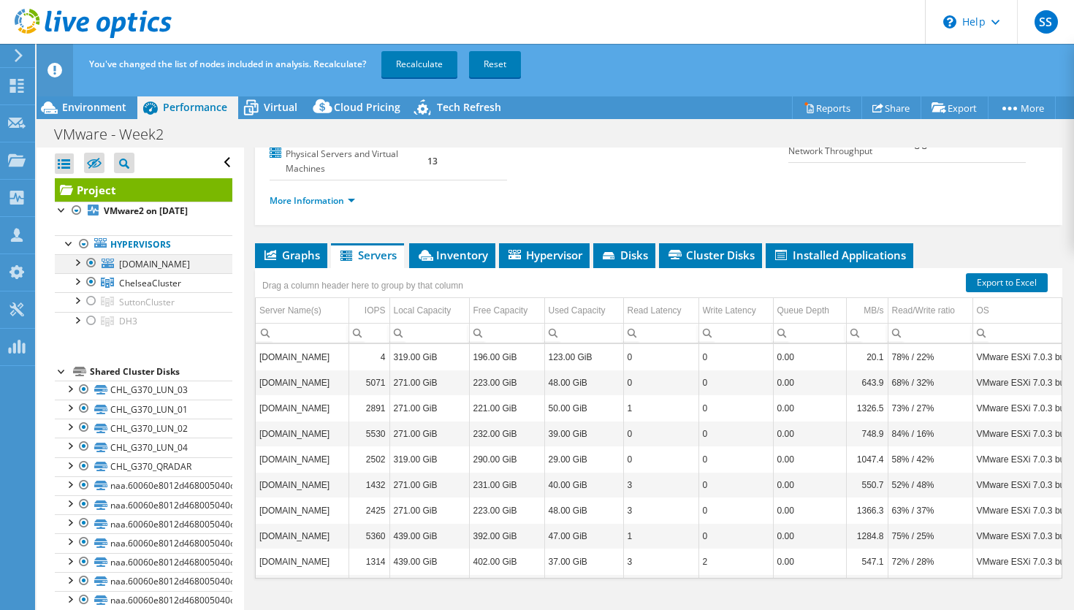
click at [91, 262] on div at bounding box center [91, 263] width 15 height 18
click at [91, 283] on div at bounding box center [91, 282] width 15 height 18
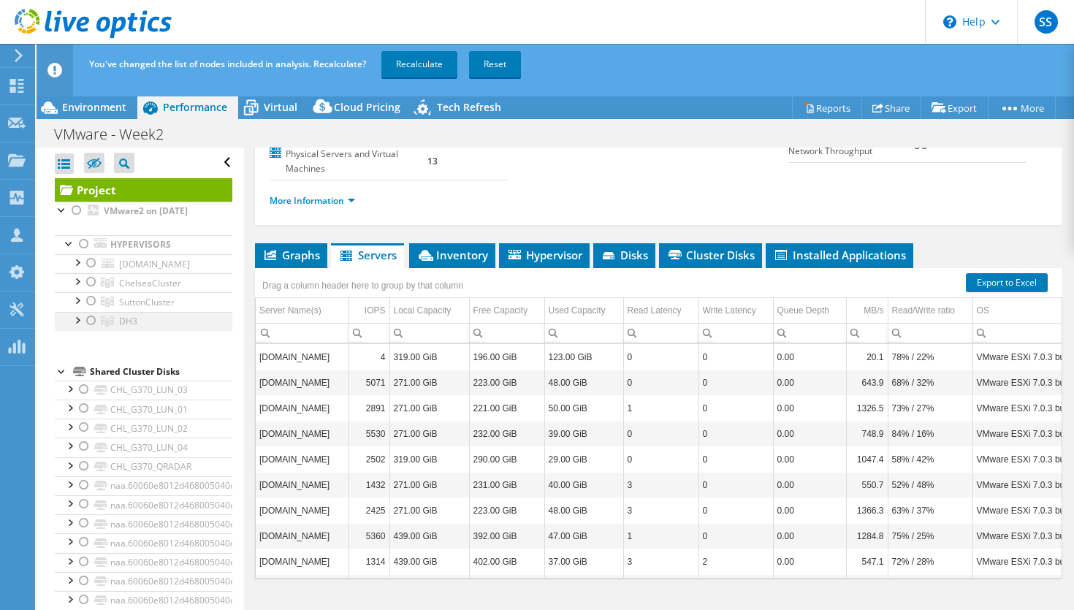
click at [92, 322] on div at bounding box center [91, 321] width 15 height 18
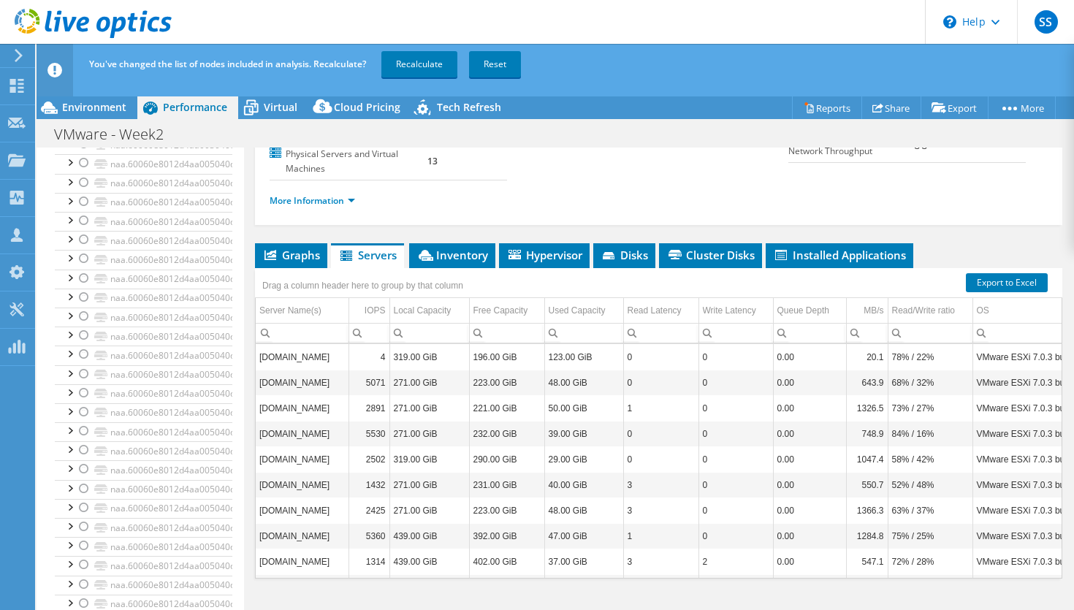
scroll to position [1219, 0]
click at [70, 588] on div at bounding box center [69, 585] width 15 height 15
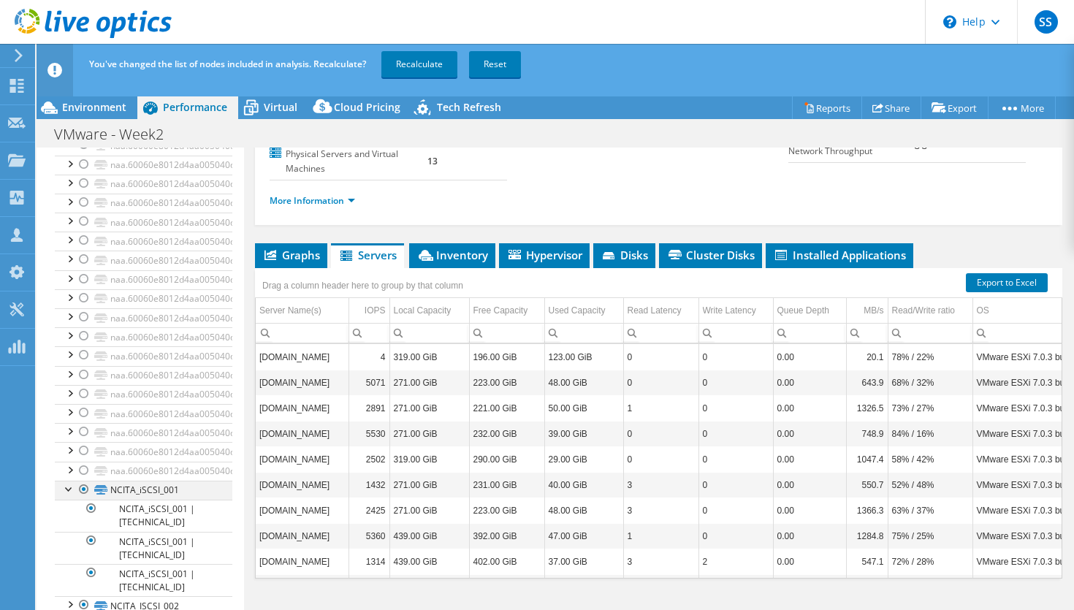
click at [67, 490] on div at bounding box center [69, 488] width 15 height 15
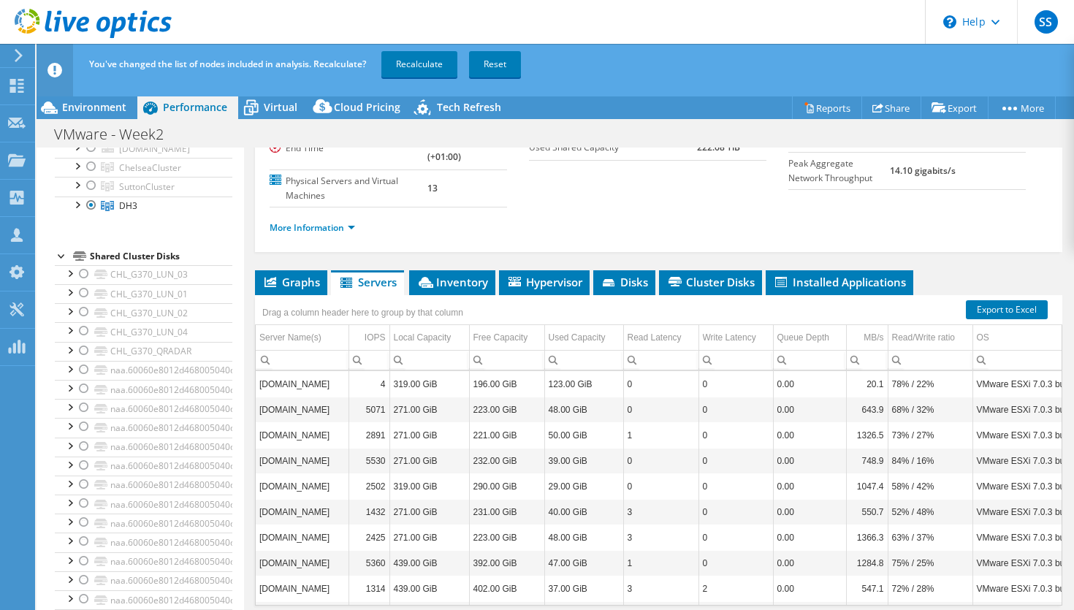
scroll to position [0, 0]
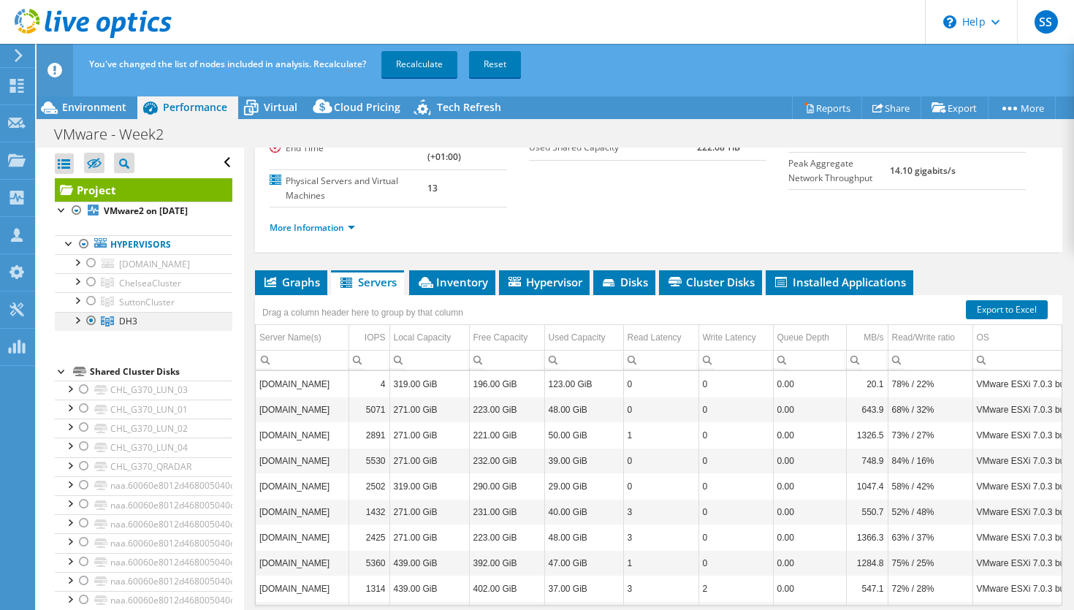
click at [77, 321] on div at bounding box center [76, 319] width 15 height 15
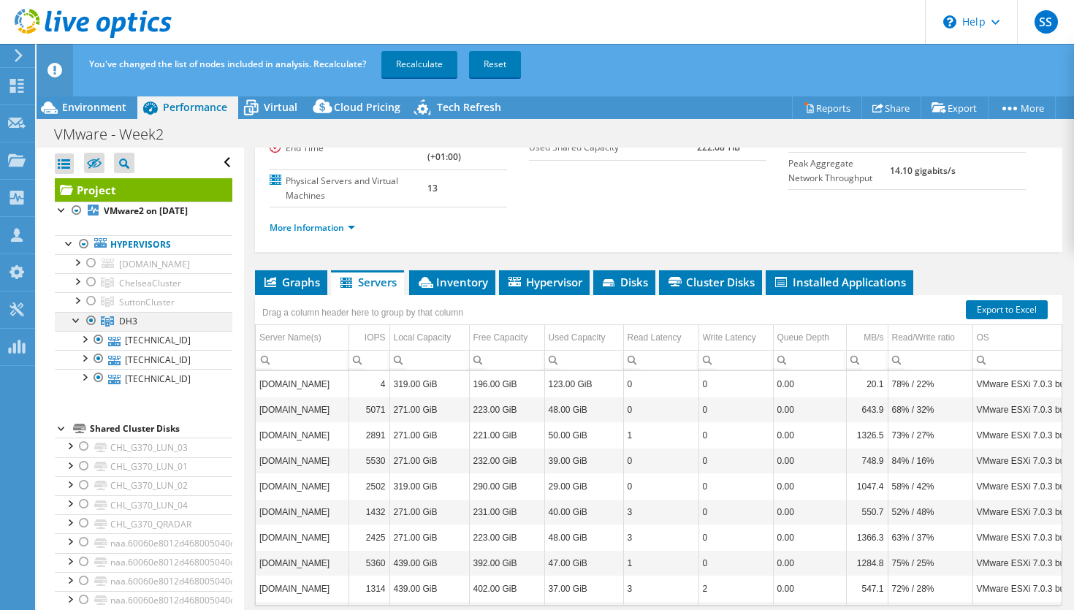
click at [77, 321] on div at bounding box center [76, 319] width 15 height 15
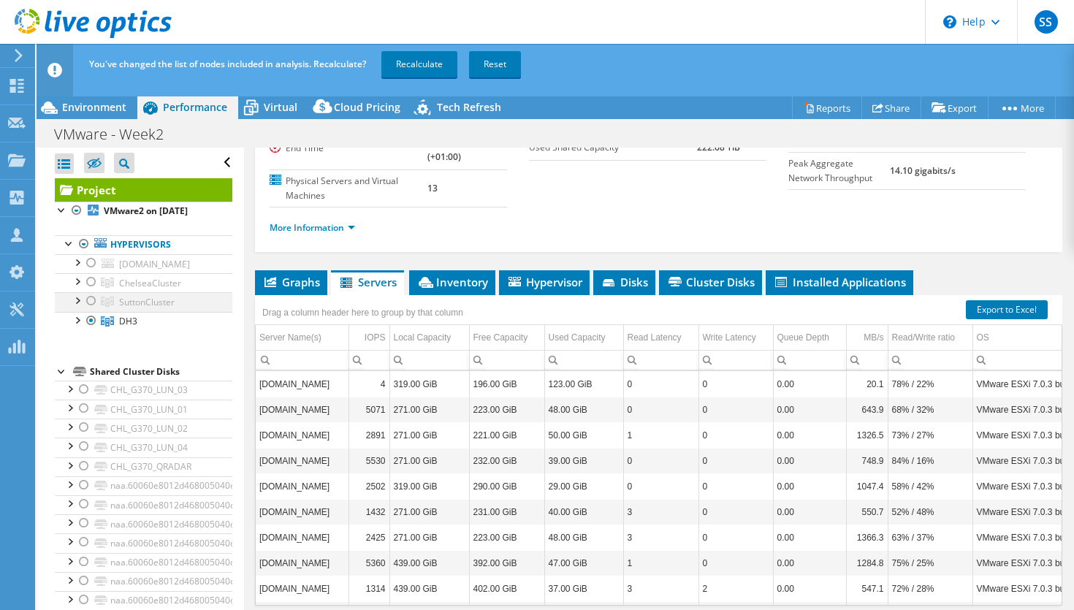
click at [78, 304] on div at bounding box center [76, 299] width 15 height 15
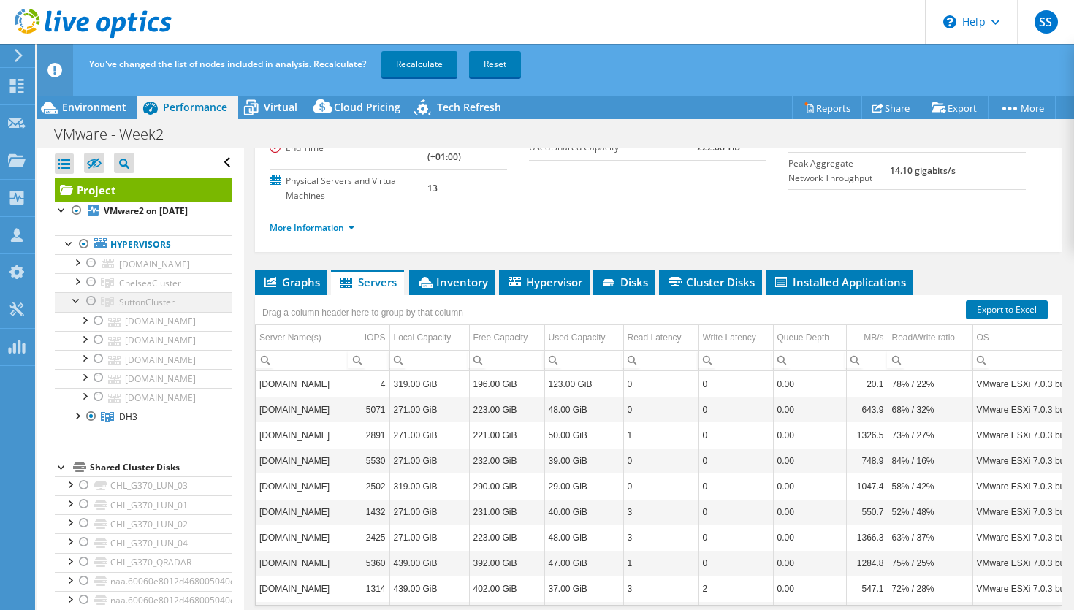
click at [92, 300] on div at bounding box center [91, 301] width 15 height 18
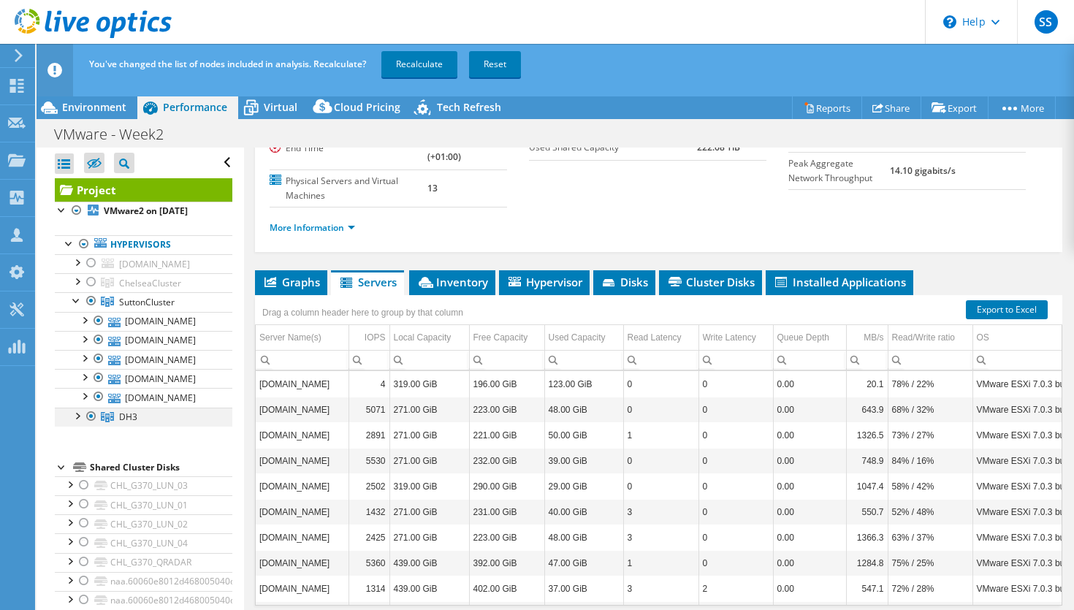
click at [93, 417] on div at bounding box center [91, 417] width 15 height 18
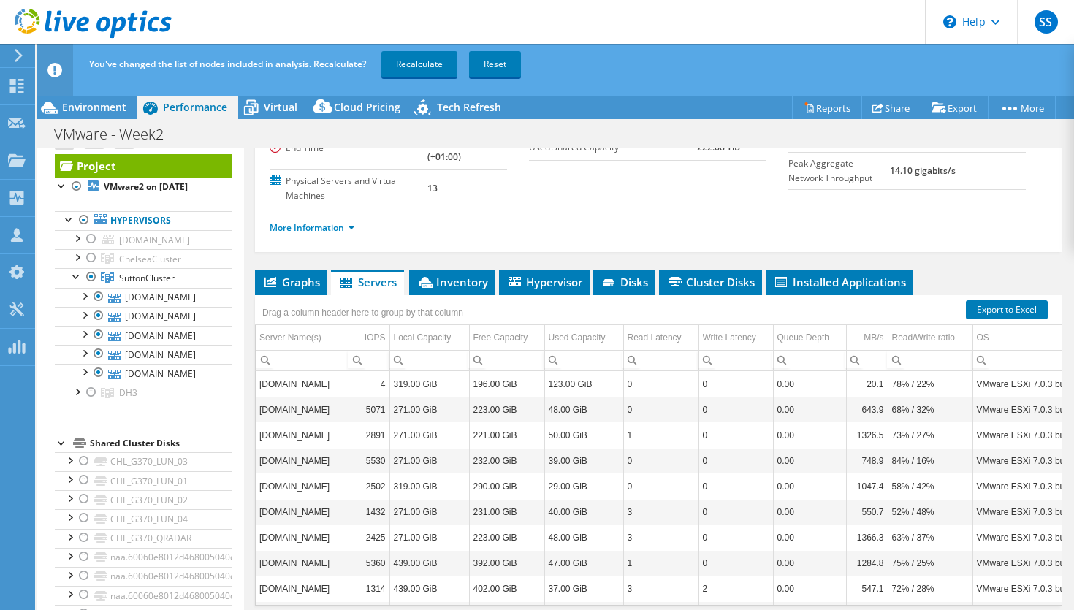
scroll to position [44, 0]
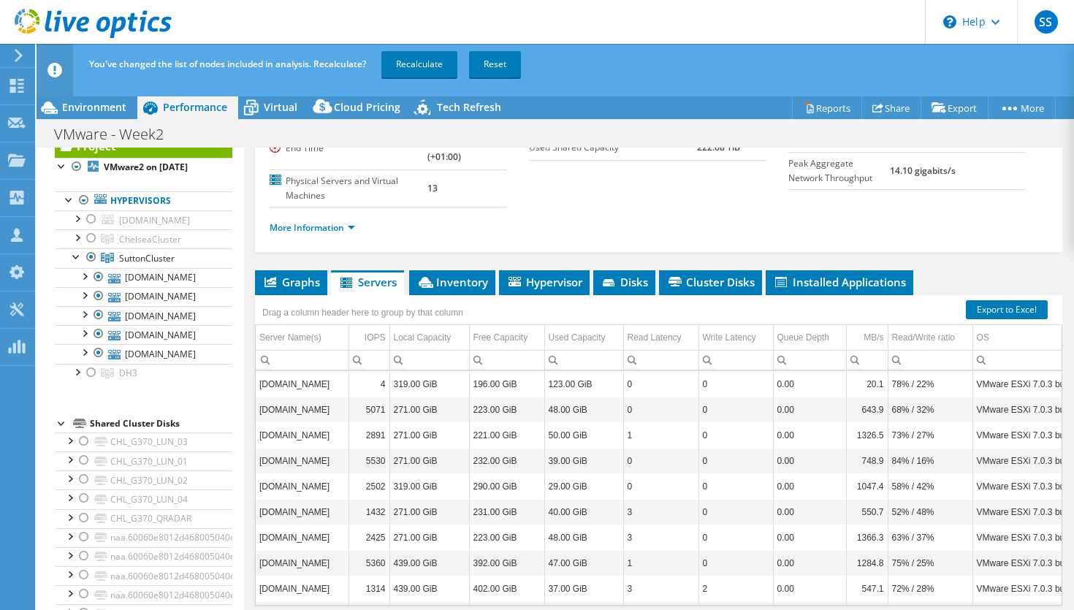
click at [61, 426] on div at bounding box center [62, 422] width 15 height 15
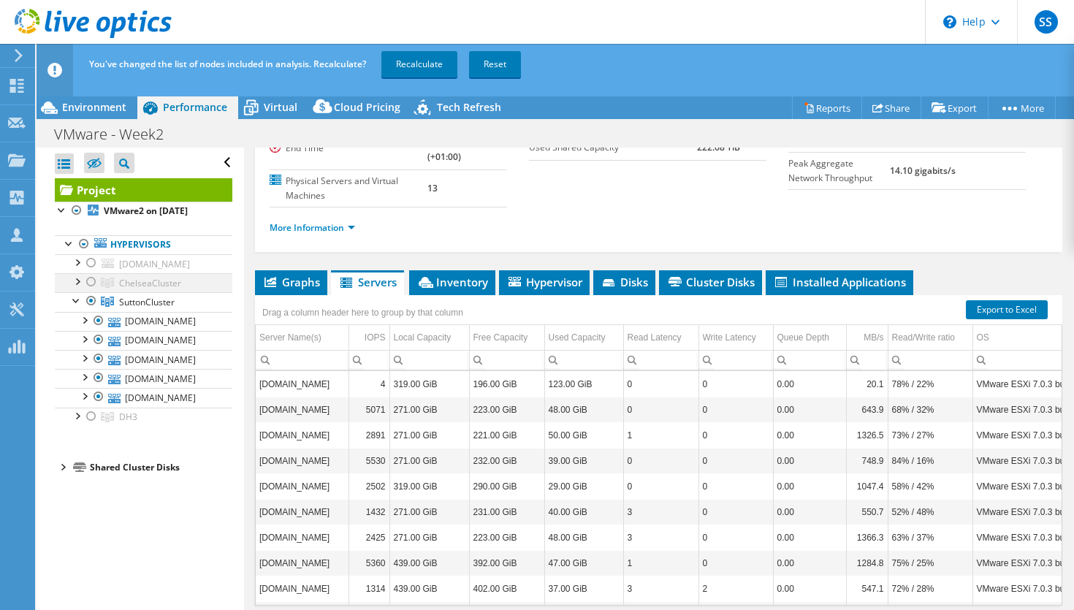
click at [78, 284] on div at bounding box center [76, 280] width 15 height 15
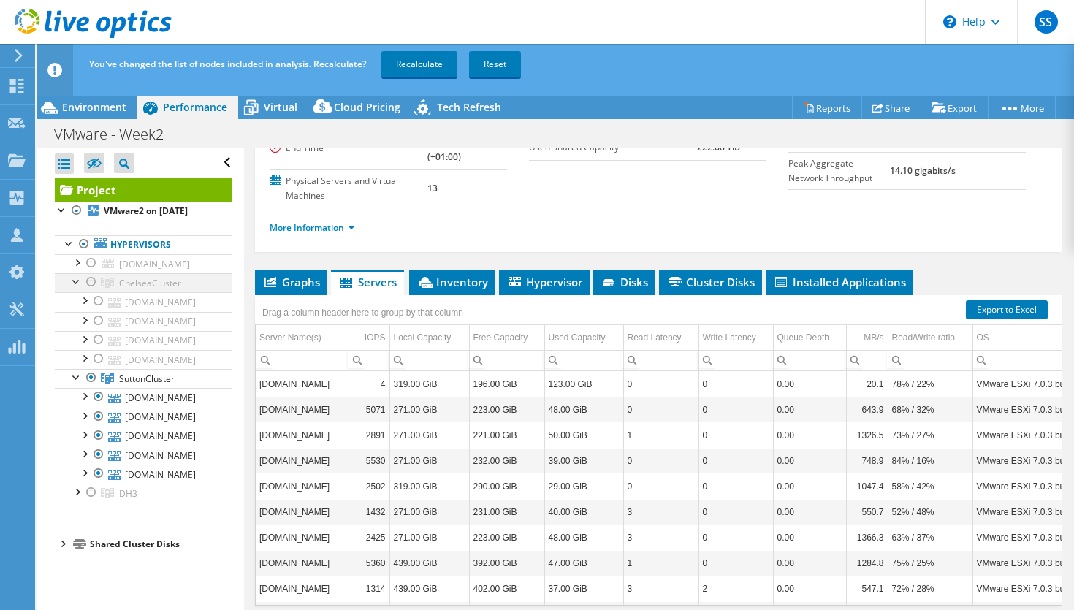
click at [94, 287] on div at bounding box center [91, 282] width 15 height 18
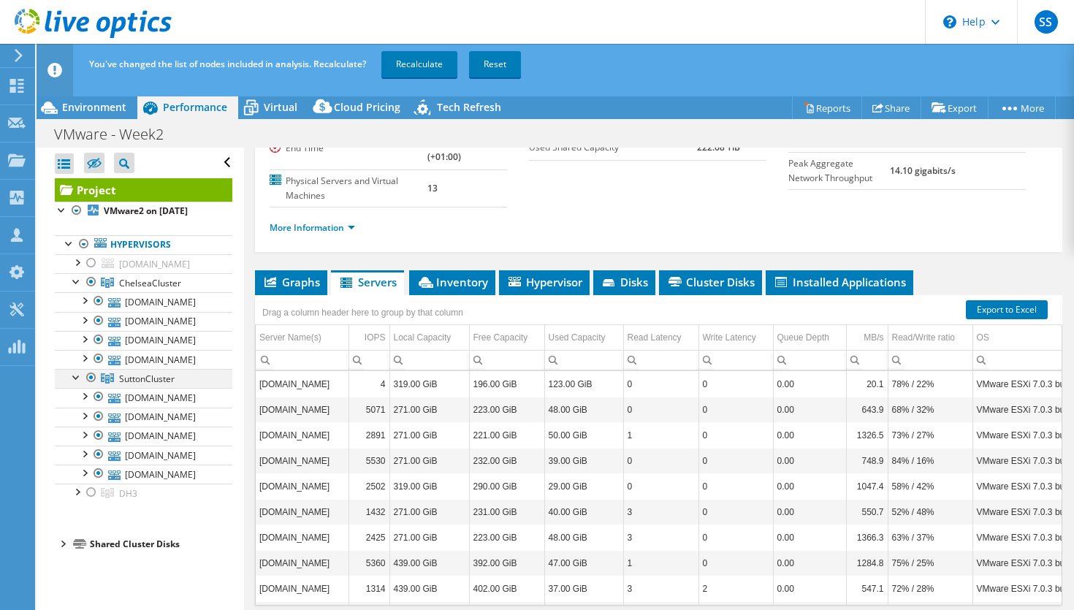
click at [91, 381] on div at bounding box center [91, 378] width 15 height 18
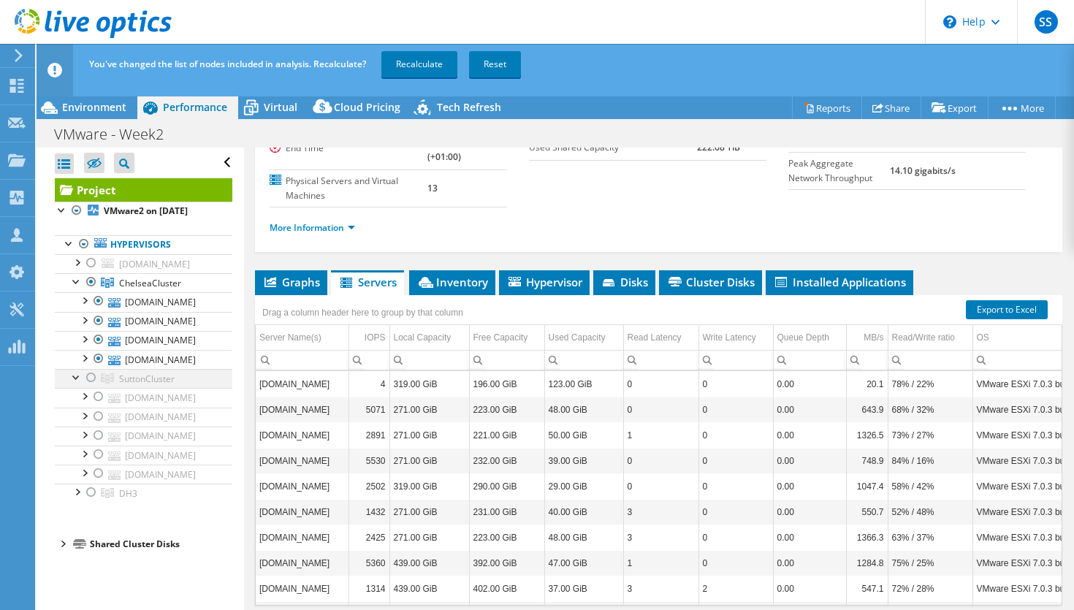
click at [74, 374] on div at bounding box center [76, 376] width 15 height 15
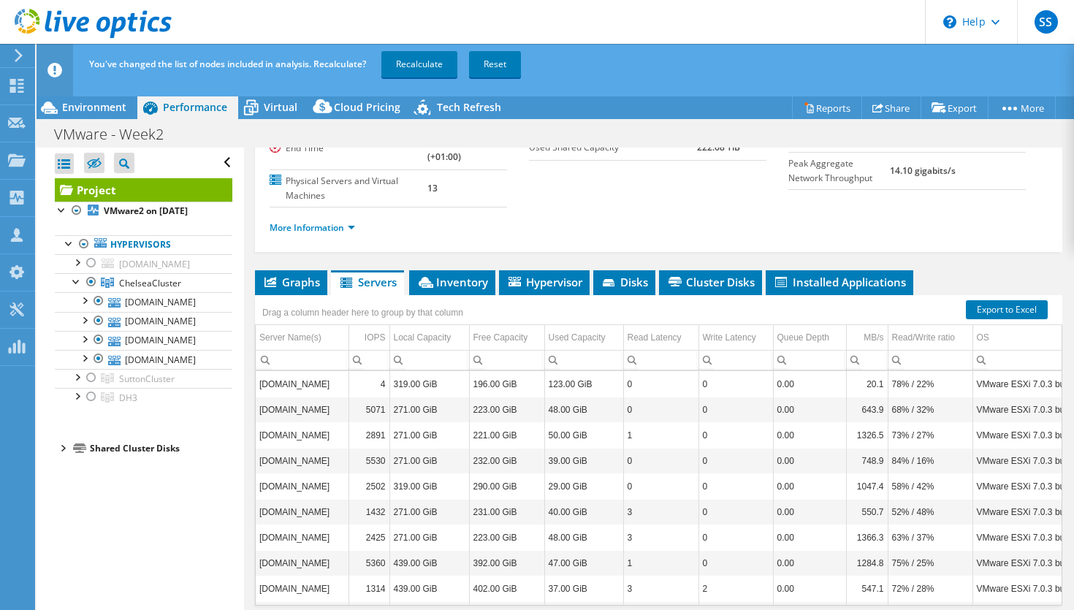
click at [65, 450] on div at bounding box center [62, 447] width 15 height 15
